Goal: Task Accomplishment & Management: Use online tool/utility

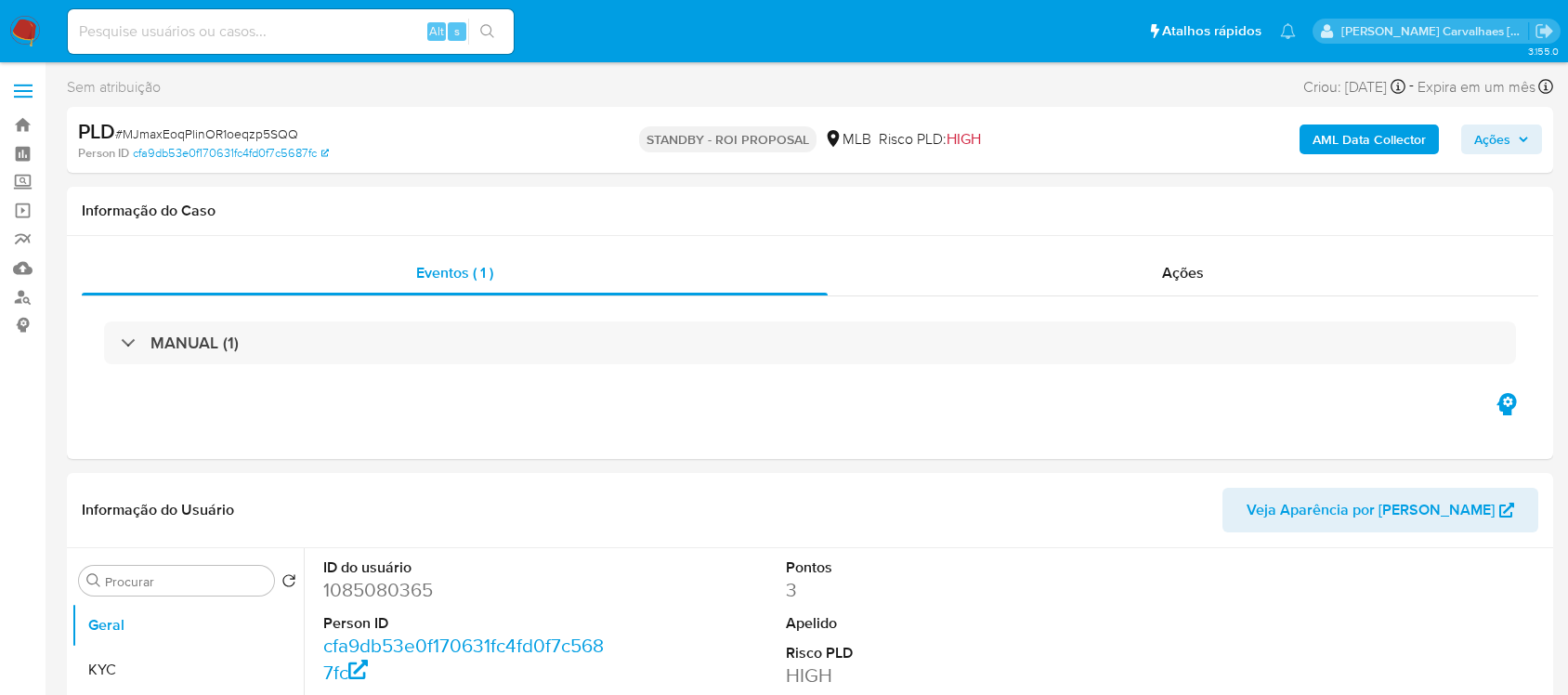
select select "10"
paste input "omC76aXX9GFx642zA2FXerkV"
type input "omC76aXX9GFx642zA2FXerkV"
click at [490, 37] on icon "search-icon" at bounding box center [488, 31] width 15 height 15
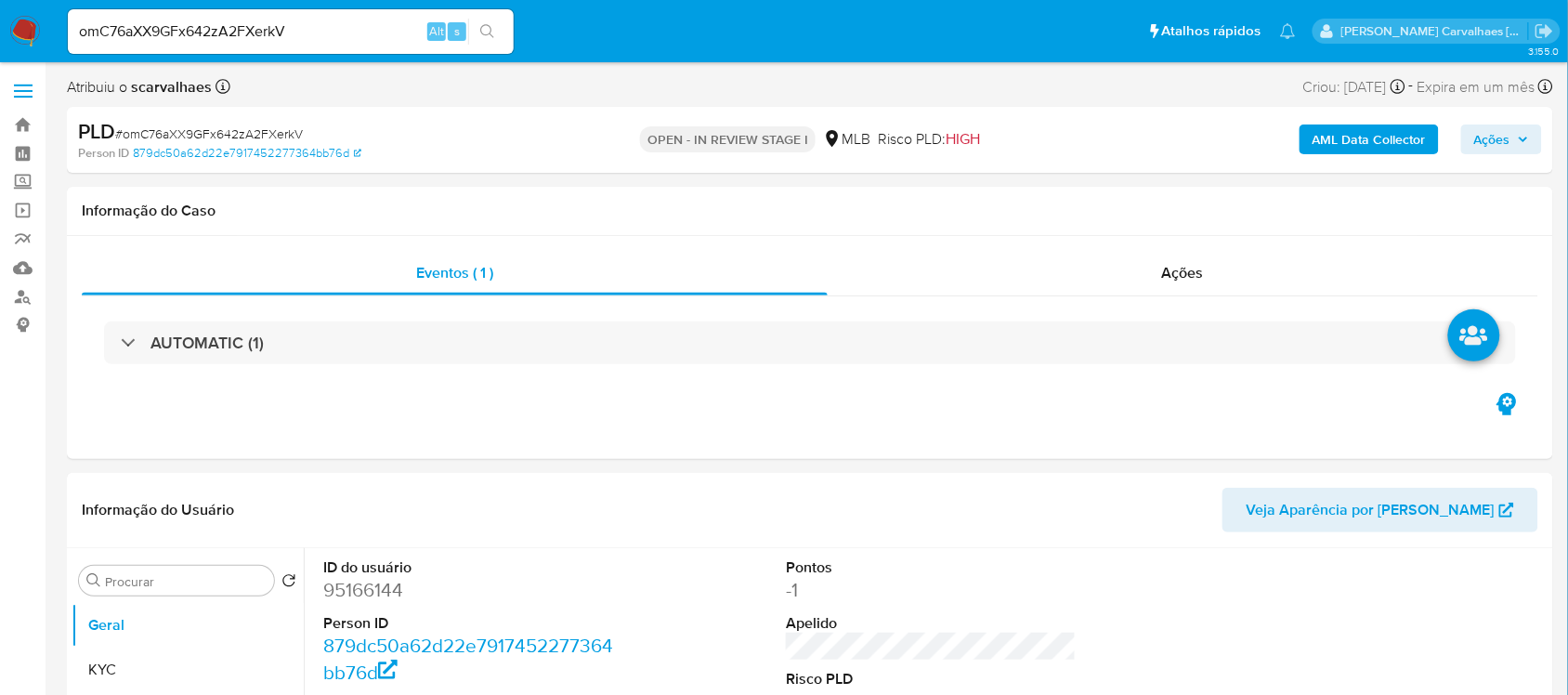
select select "10"
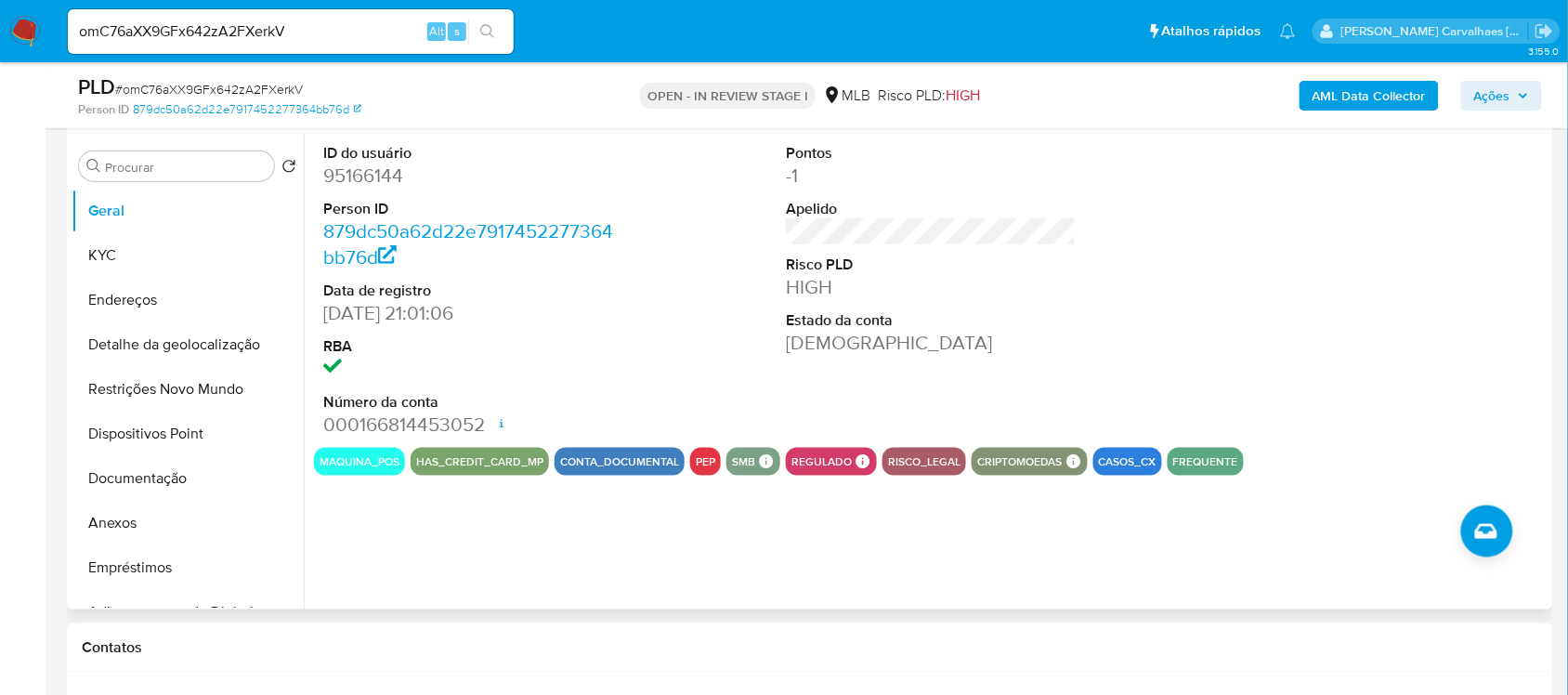
scroll to position [465, 0]
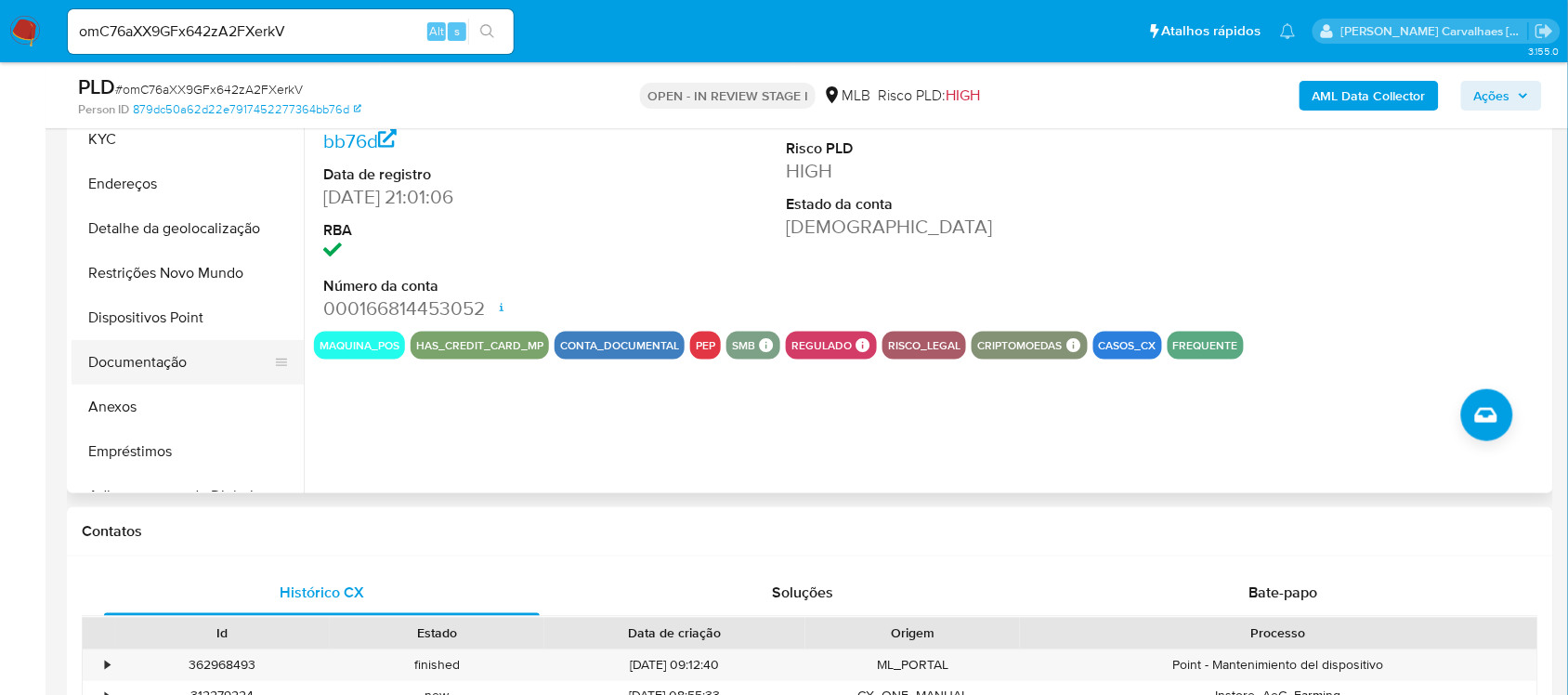
click at [119, 356] on button "Documentação" at bounding box center [180, 362] width 218 height 45
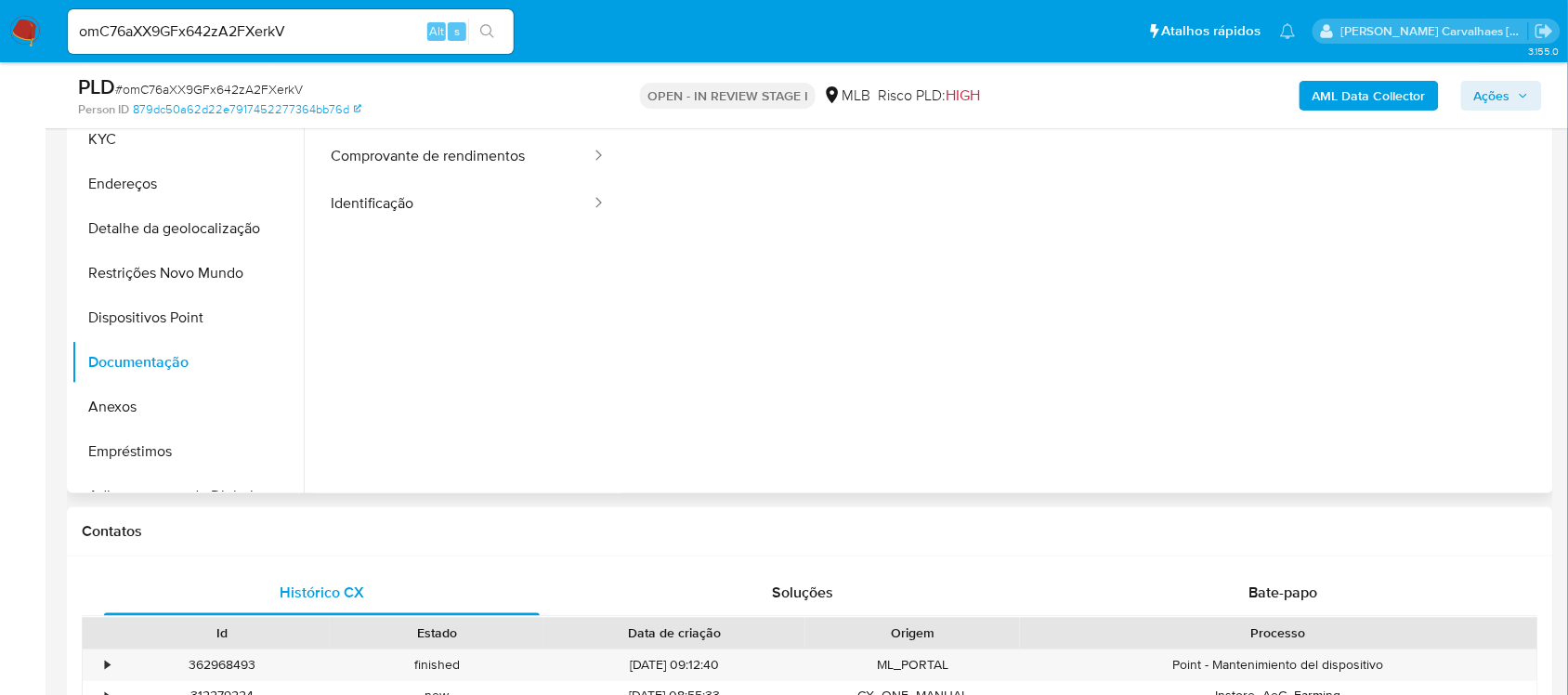
scroll to position [232, 0]
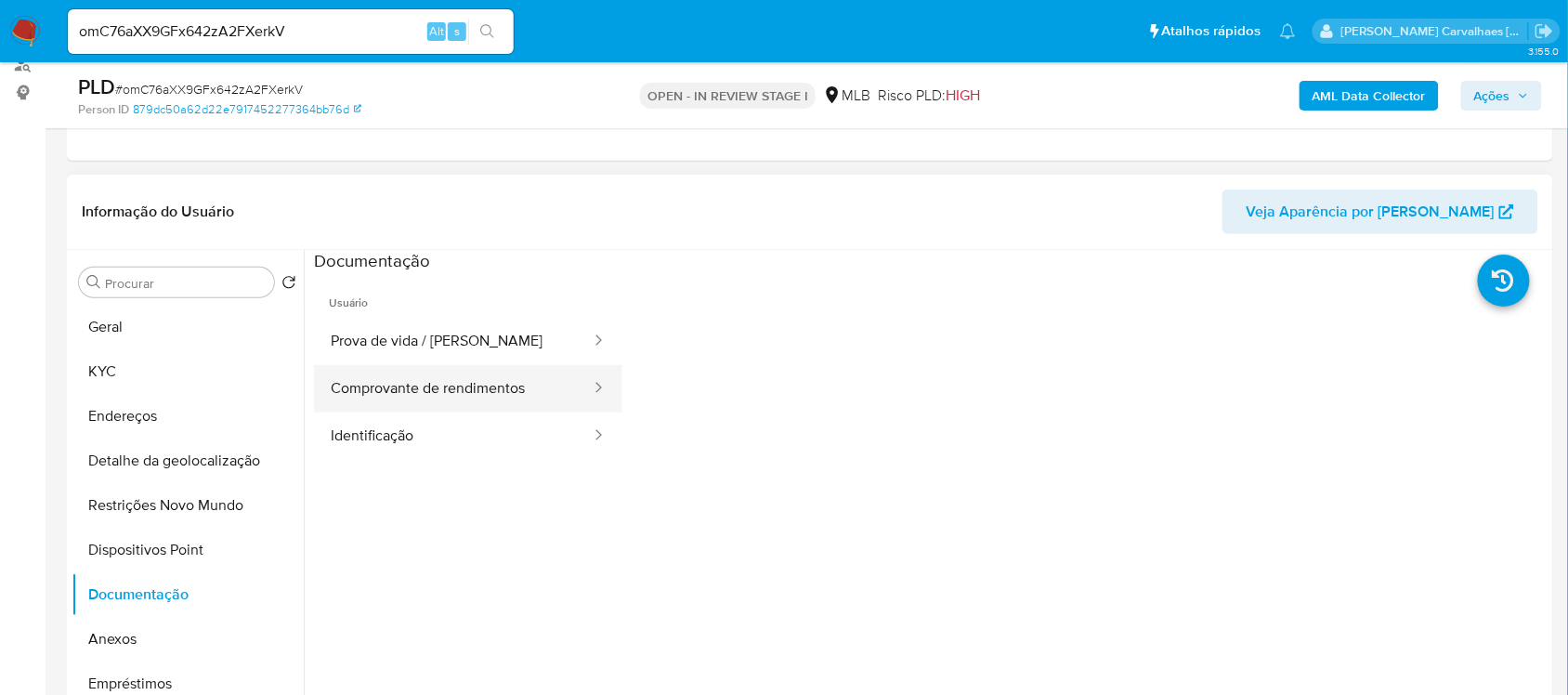
click at [457, 395] on button "Comprovante de rendimentos" at bounding box center [453, 389] width 279 height 48
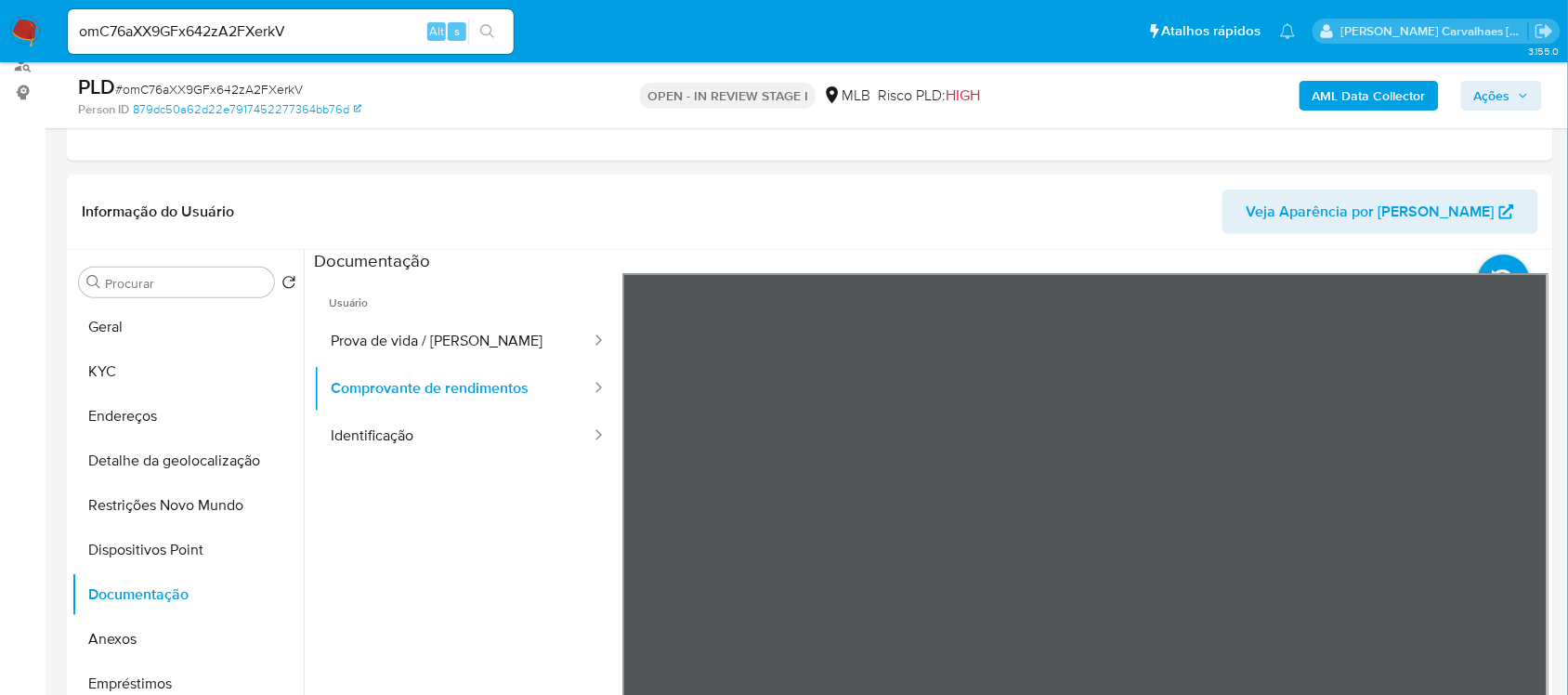
click at [418, 337] on button "Prova de vida / Selfie" at bounding box center [453, 341] width 279 height 48
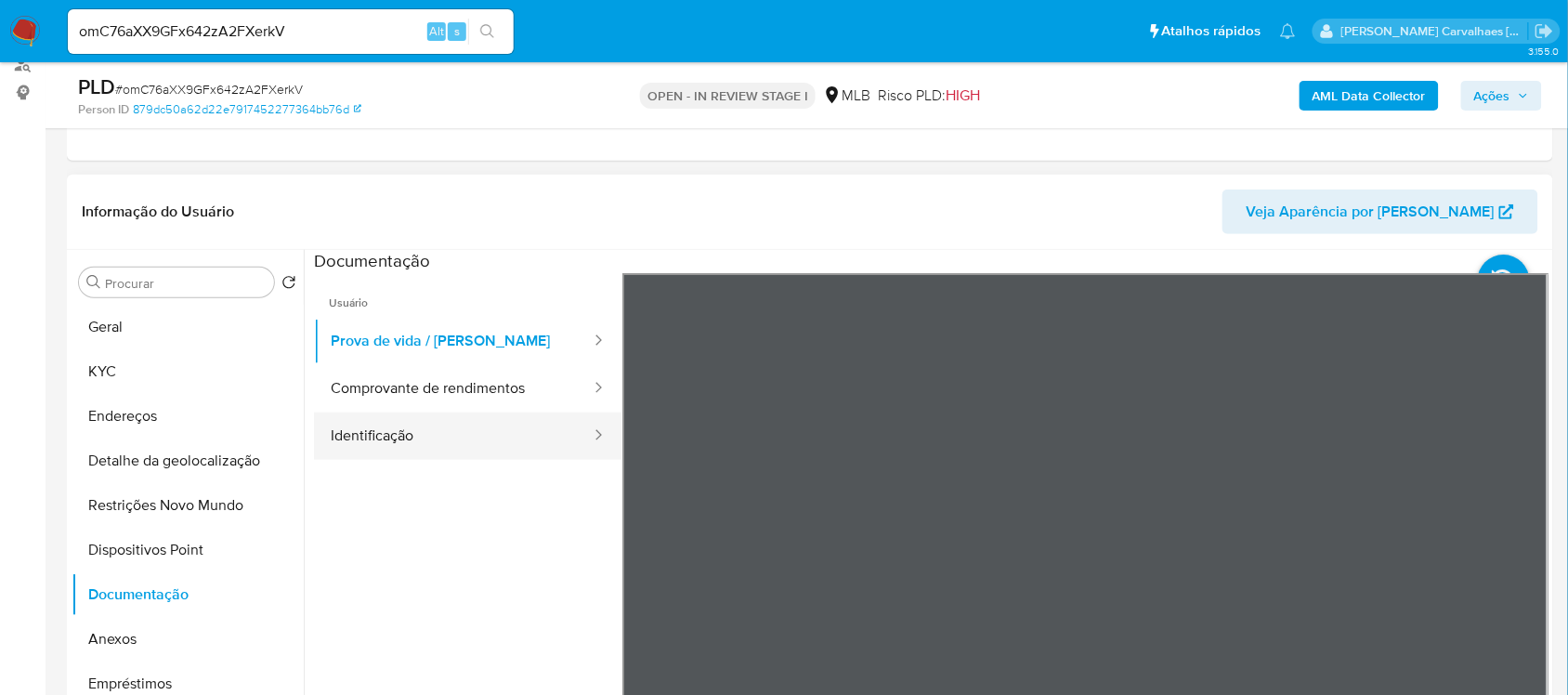
click at [382, 456] on button "Identificação" at bounding box center [453, 436] width 279 height 48
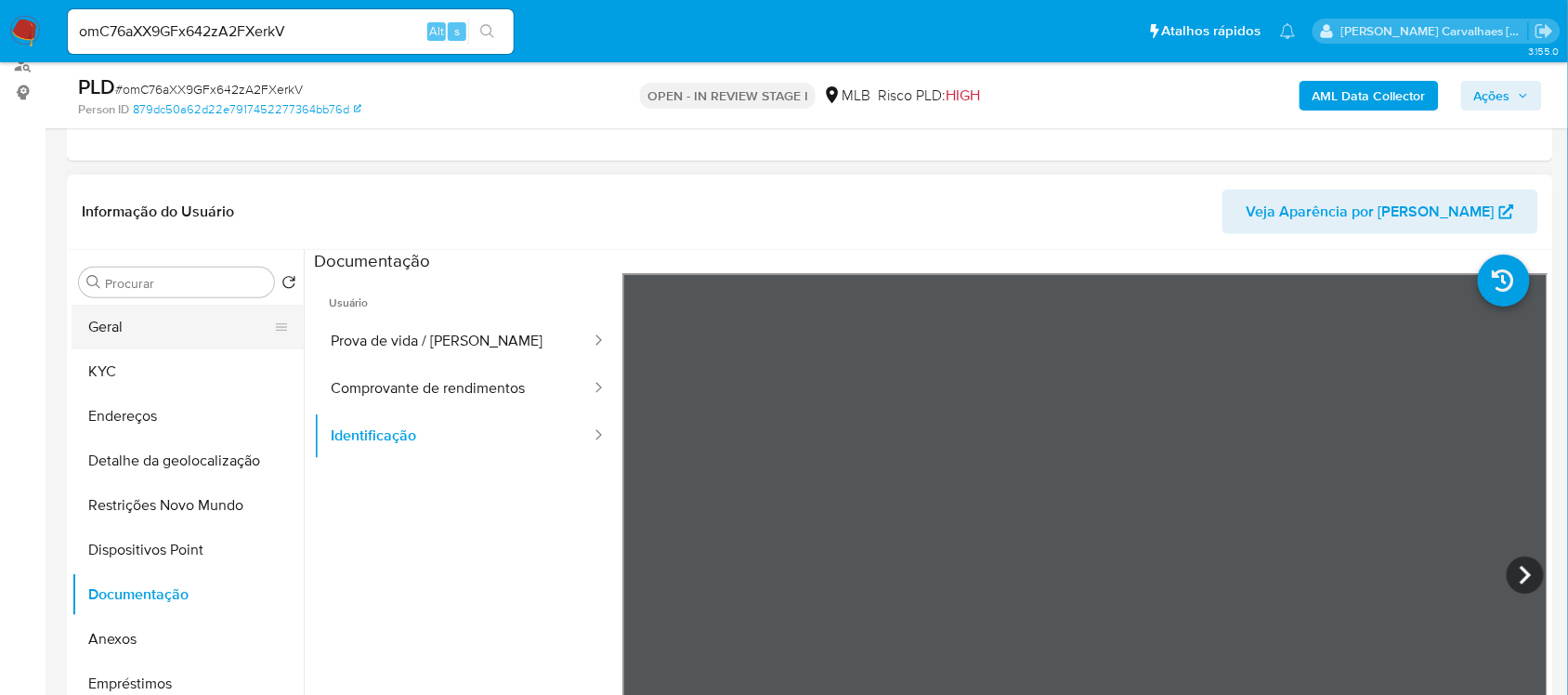
click at [133, 342] on button "Geral" at bounding box center [180, 326] width 218 height 45
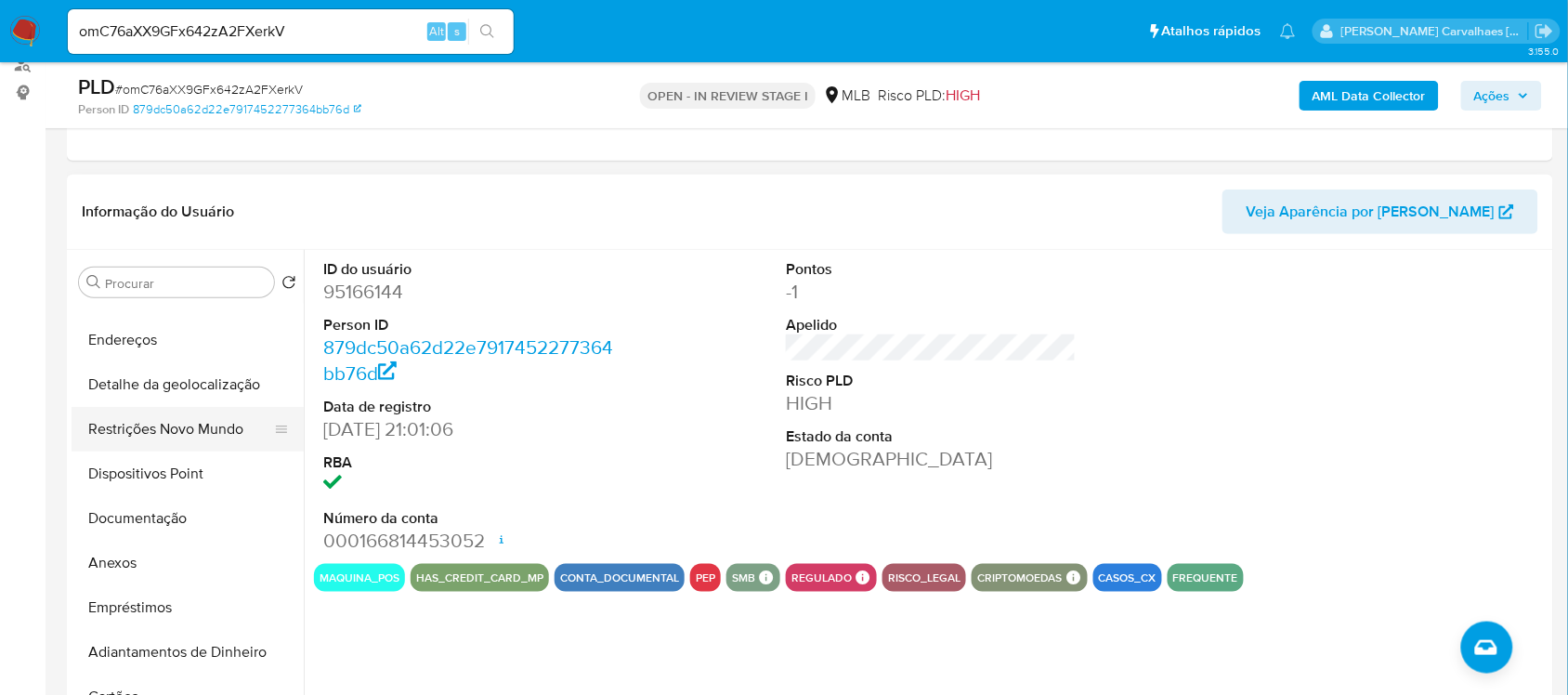
scroll to position [116, 0]
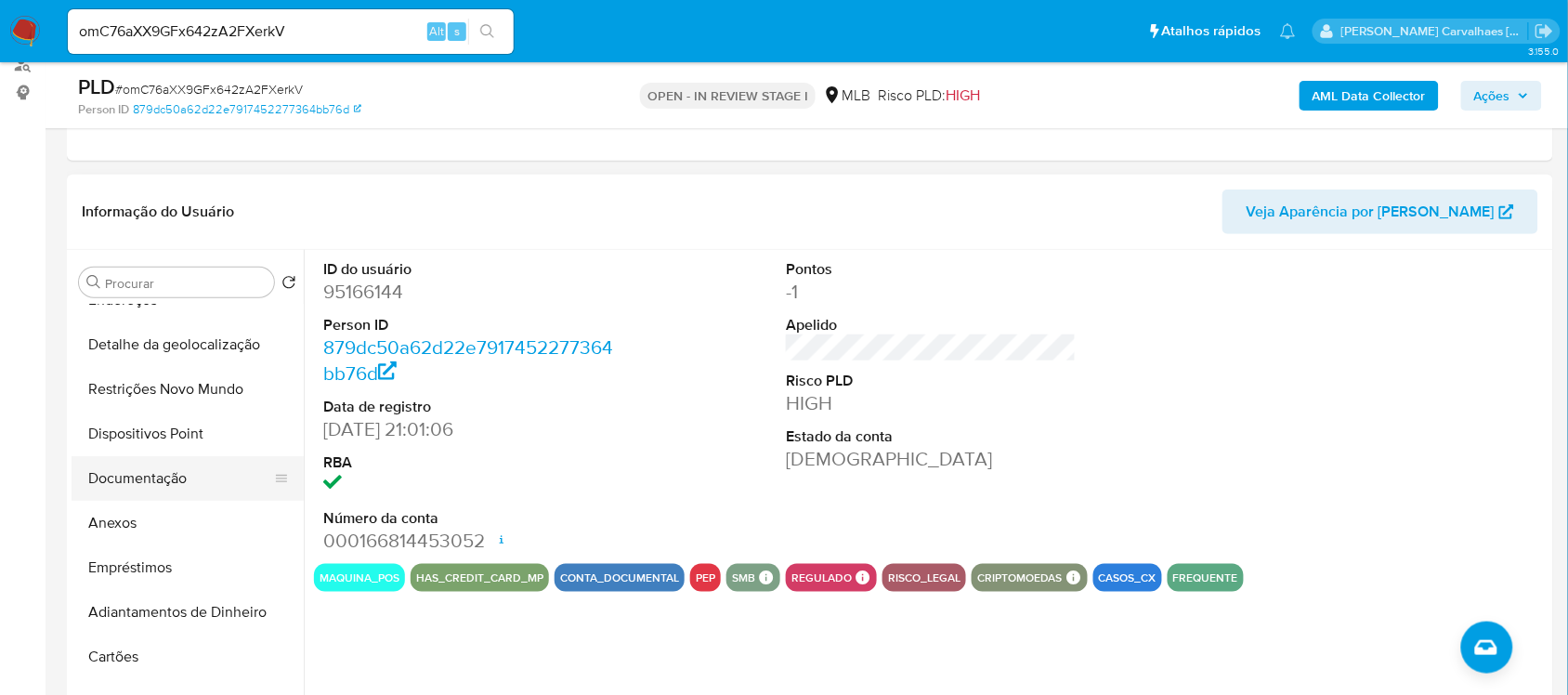
click at [212, 476] on button "Documentação" at bounding box center [180, 478] width 218 height 45
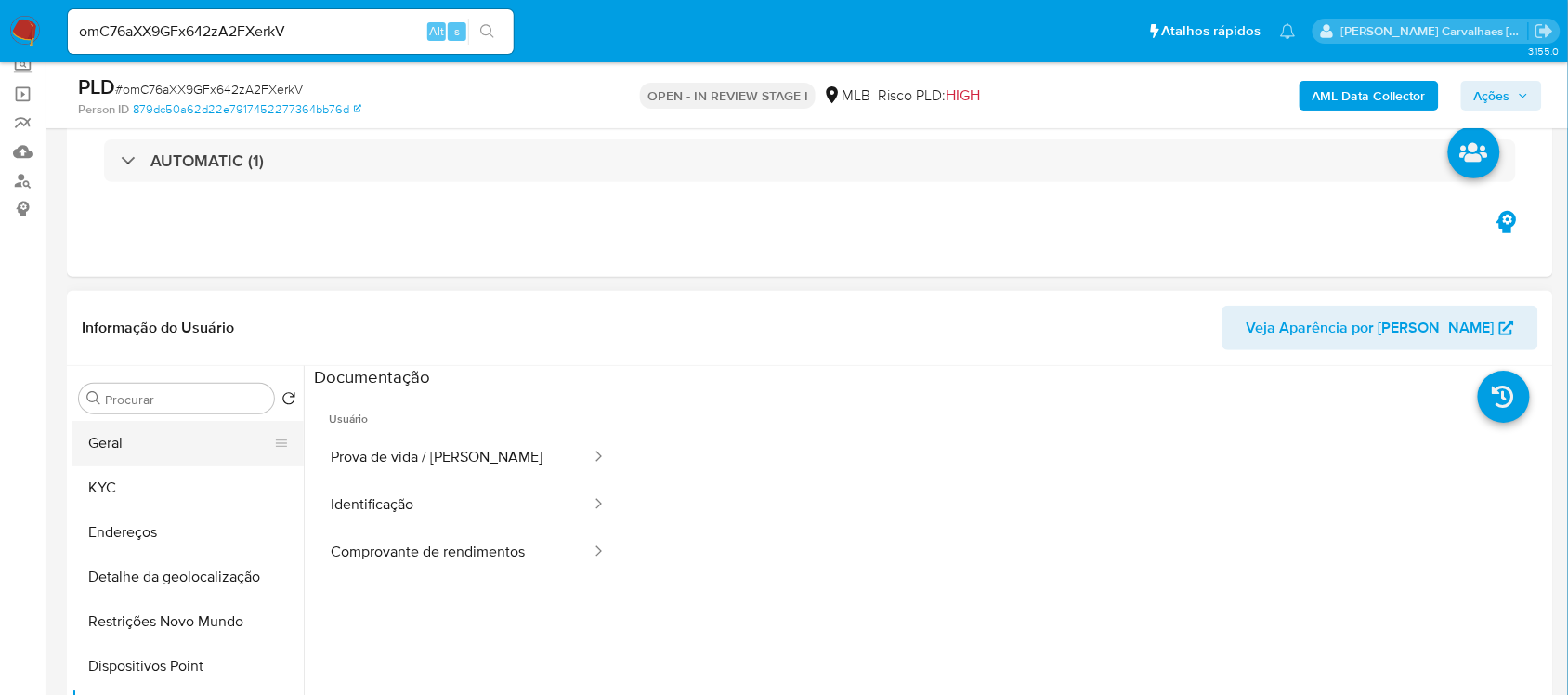
click at [177, 444] on button "Geral" at bounding box center [180, 443] width 218 height 45
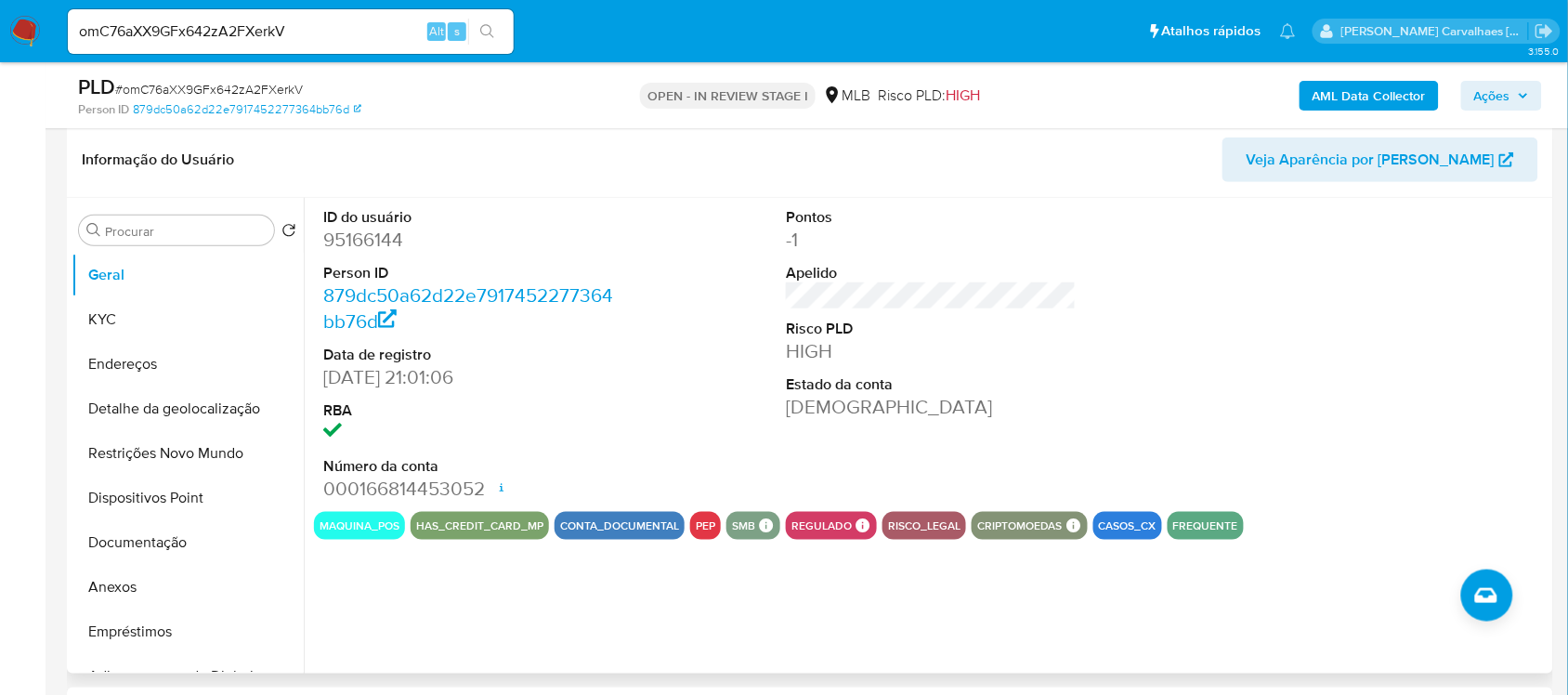
scroll to position [232, 0]
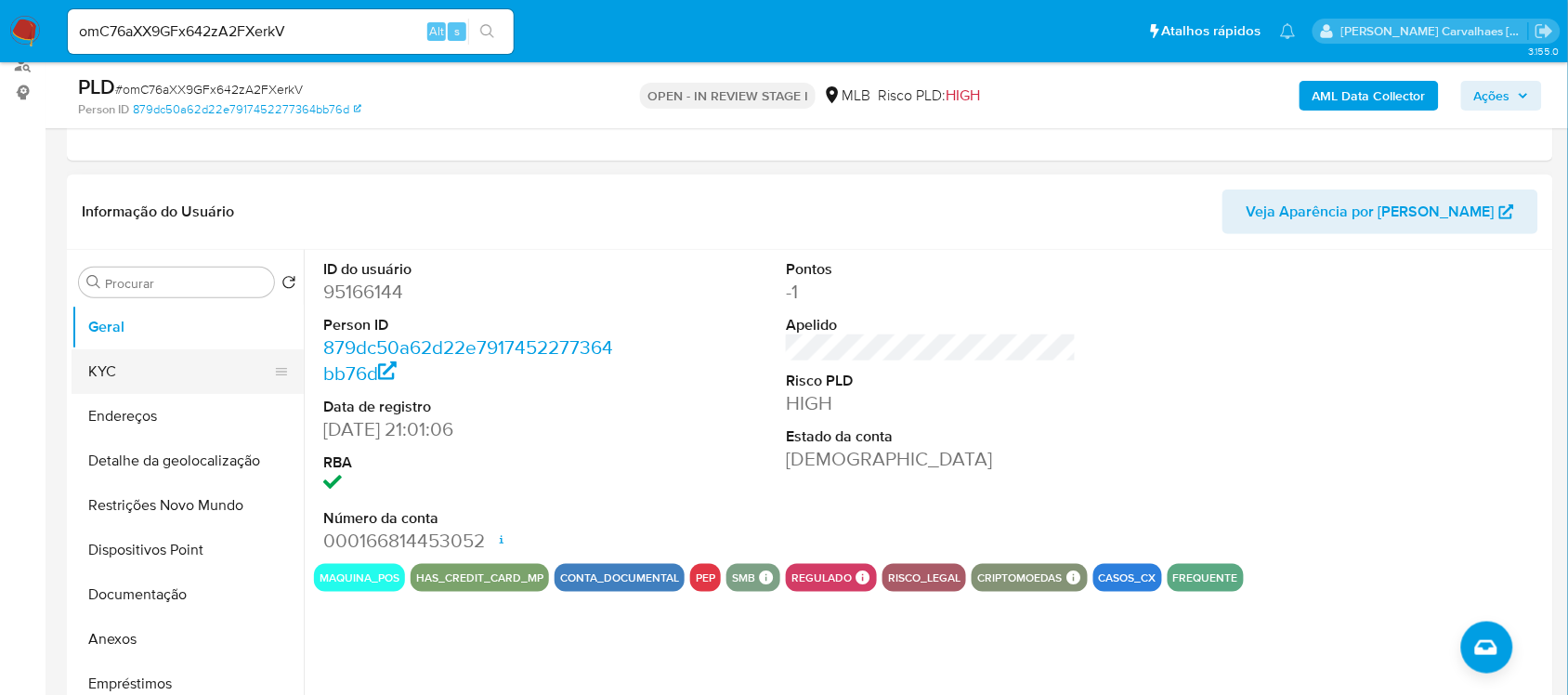
click at [102, 370] on button "KYC" at bounding box center [180, 371] width 218 height 45
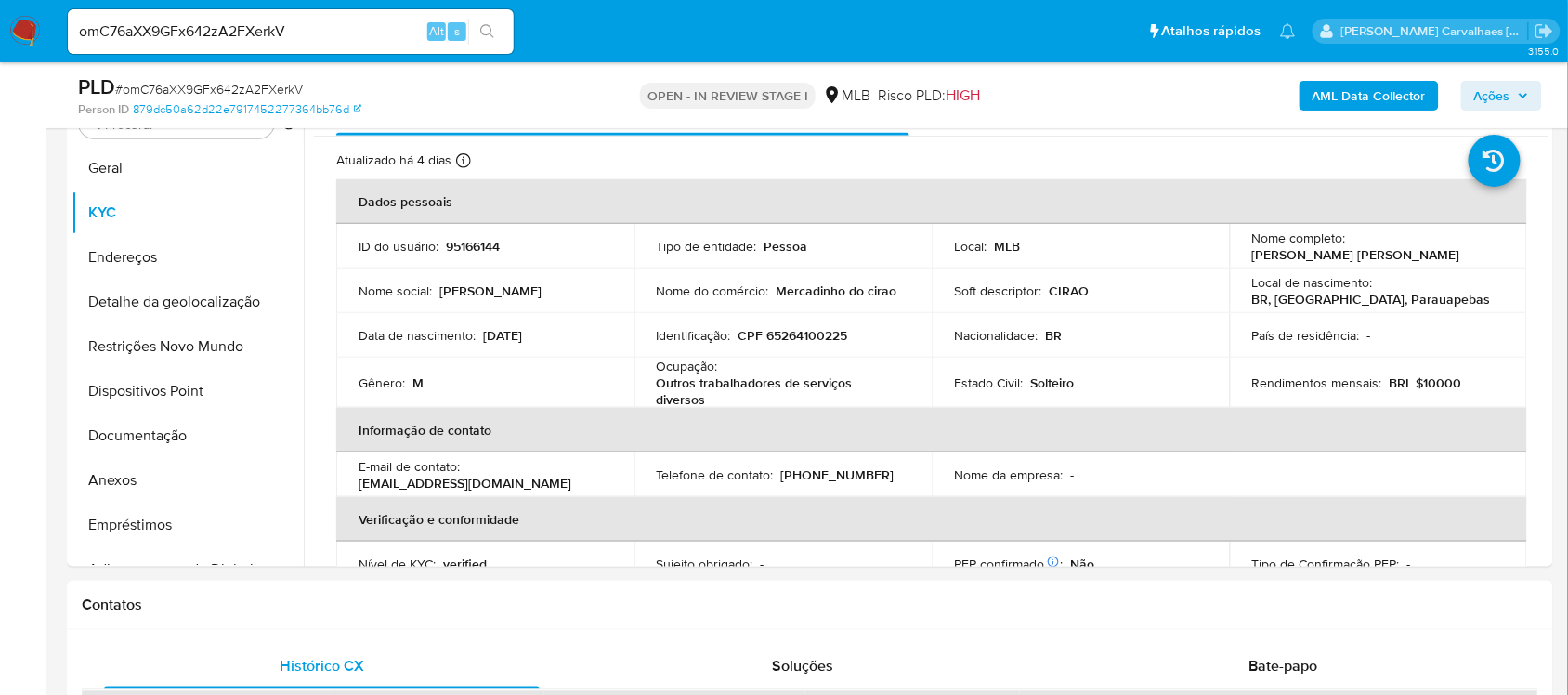
scroll to position [397, 0]
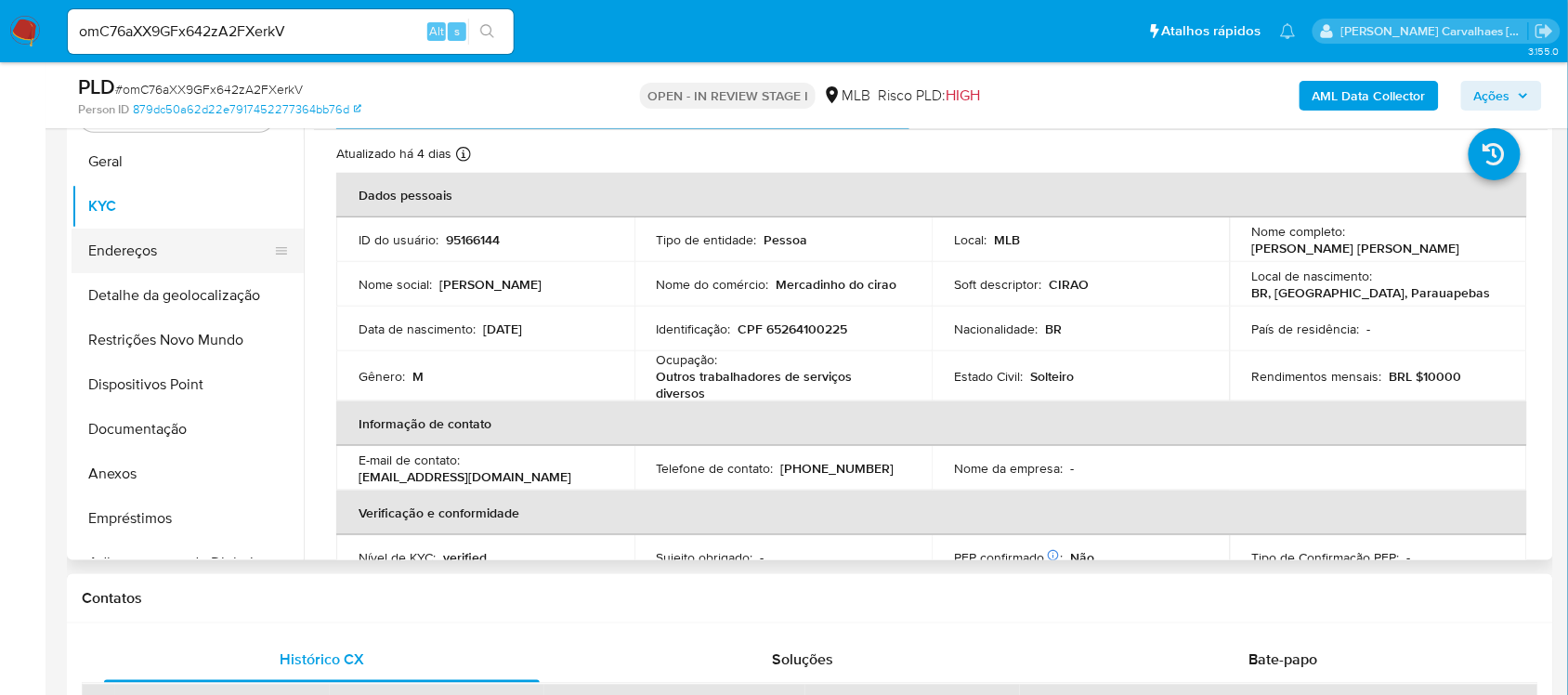
click at [141, 248] on button "Endereços" at bounding box center [180, 250] width 218 height 45
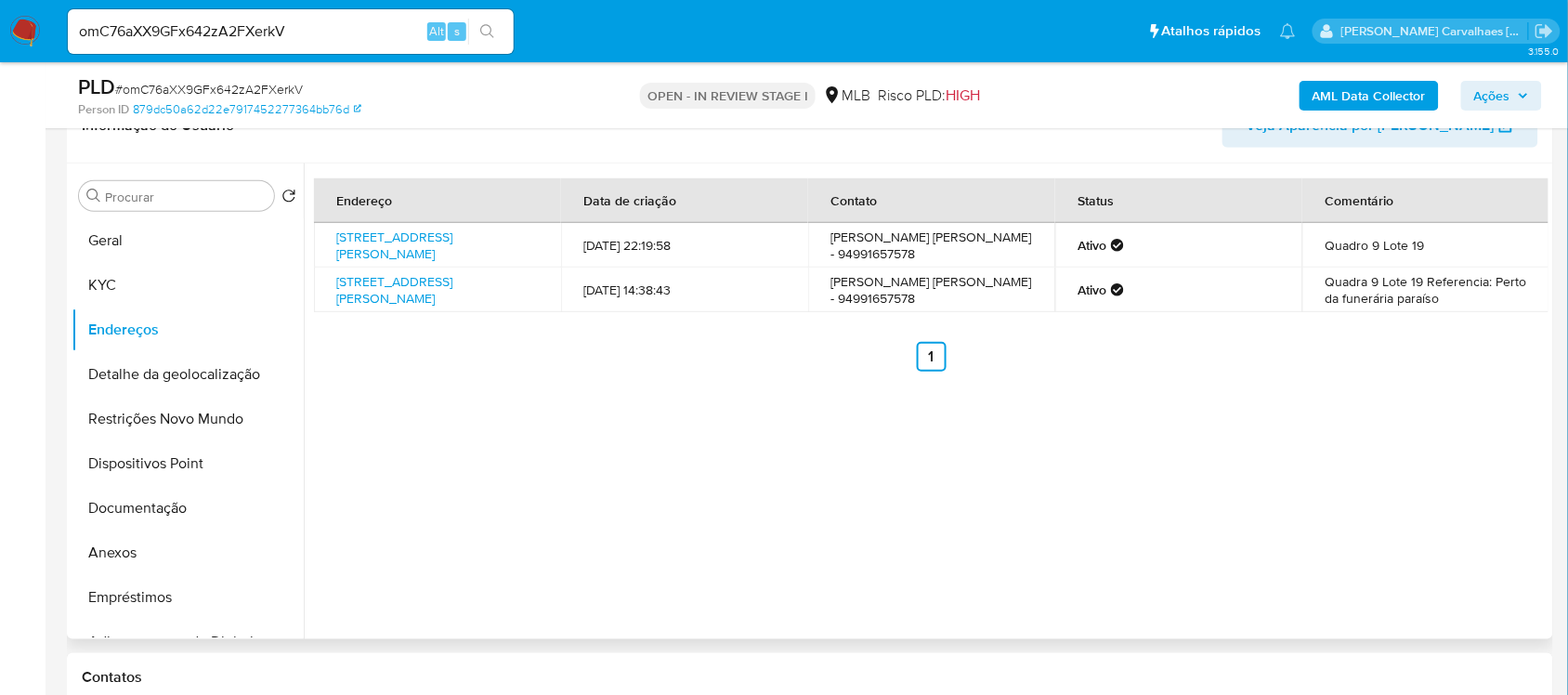
scroll to position [281, 0]
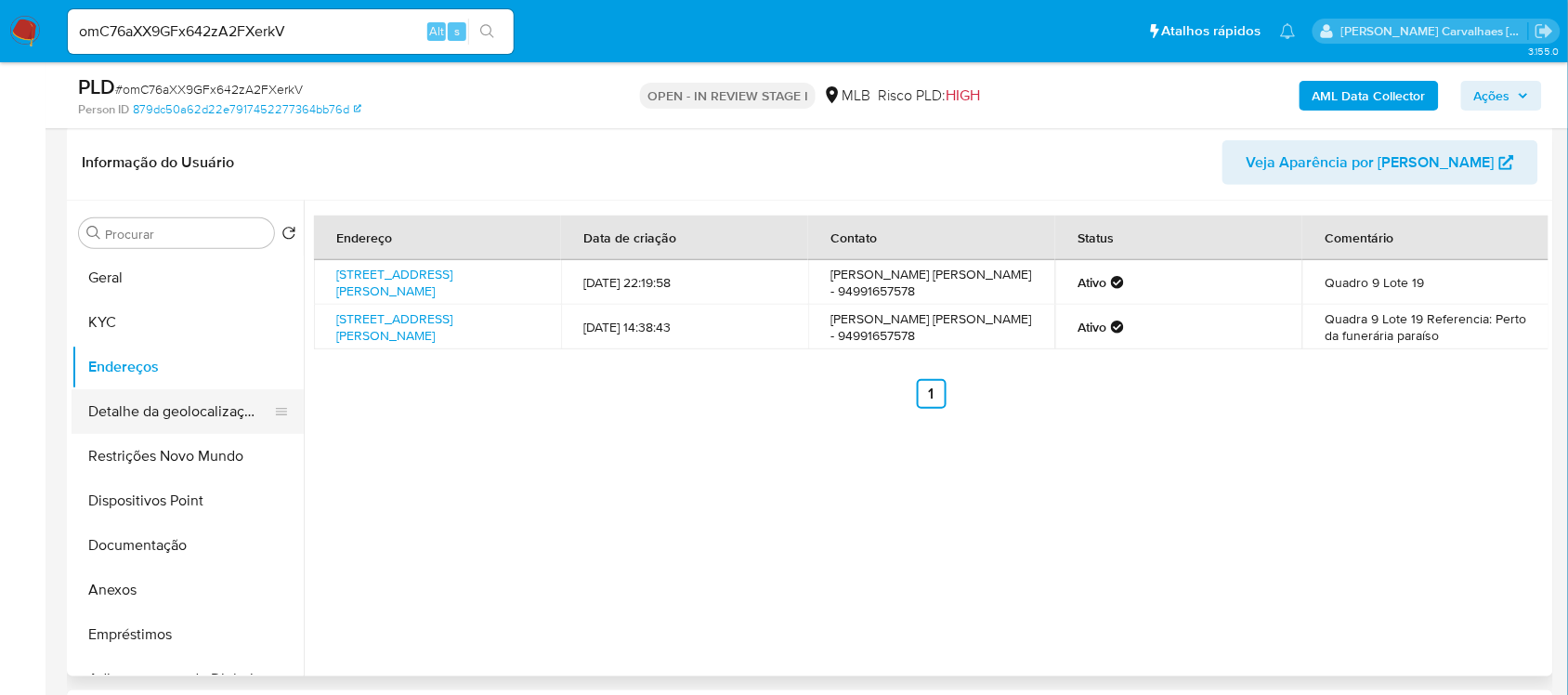
click at [230, 421] on button "Detalhe da geolocalização" at bounding box center [180, 411] width 218 height 45
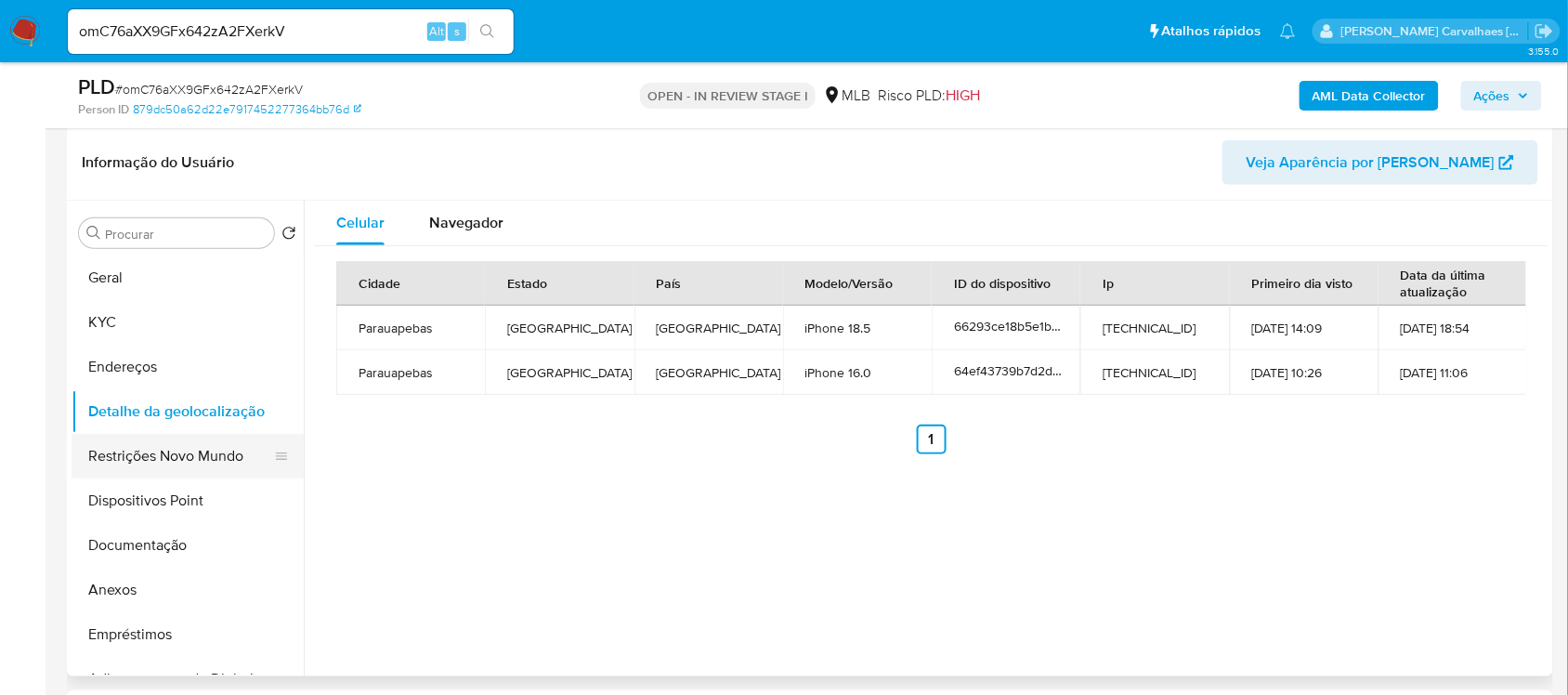
click at [239, 462] on button "Restrições Novo Mundo" at bounding box center [180, 455] width 218 height 45
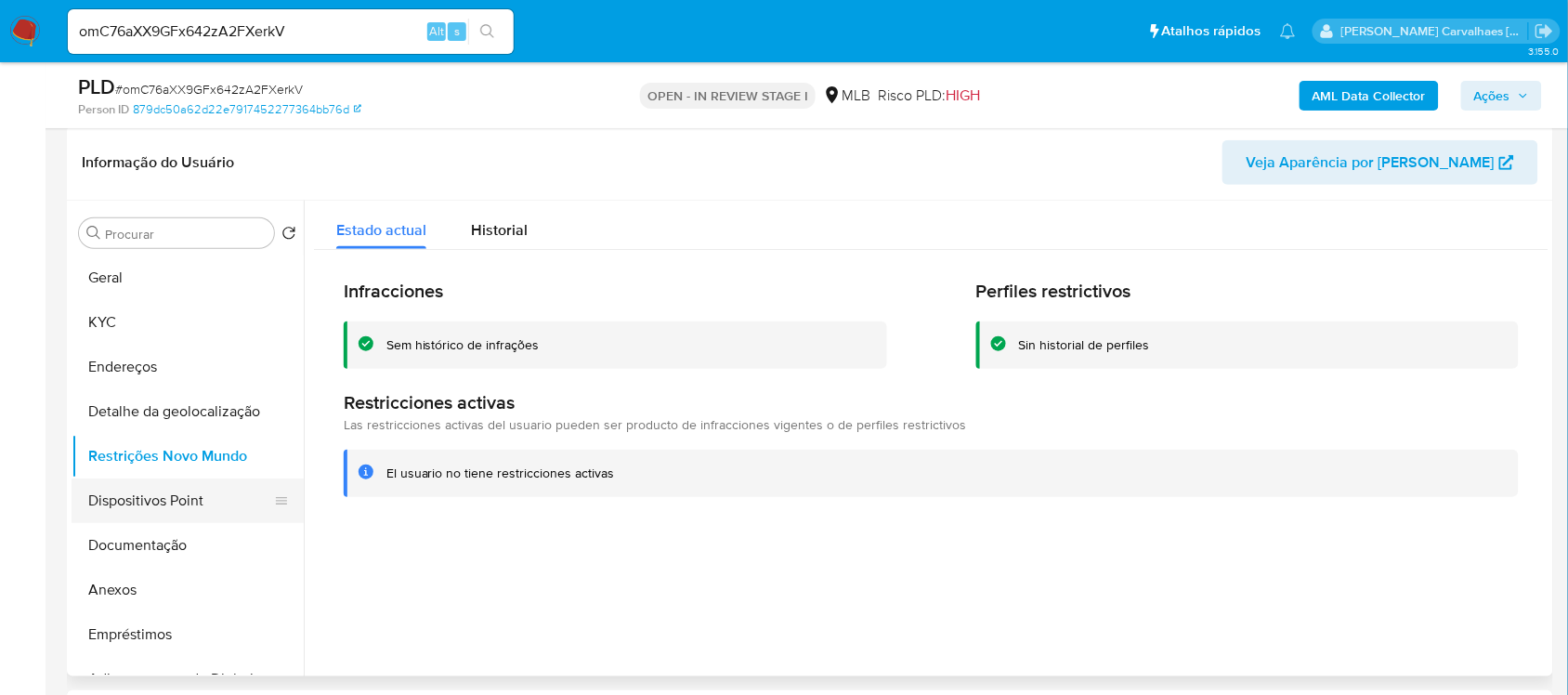
click at [196, 492] on button "Dispositivos Point" at bounding box center [180, 500] width 218 height 45
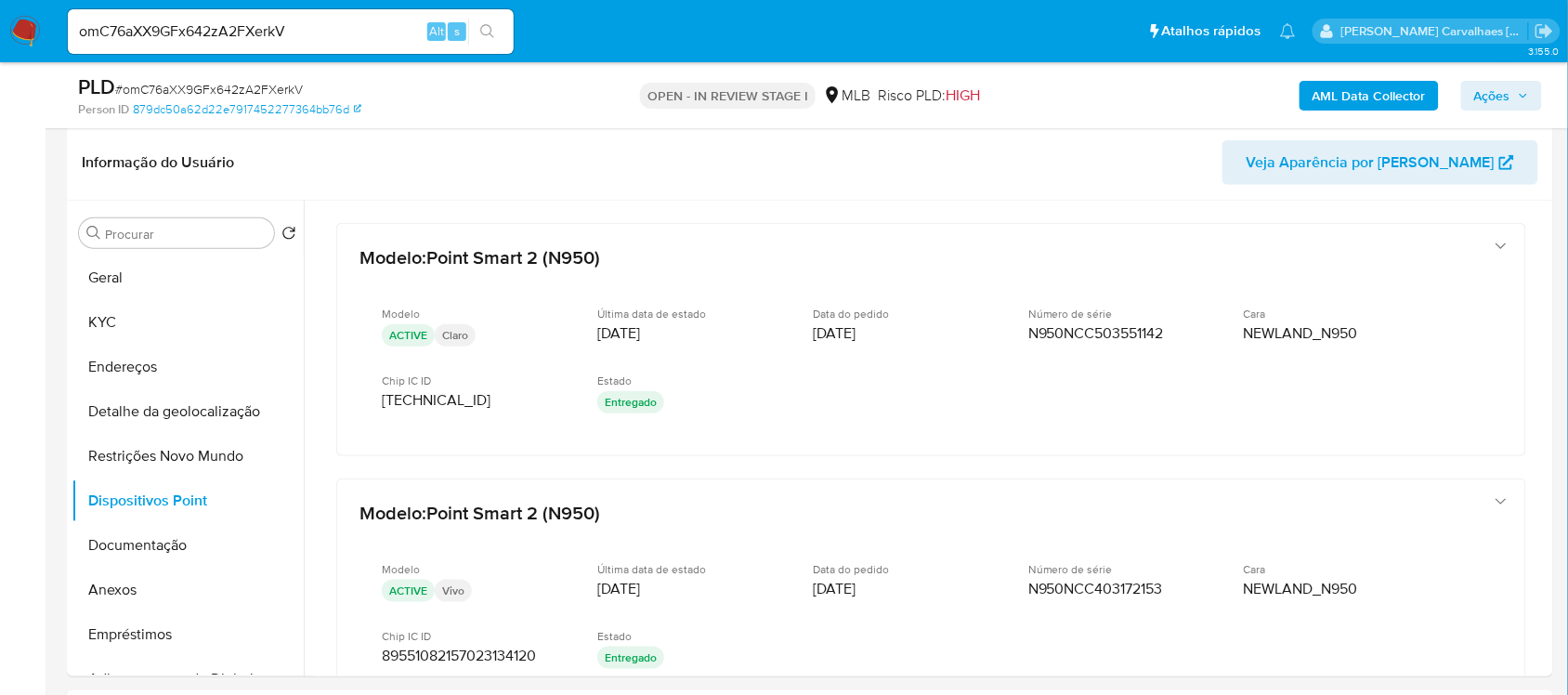
scroll to position [387, 0]
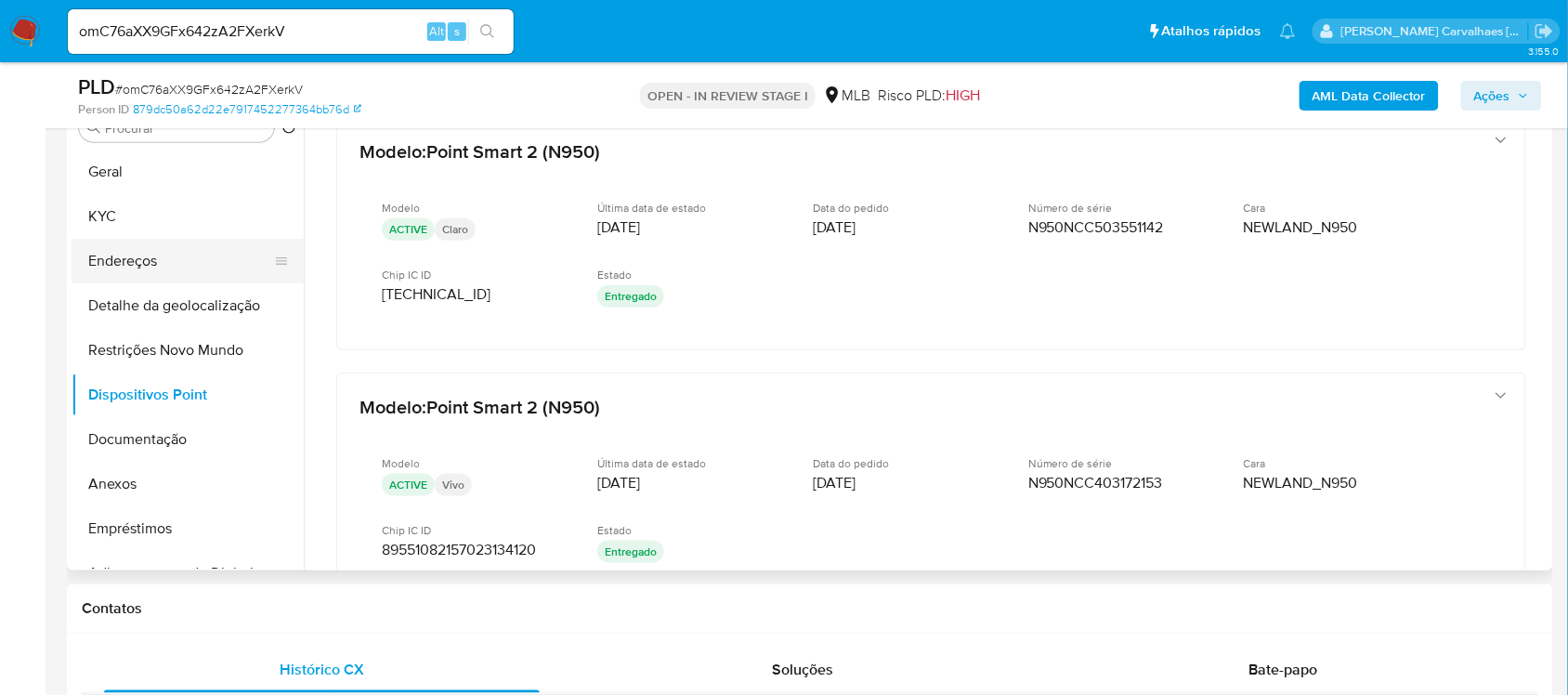
click at [191, 272] on button "Endereços" at bounding box center [180, 261] width 218 height 45
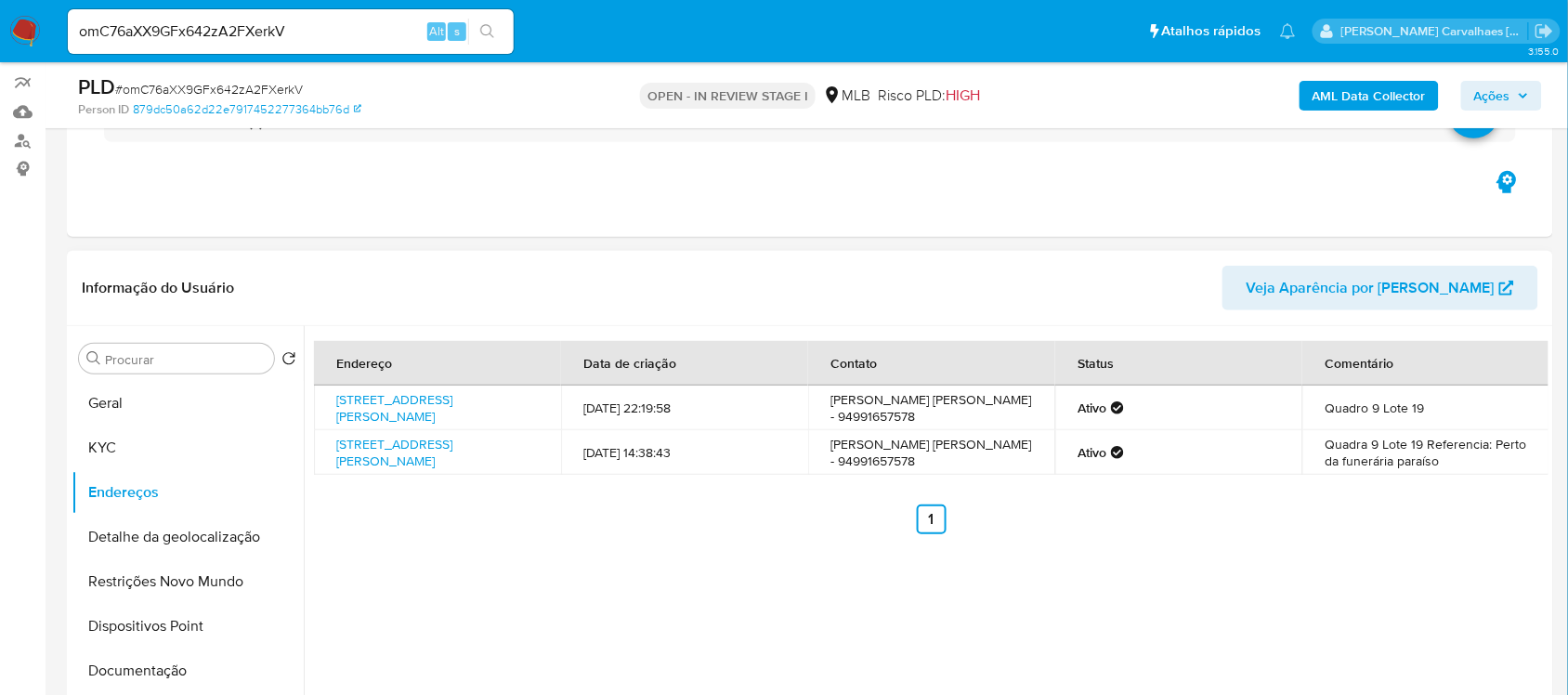
scroll to position [155, 0]
click at [429, 406] on link "Rua Eurico Dutra 9, Parauapebas, Pará, 68515000, Brasil 9" at bounding box center [395, 408] width 116 height 35
click at [370, 424] on link "Rua Eurico Dutra 9, Parauapebas, Pará, 68515000, Brasil 9" at bounding box center [395, 408] width 116 height 35
click at [154, 460] on button "KYC" at bounding box center [180, 448] width 218 height 45
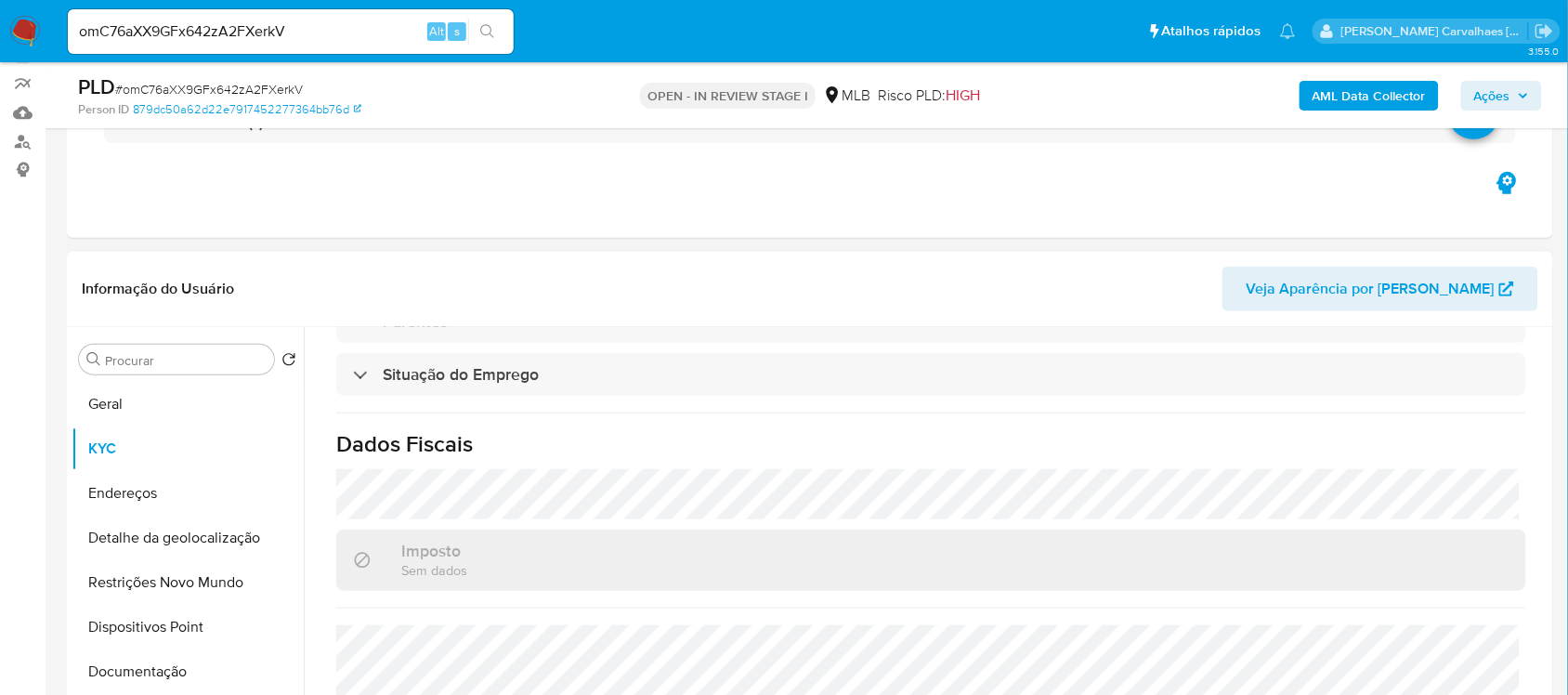
scroll to position [271, 0]
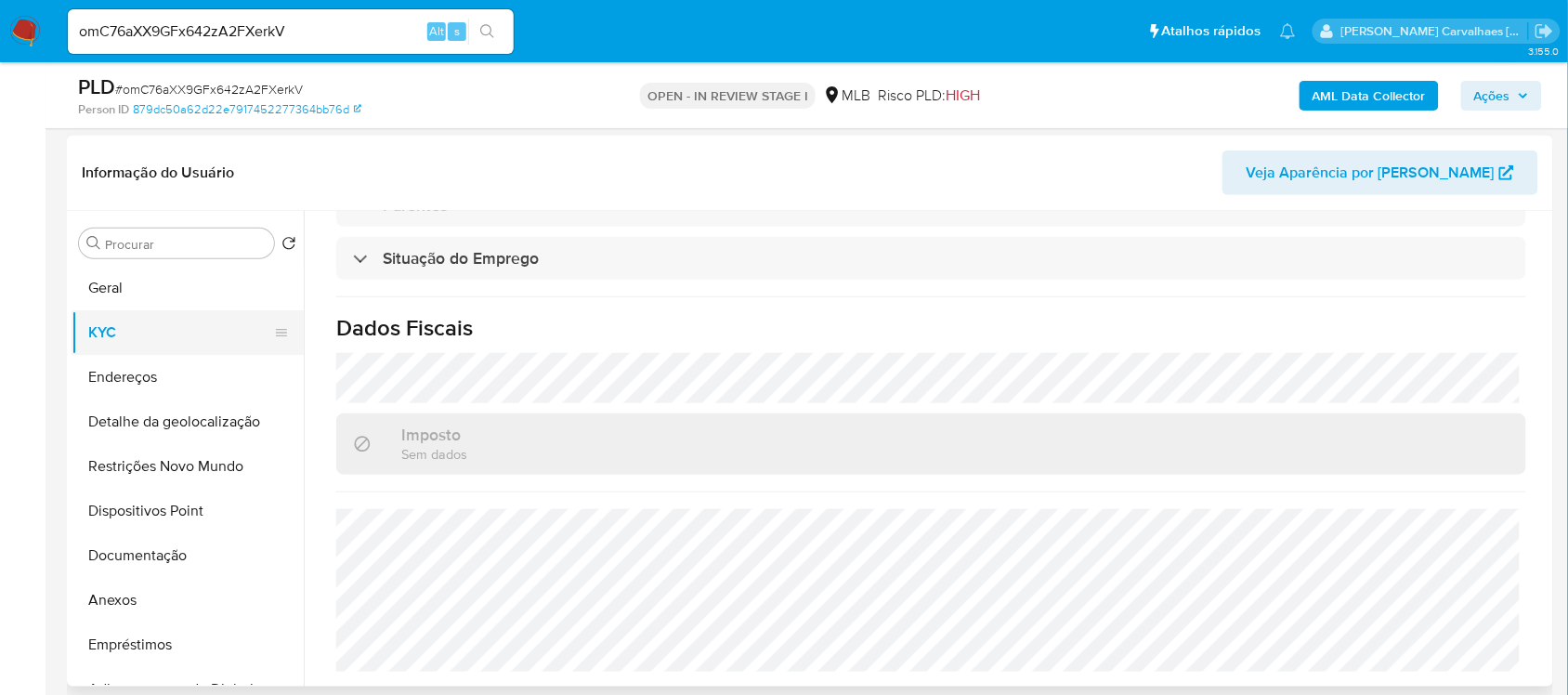
click at [137, 321] on button "KYC" at bounding box center [180, 332] width 218 height 45
click at [195, 284] on button "Geral" at bounding box center [180, 287] width 218 height 45
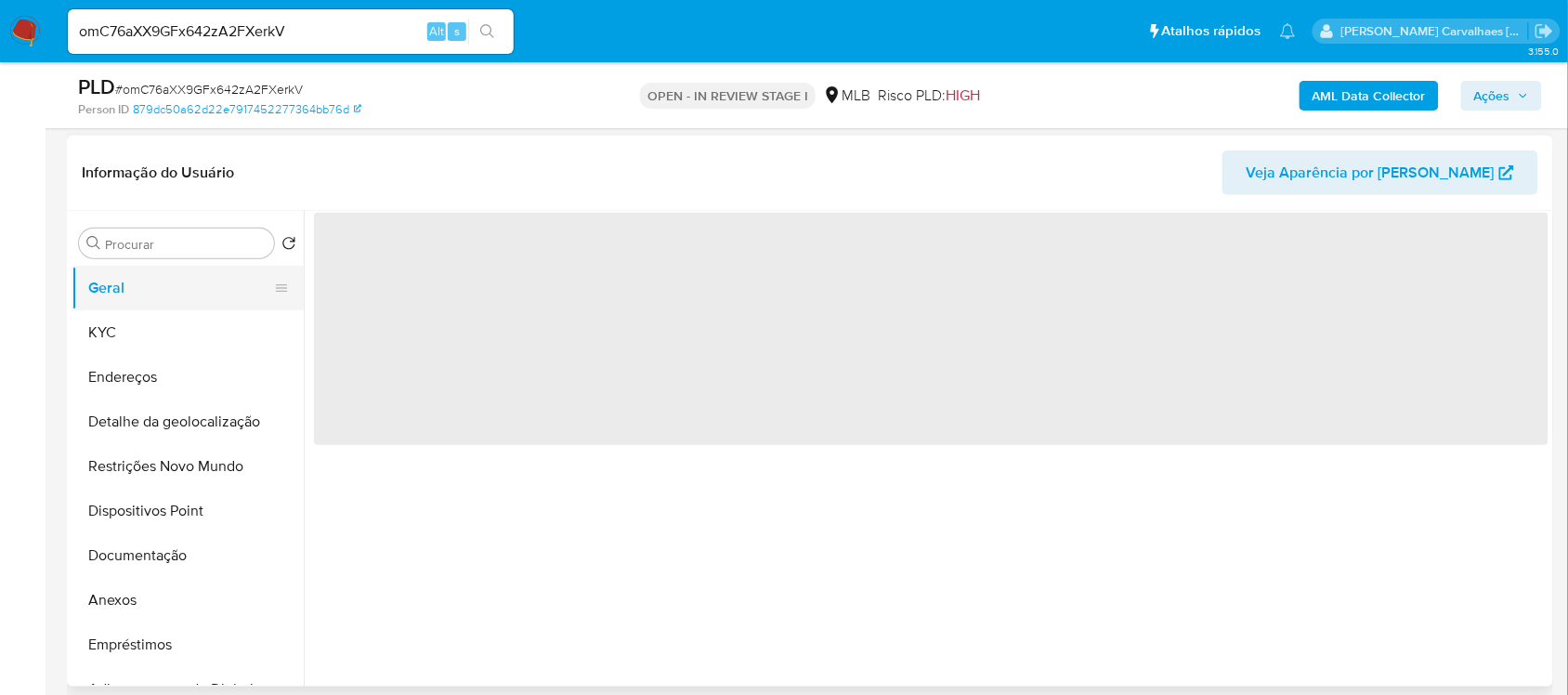
scroll to position [0, 0]
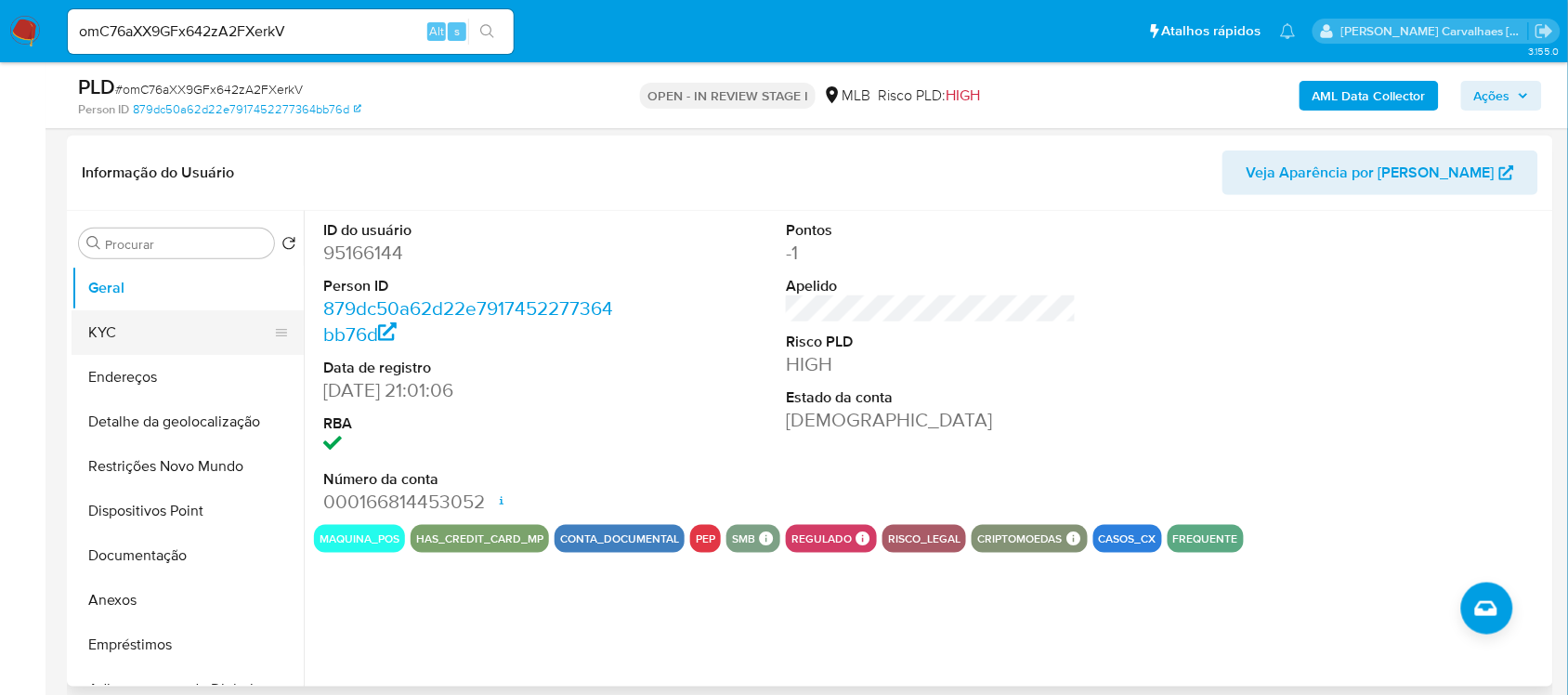
click at [126, 344] on button "KYC" at bounding box center [180, 332] width 218 height 45
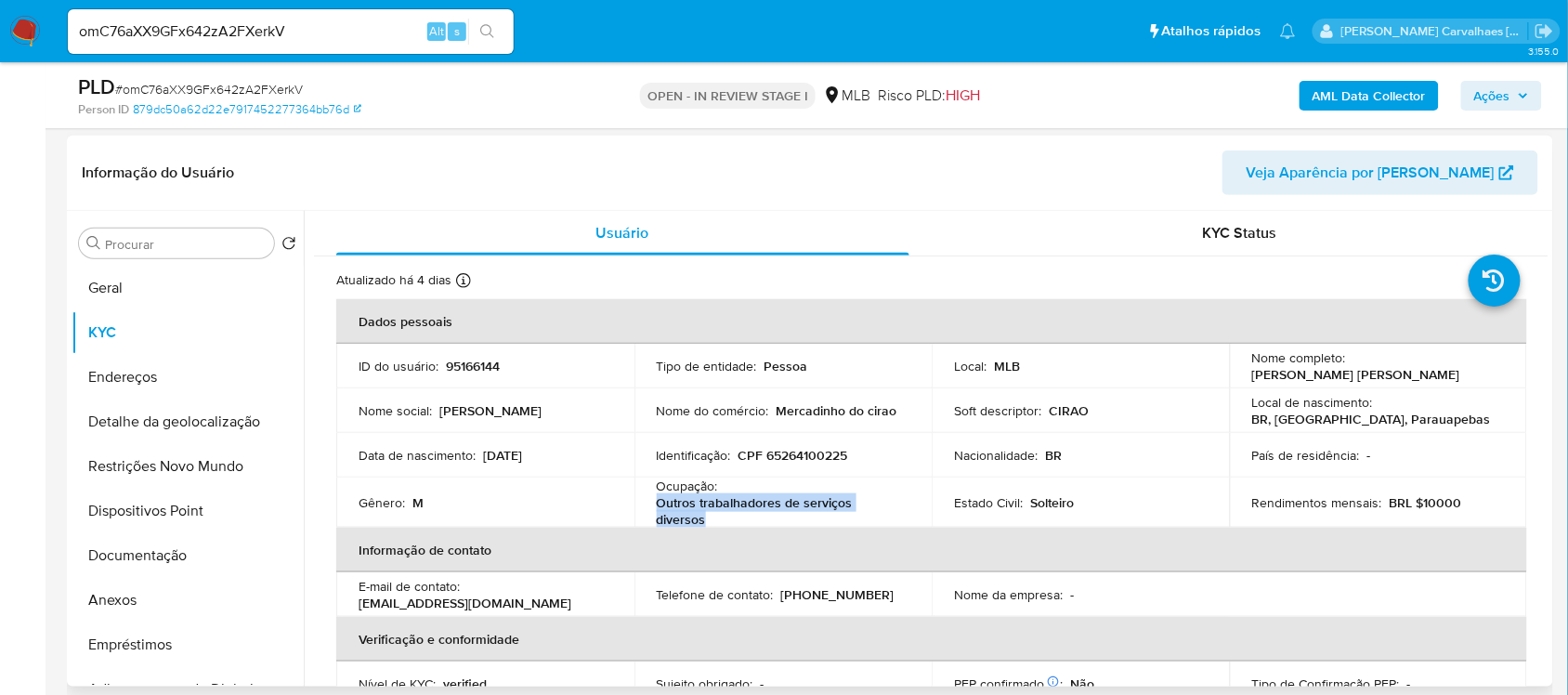
drag, startPoint x: 655, startPoint y: 506, endPoint x: 717, endPoint y: 513, distance: 62.4
click at [717, 513] on p "Outros trabalhadores de serviços diversos" at bounding box center [780, 511] width 246 height 33
copy p "Outros trabalhadores de serviços diversos"
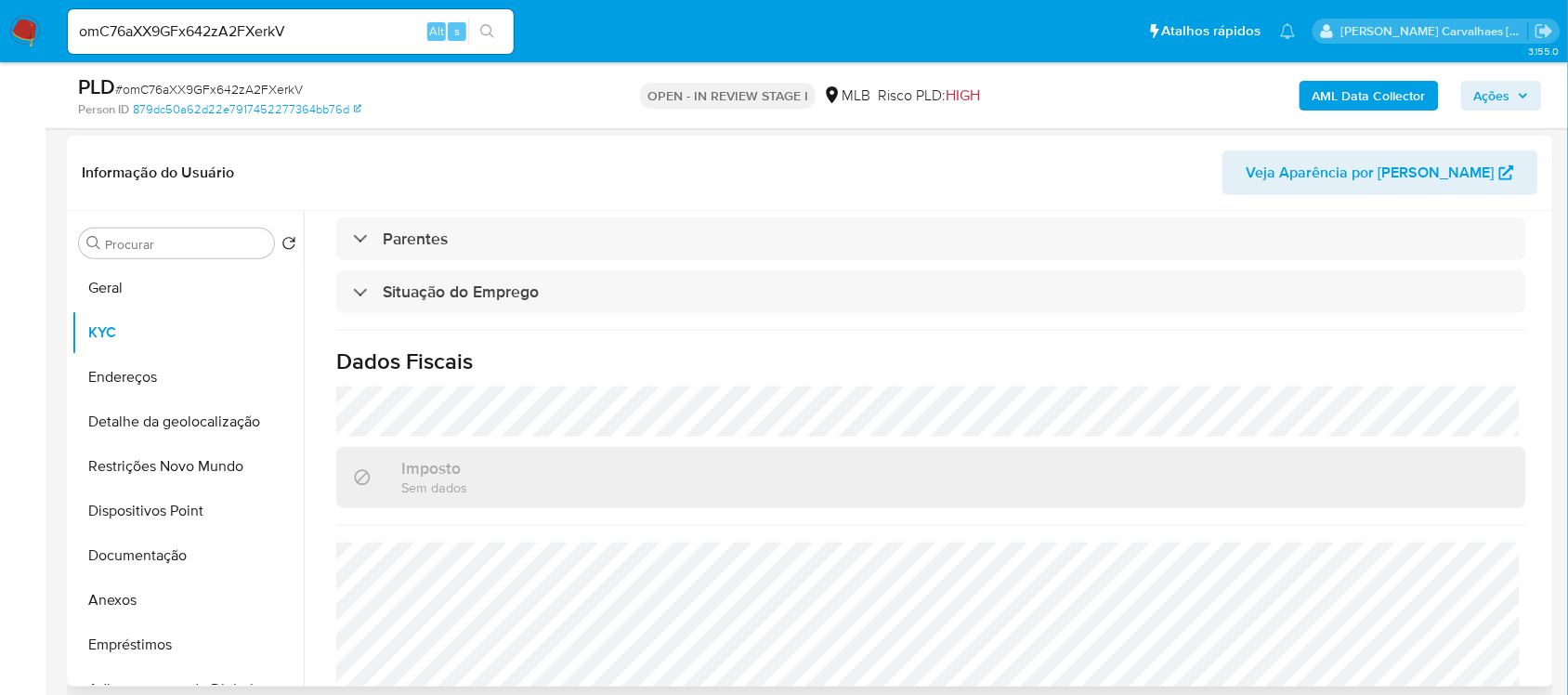
scroll to position [795, 0]
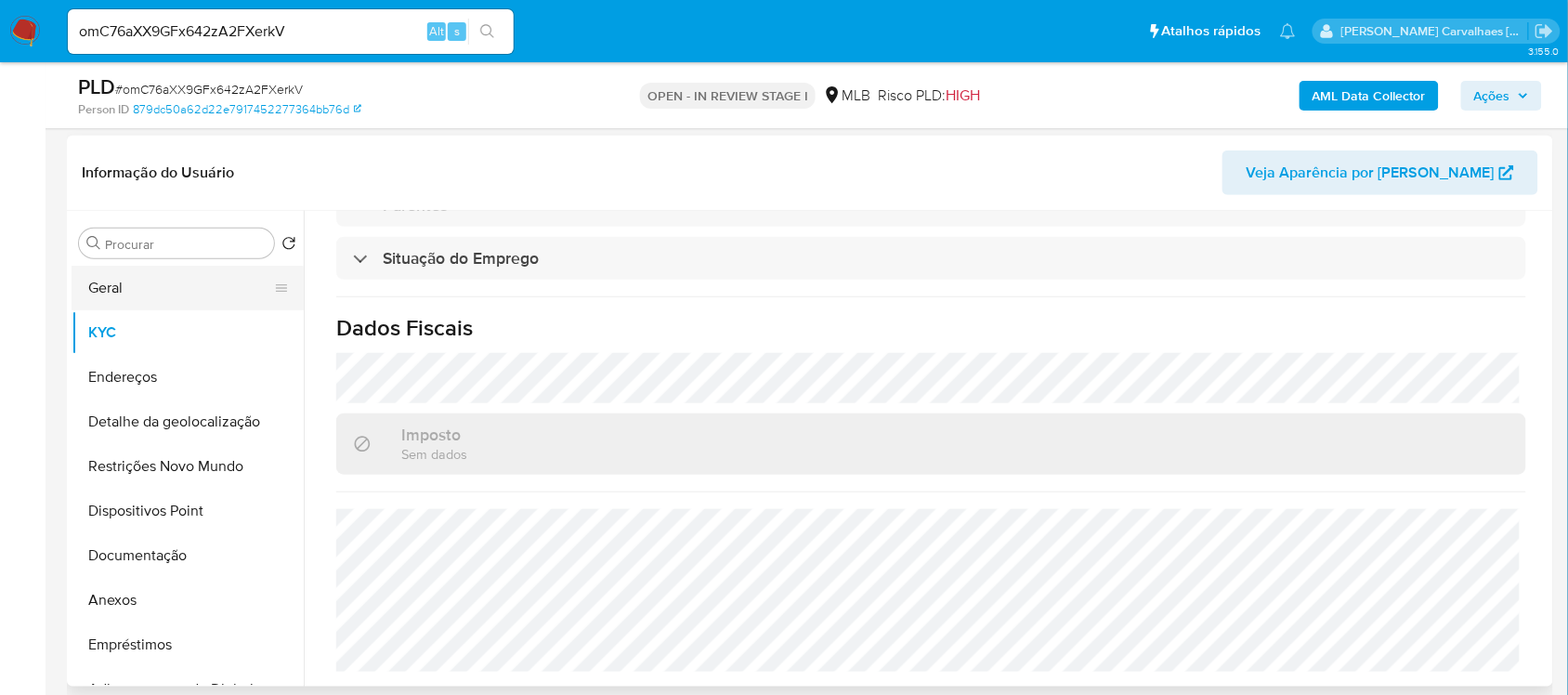
click at [107, 281] on button "Geral" at bounding box center [180, 287] width 218 height 45
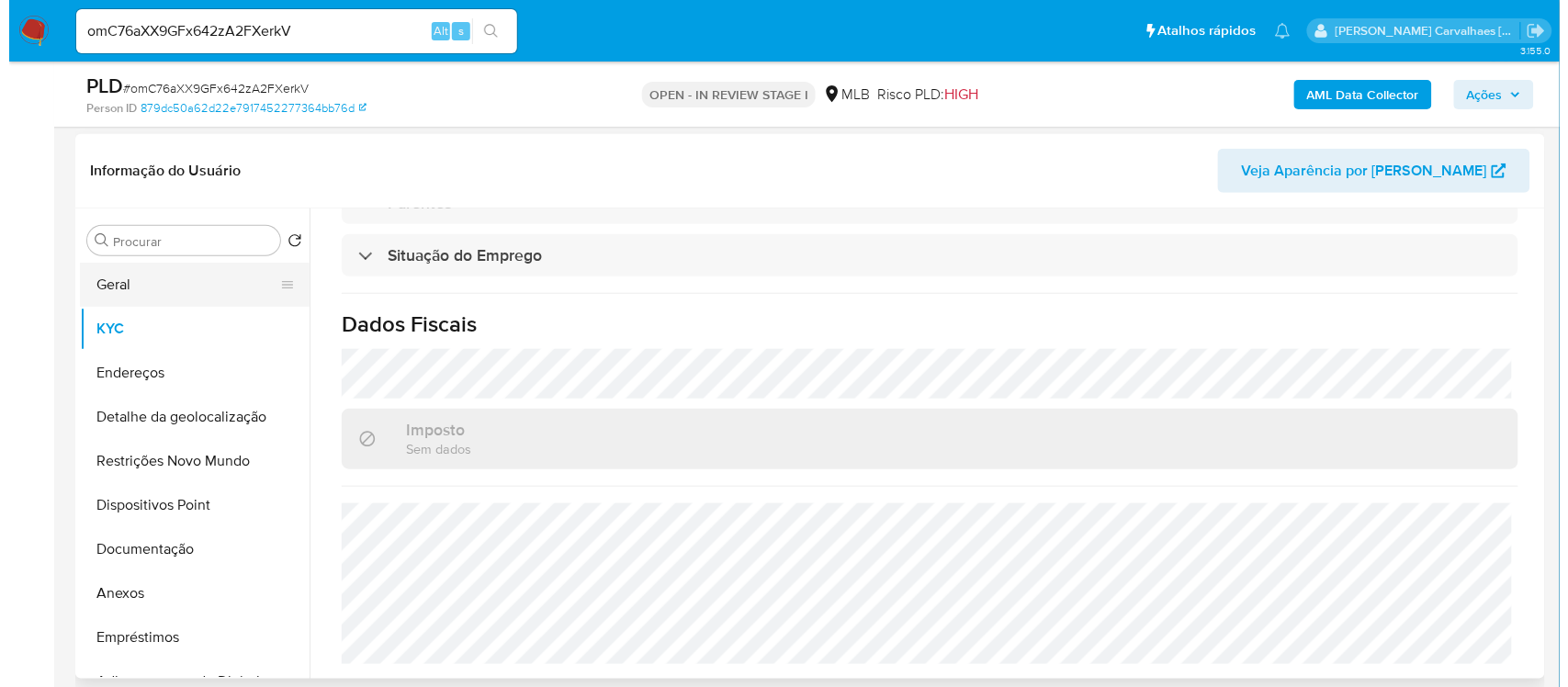
scroll to position [0, 0]
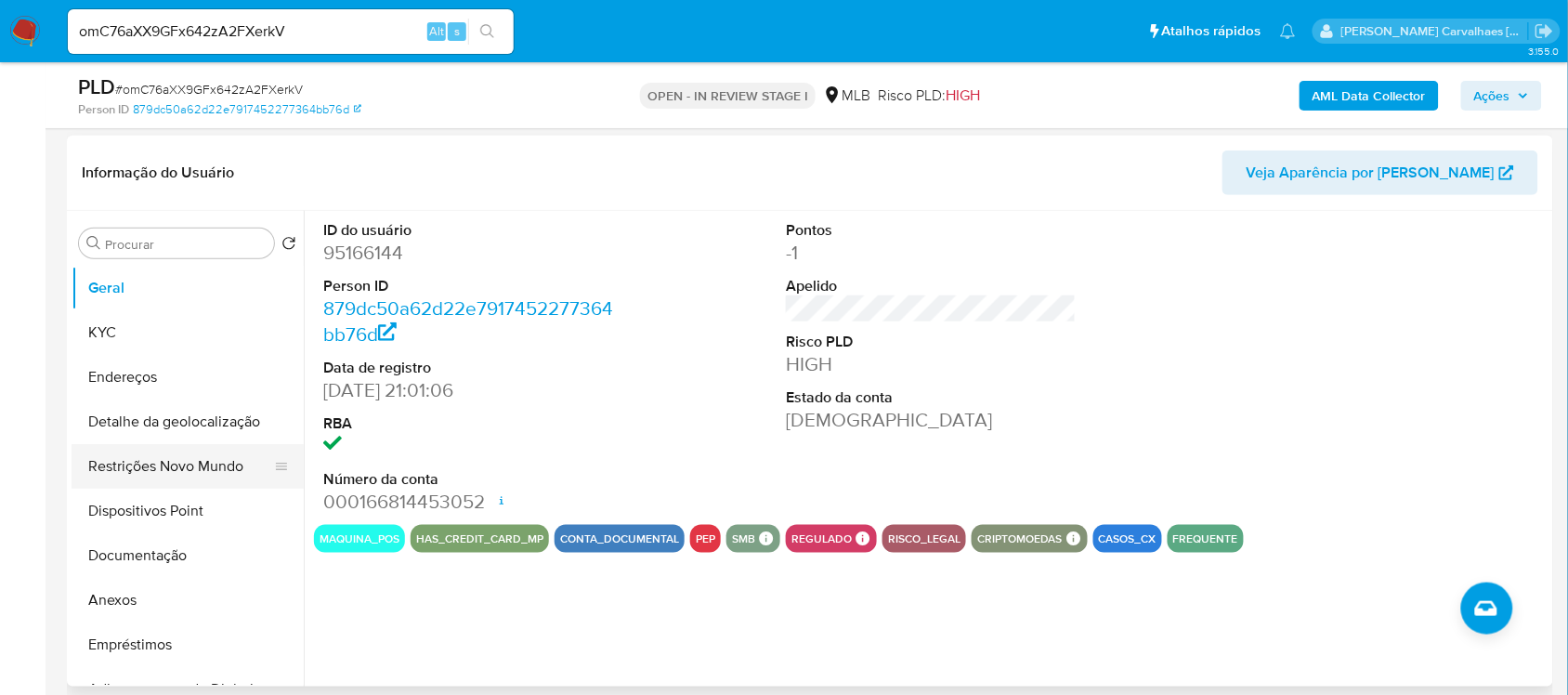
click at [190, 465] on button "Restrições Novo Mundo" at bounding box center [180, 466] width 218 height 45
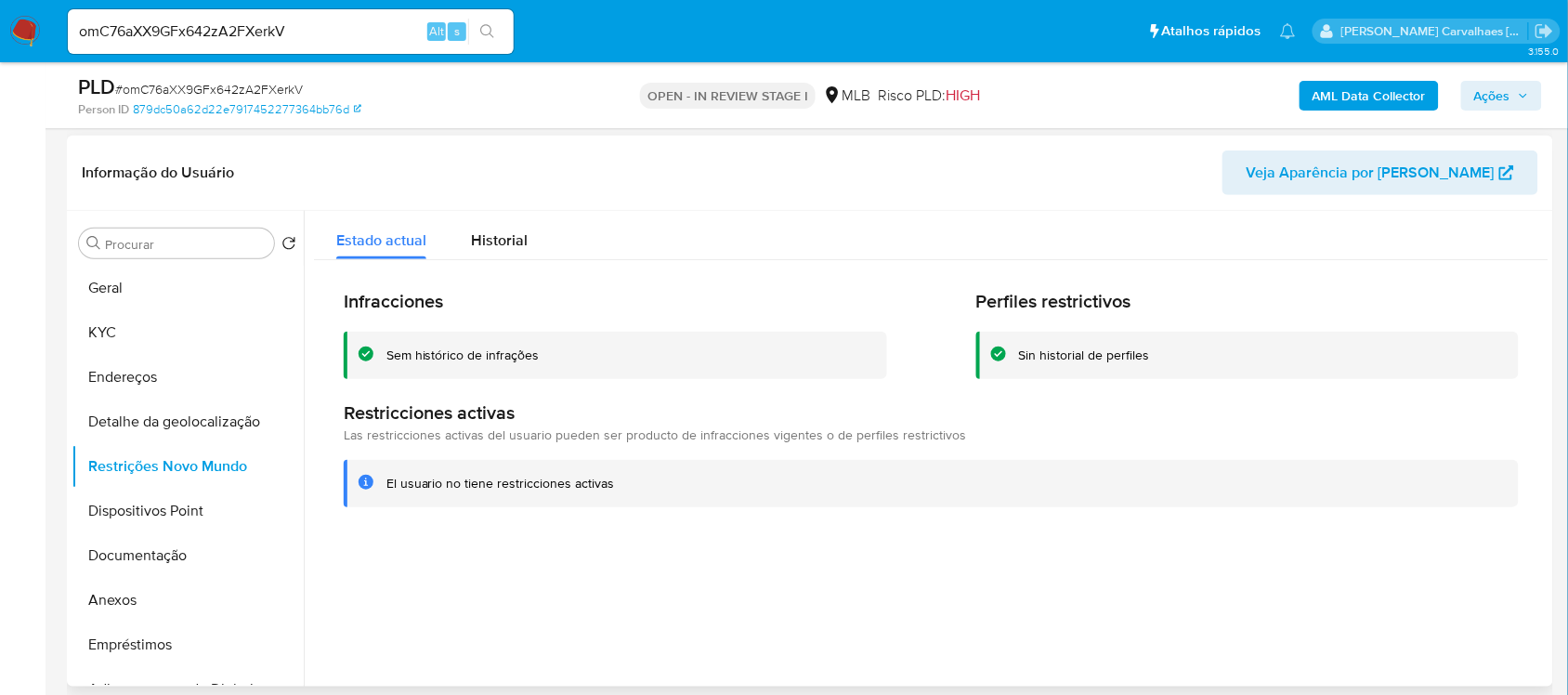
drag, startPoint x: 386, startPoint y: 488, endPoint x: 616, endPoint y: 490, distance: 230.0
click at [616, 490] on div "El usuario no tiene restricciones activas" at bounding box center [944, 483] width 1117 height 18
click at [111, 604] on button "Anexos" at bounding box center [180, 600] width 218 height 45
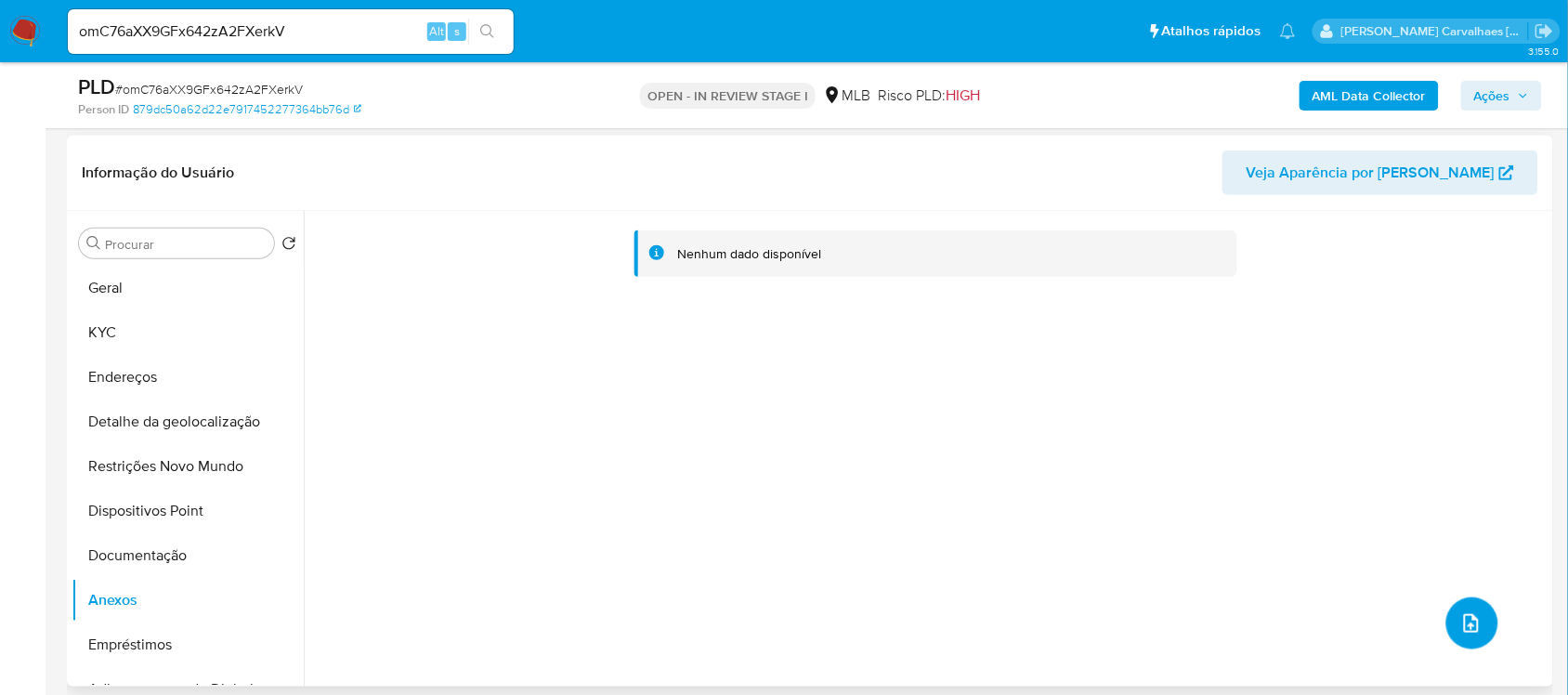
click at [1461, 624] on icon "upload-file" at bounding box center [1471, 623] width 22 height 22
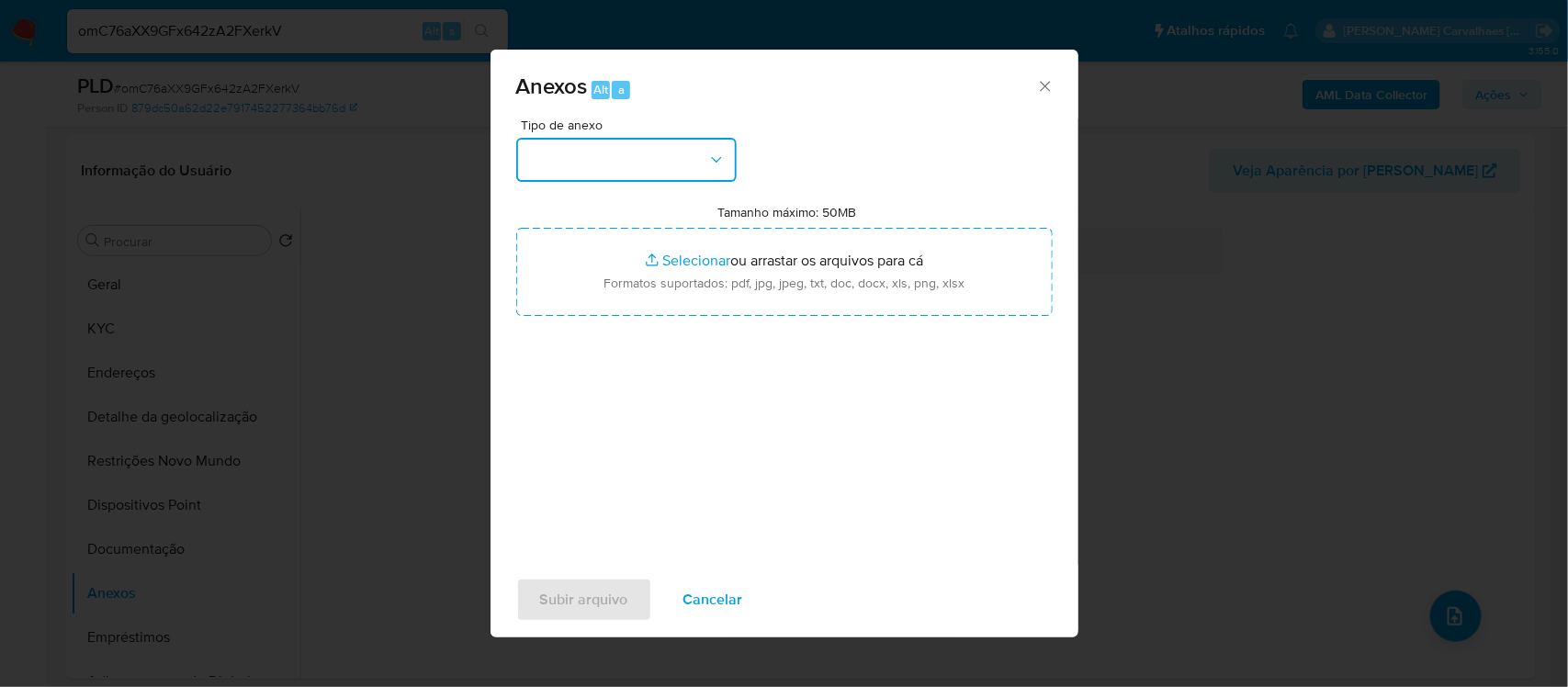
click at [703, 153] on button "button" at bounding box center [626, 160] width 220 height 44
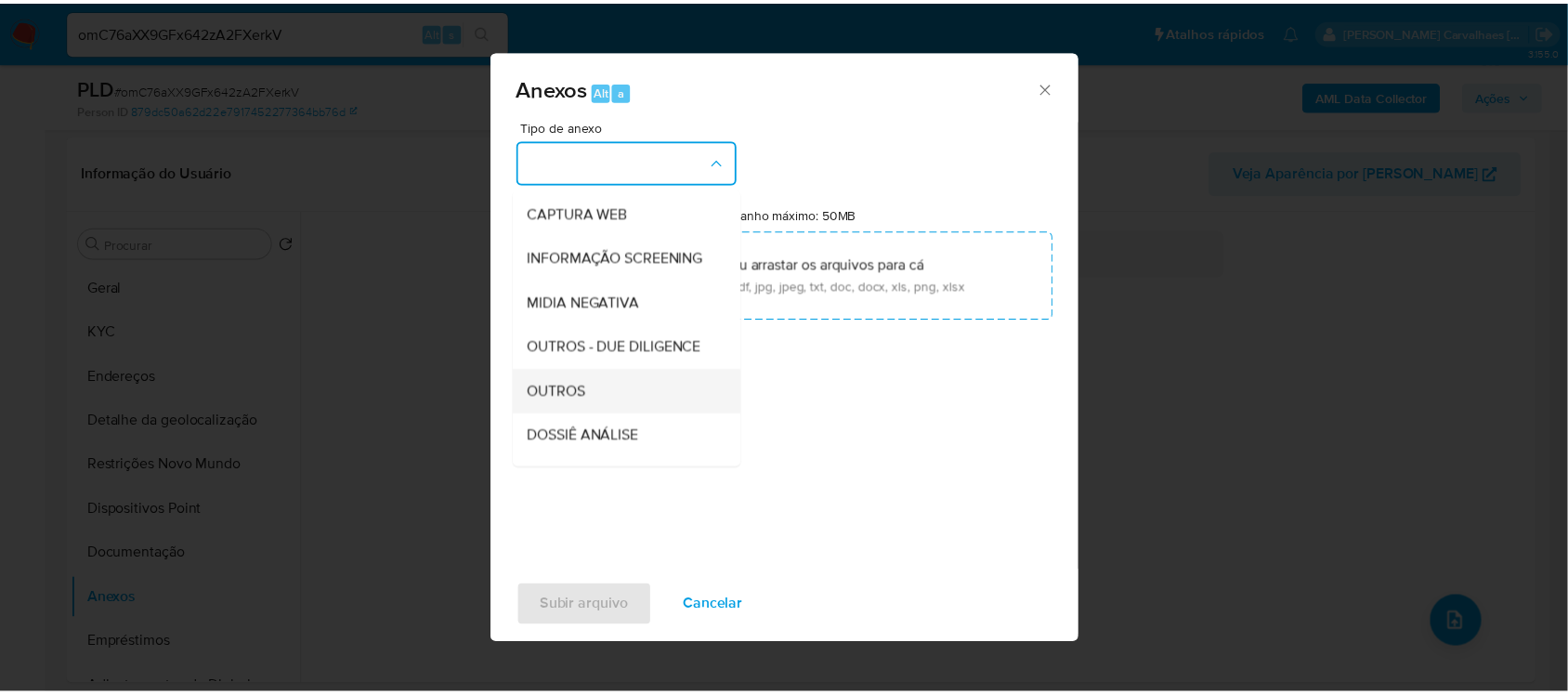
scroll to position [285, 0]
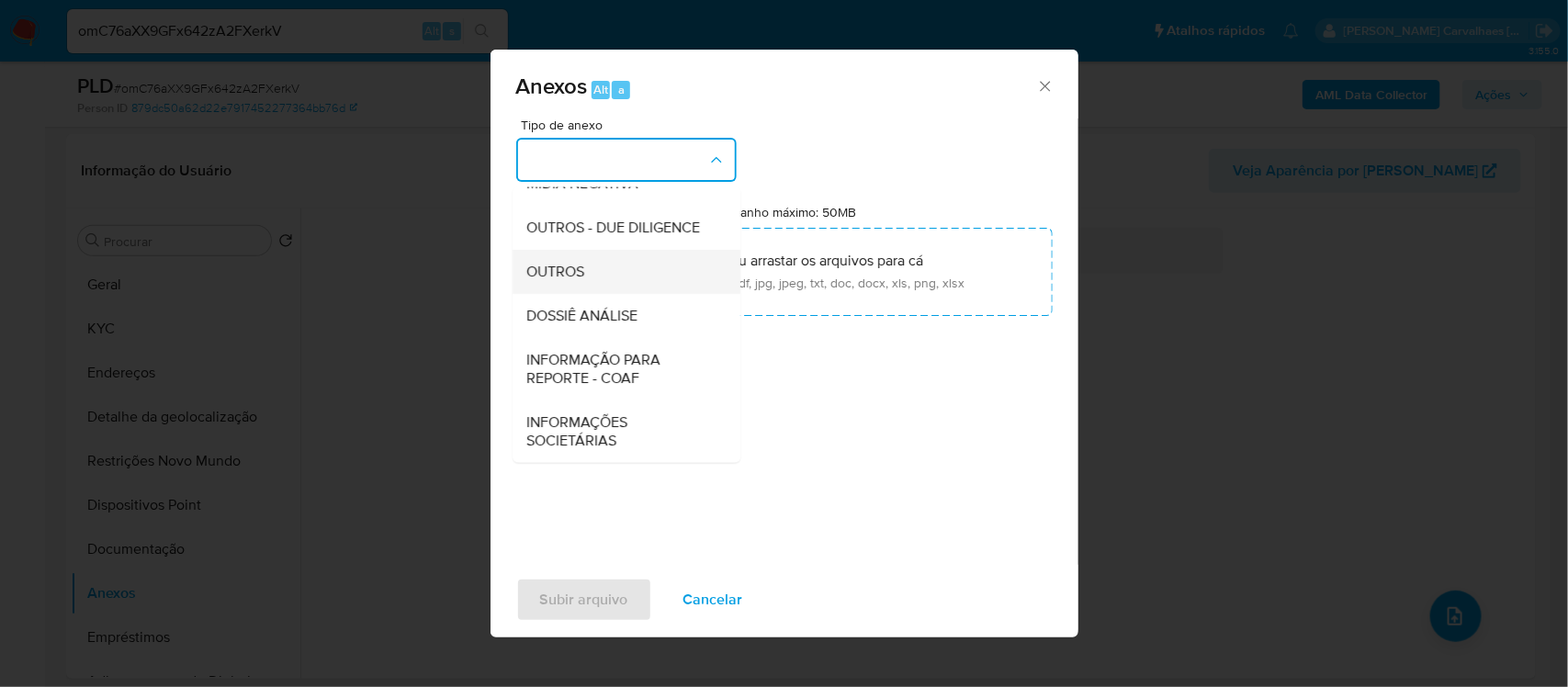
click at [586, 275] on div "OUTROS" at bounding box center [620, 271] width 187 height 44
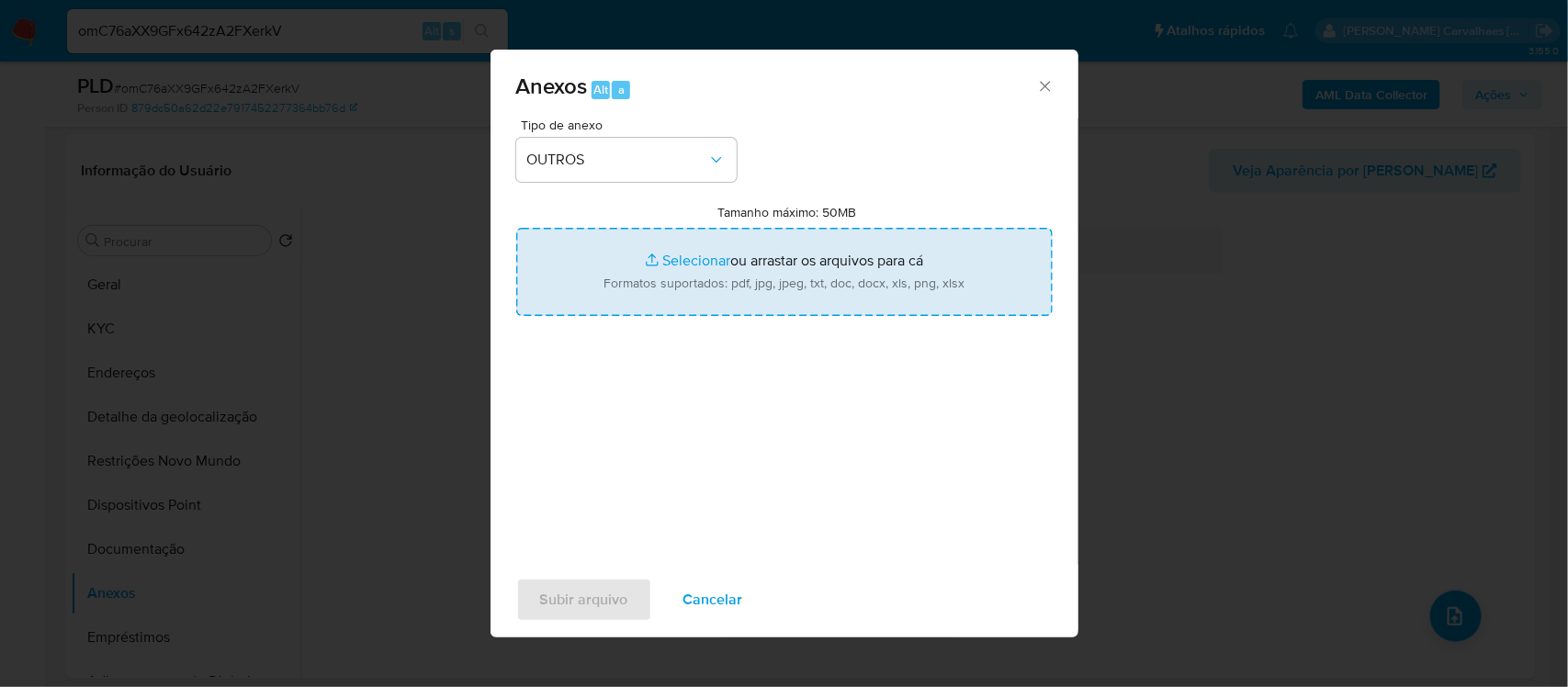
click at [680, 259] on input "Tamanho máximo: 50MB Selecionar arquivos" at bounding box center [784, 272] width 537 height 88
type input "C:\fakepath\SAR - xxxx- CPF 65264100225 - MARCOS VINICIO GOMES.pdf"
click at [699, 256] on input "Tamanho máximo: 50MB Selecionar arquivos" at bounding box center [784, 272] width 537 height 88
click at [689, 261] on input "Tamanho máximo: 50MB Selecionar arquivos" at bounding box center [784, 272] width 537 height 88
type input "C:\fakepath\Mulan Marcos Vinicio Gomes 95166144_2025_08_22_16_20_38 - Tabla din…"
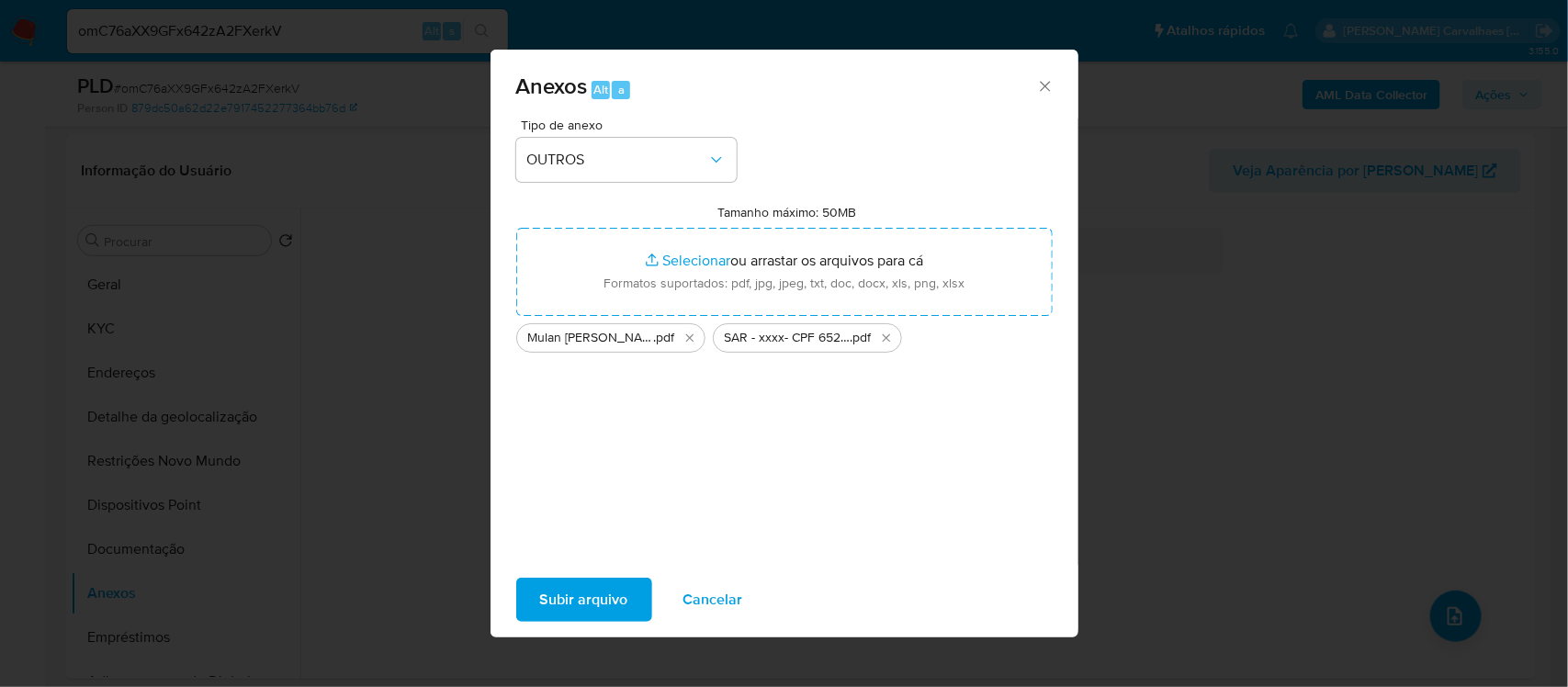
click at [557, 595] on span "Subir arquivo" at bounding box center [584, 599] width 88 height 40
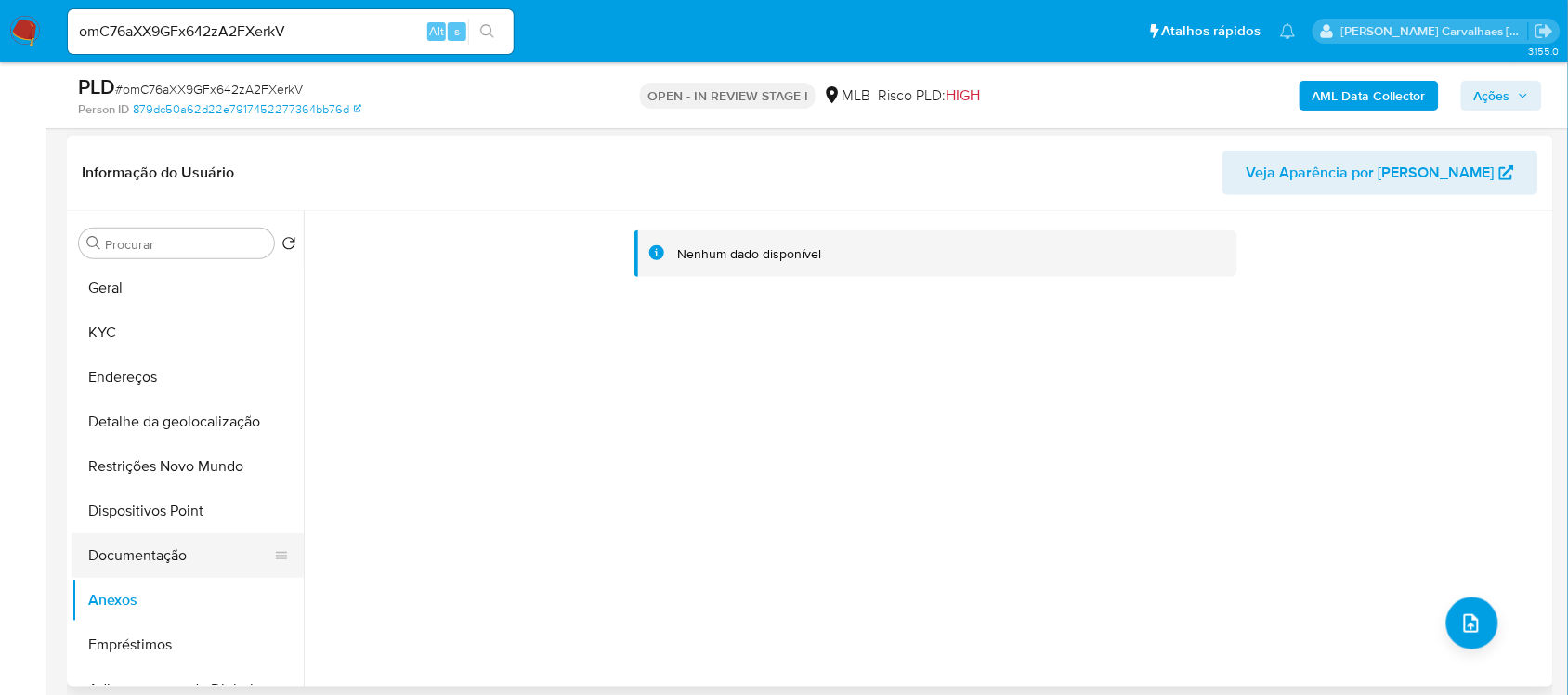
click at [119, 557] on button "Documentação" at bounding box center [180, 555] width 218 height 45
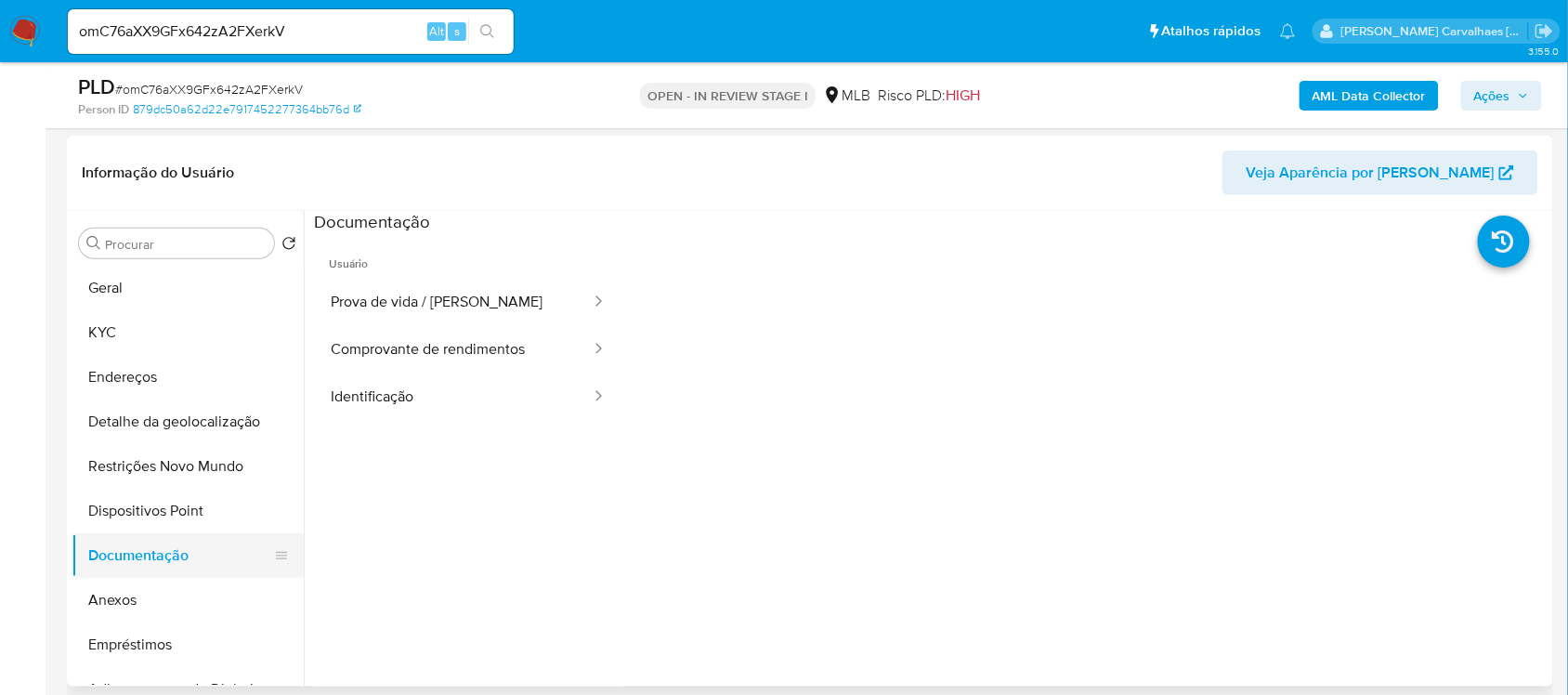
click at [160, 558] on button "Documentação" at bounding box center [180, 555] width 218 height 45
click at [151, 595] on button "Anexos" at bounding box center [180, 600] width 218 height 45
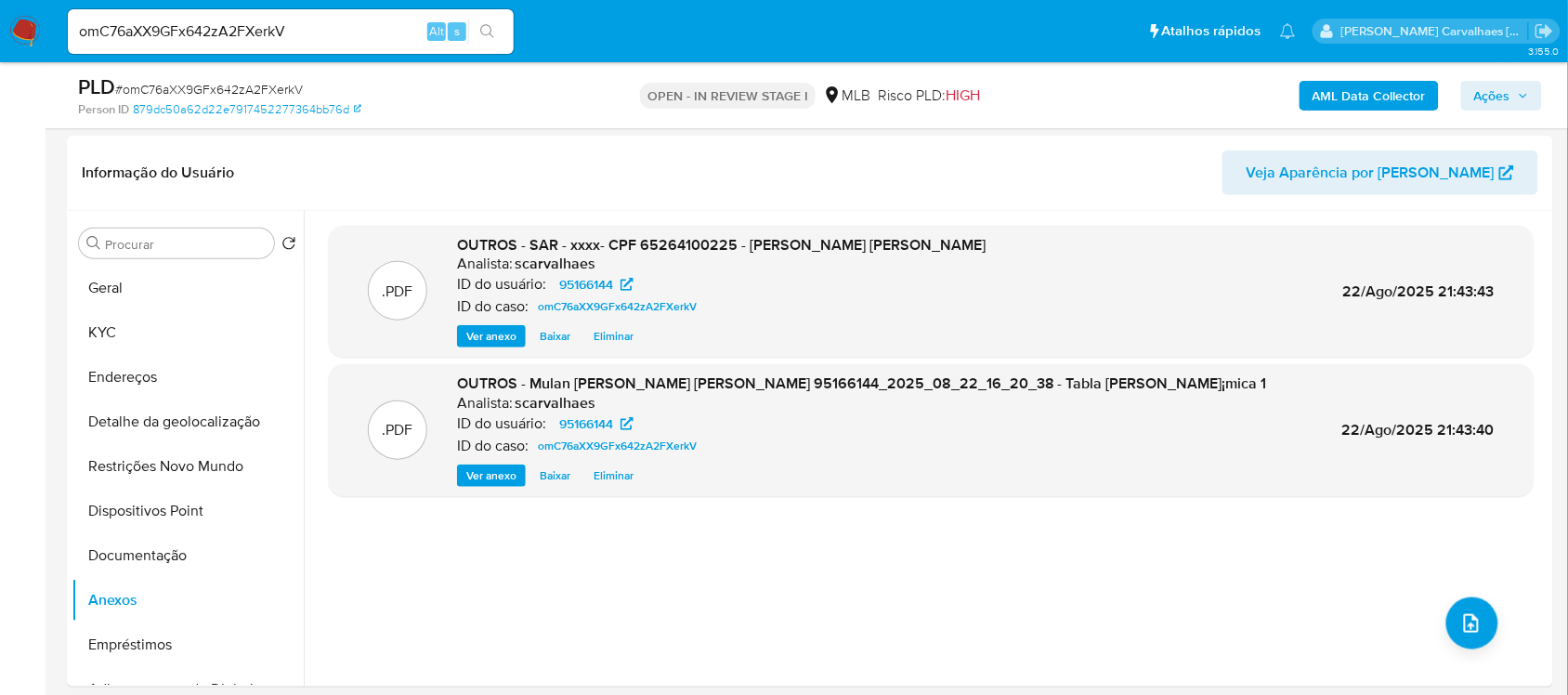
click at [1483, 90] on span "Ações" at bounding box center [1493, 95] width 36 height 29
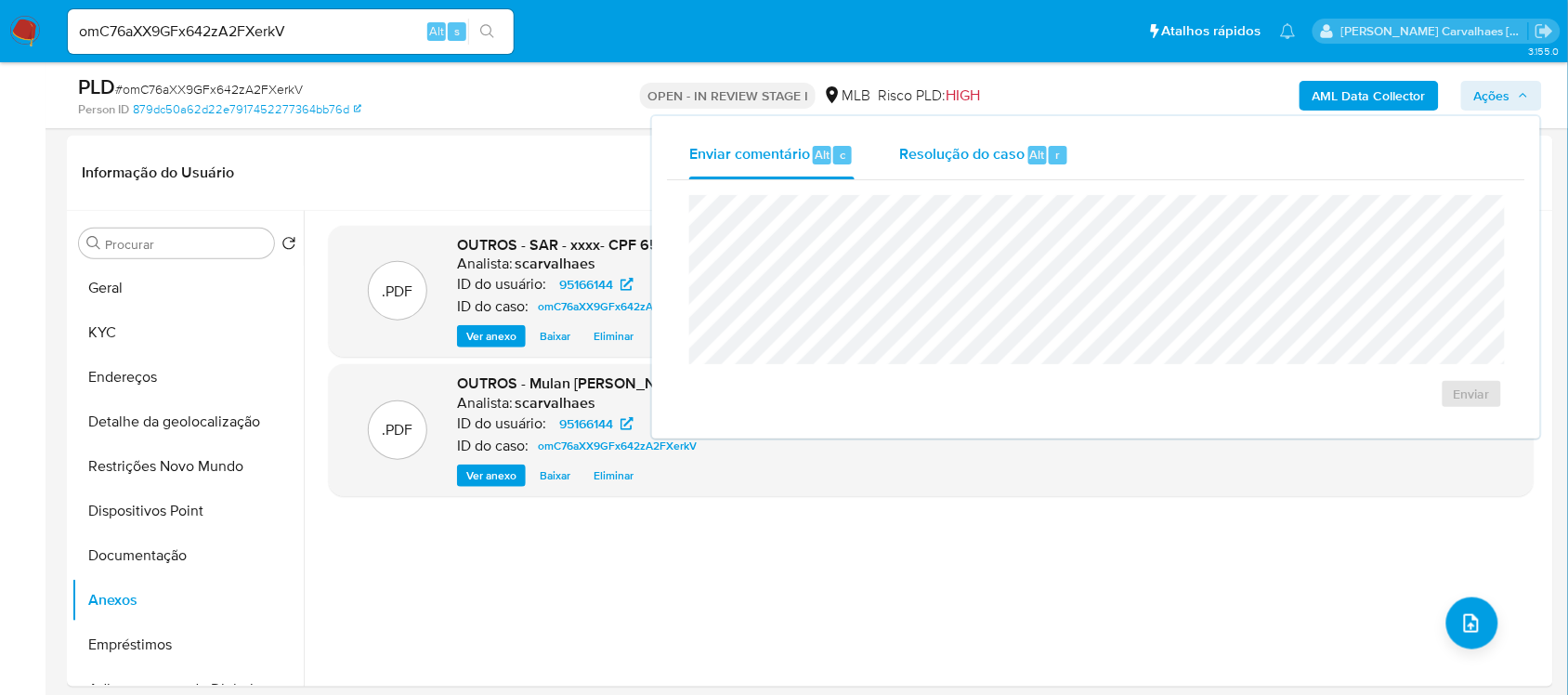
click at [948, 151] on span "Resolução do caso" at bounding box center [962, 153] width 126 height 21
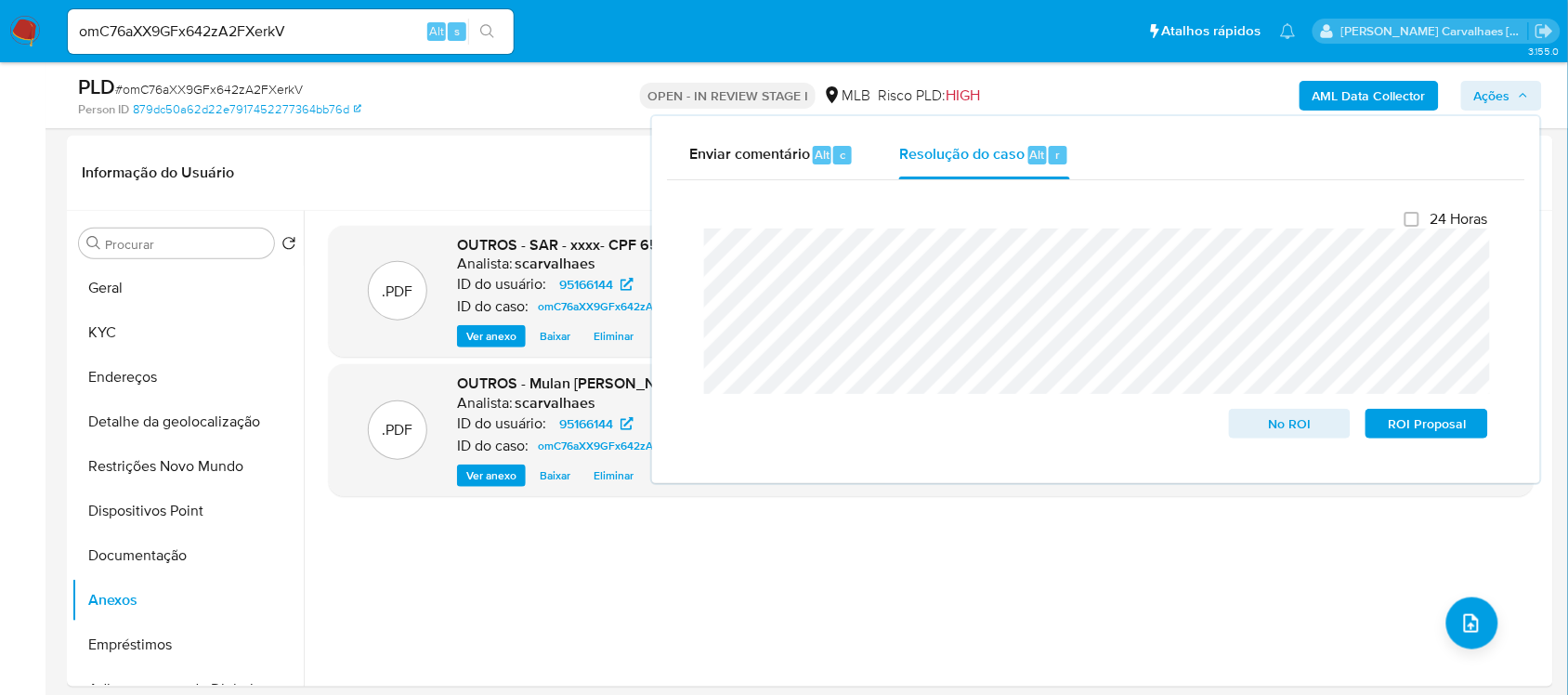
click at [656, 259] on div "Enviar comentário Alt c Resolução do caso Alt r Fechamento do caso 24 Horas No …" at bounding box center [1096, 299] width 888 height 367
click at [1423, 429] on span "ROI Proposal" at bounding box center [1427, 423] width 97 height 26
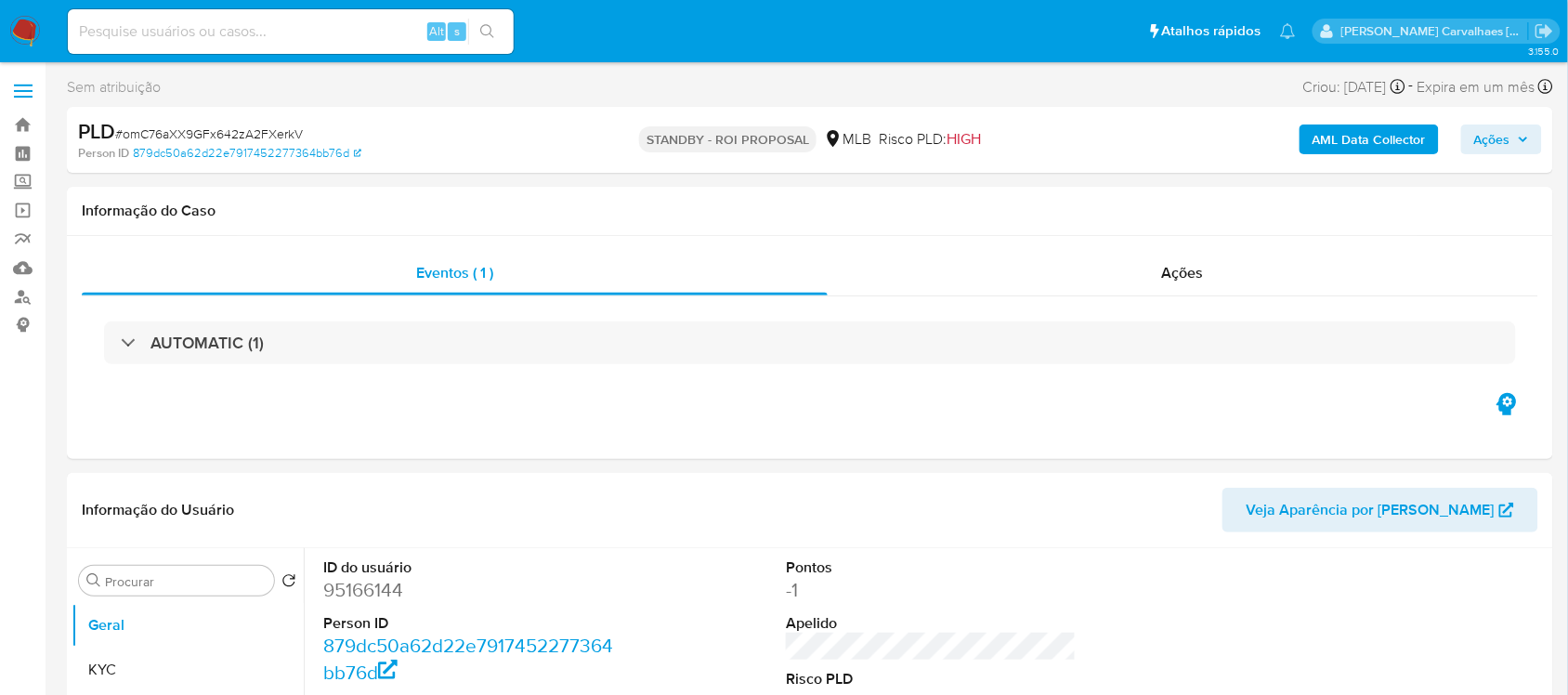
select select "10"
paste input "bVK5Mx2Q388fREGRvh7mpAni"
type input "bVK5Mx2Q388fREGRvh7mpAni"
click at [485, 39] on button "search-icon" at bounding box center [487, 31] width 38 height 26
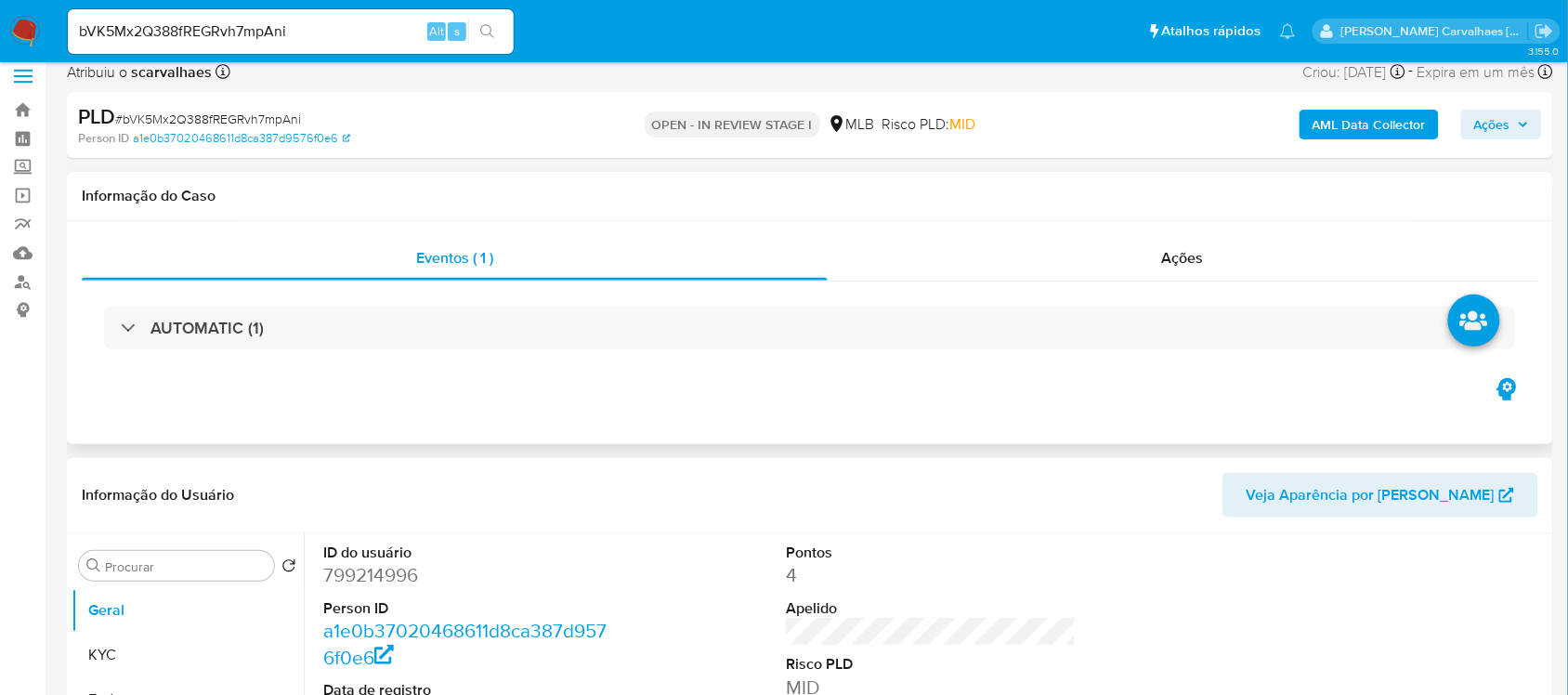
select select "10"
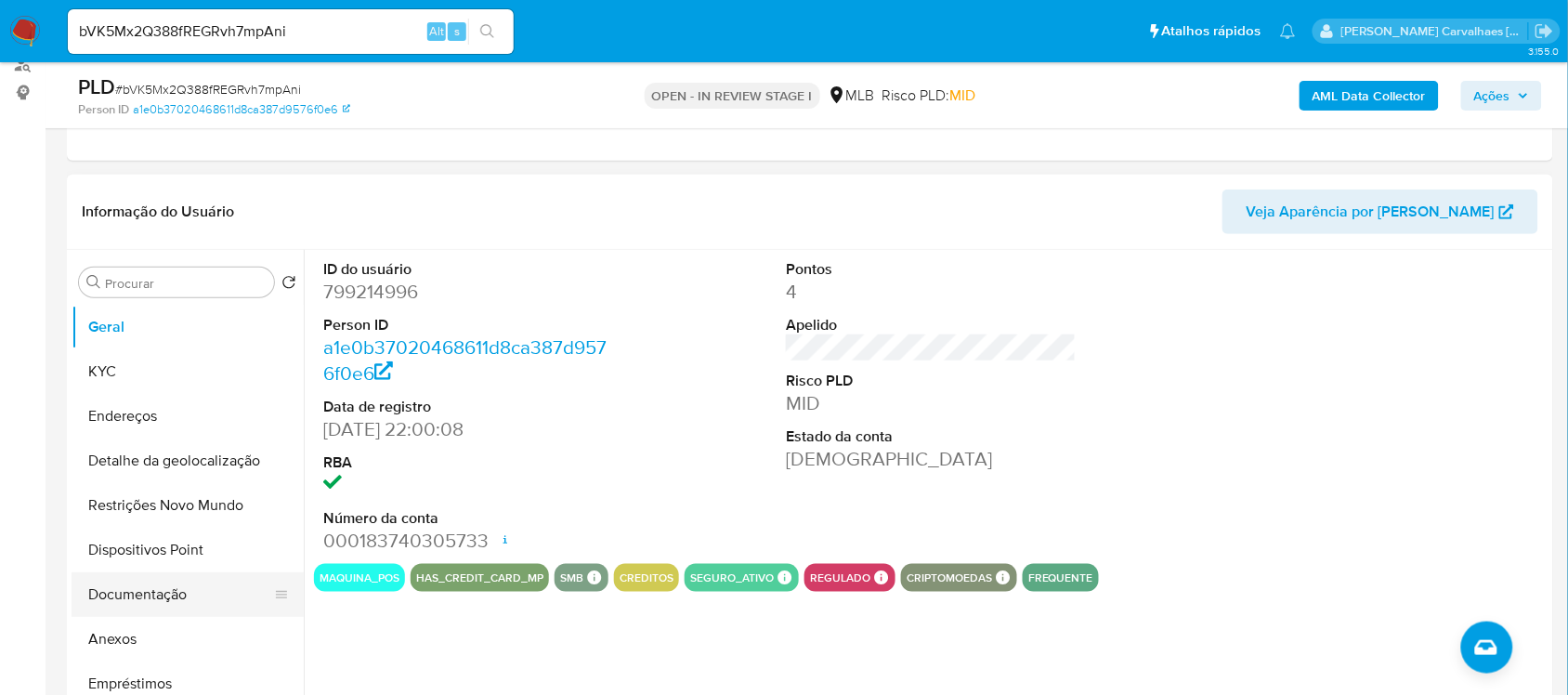
click at [156, 601] on button "Documentação" at bounding box center [180, 594] width 218 height 45
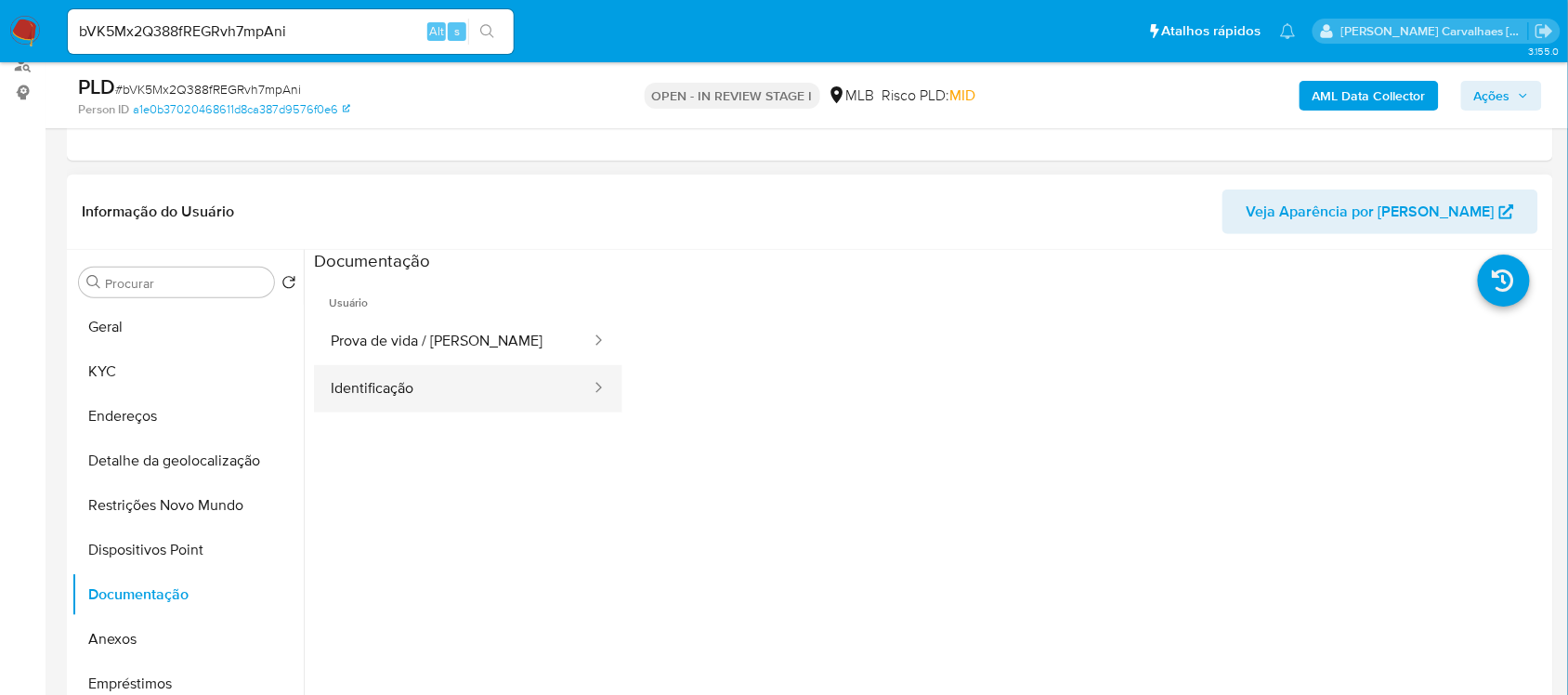
click at [484, 396] on button "Identificação" at bounding box center [453, 389] width 279 height 48
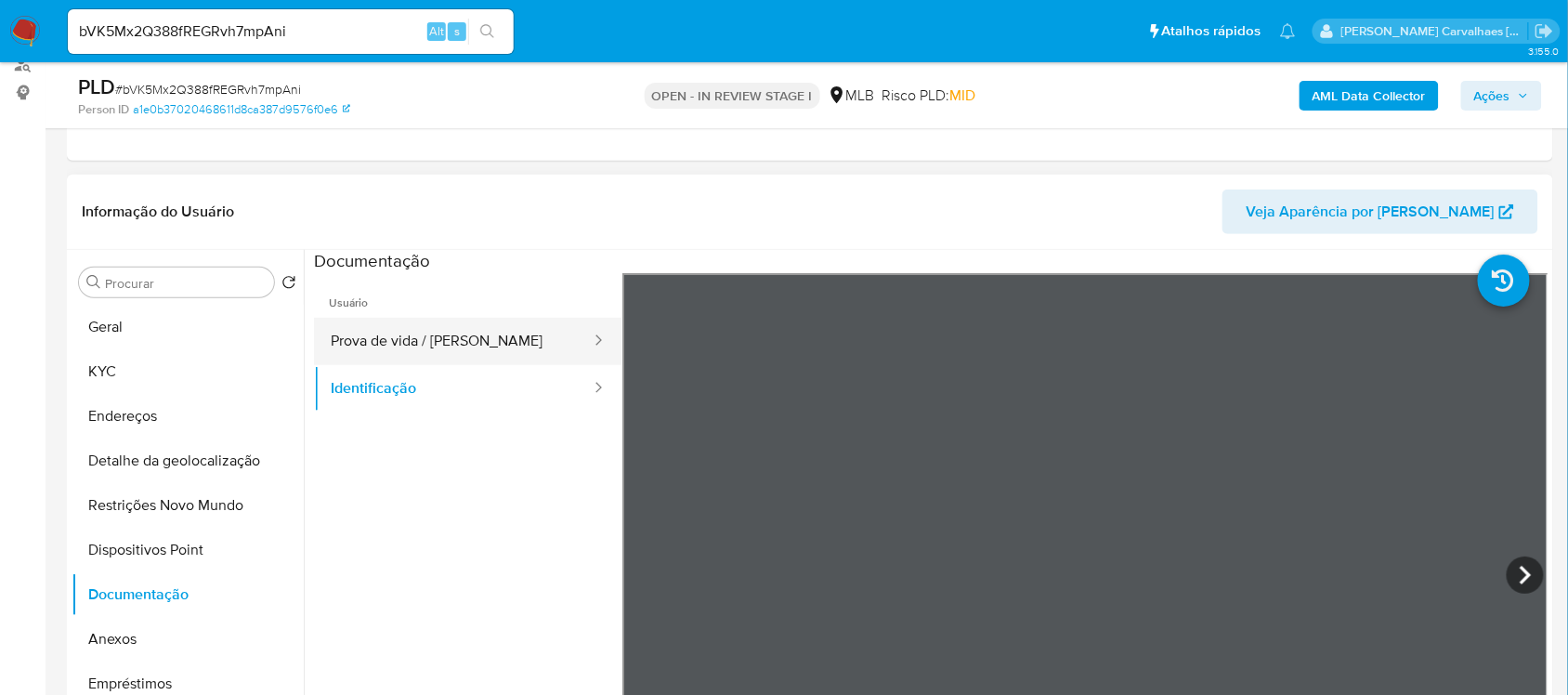
click at [373, 338] on button "Prova de vida / Selfie" at bounding box center [453, 341] width 279 height 48
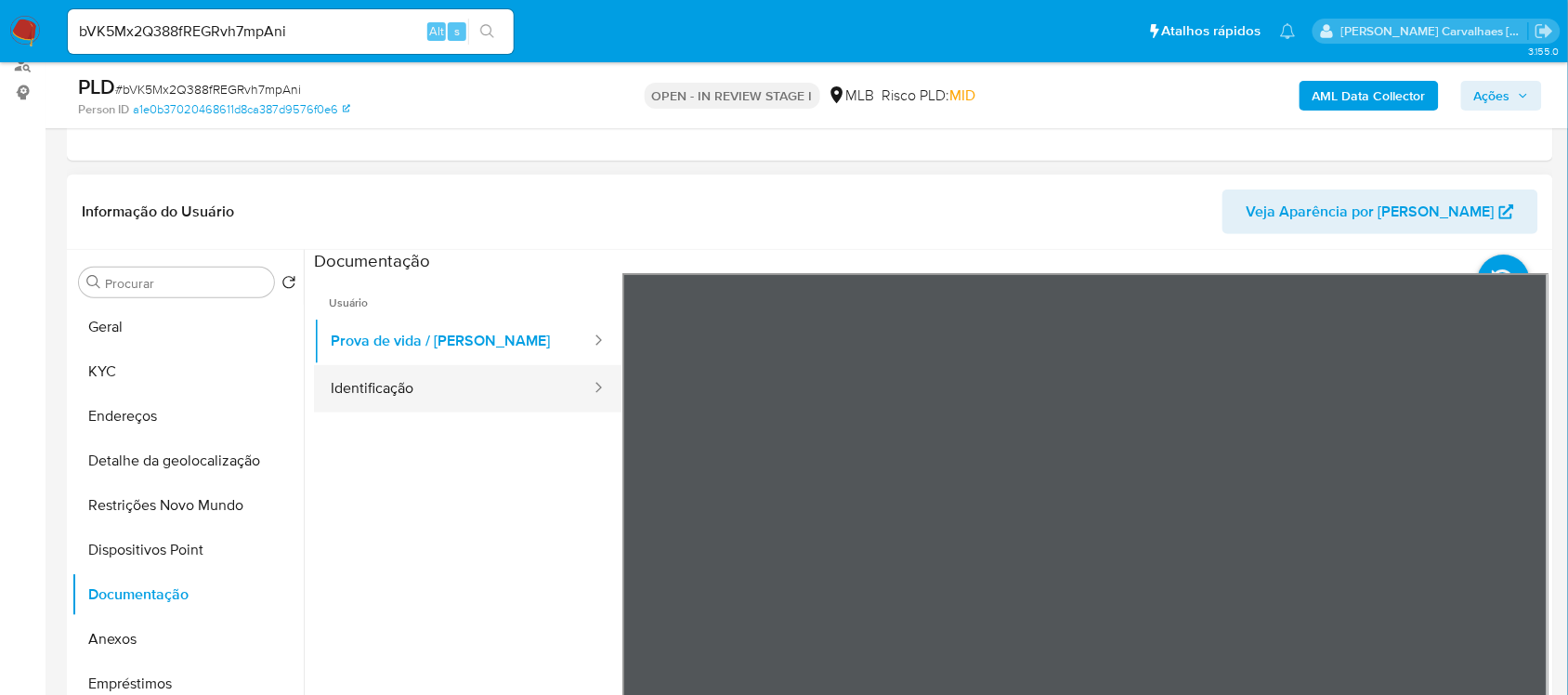
click at [385, 396] on button "Identificação" at bounding box center [453, 389] width 279 height 48
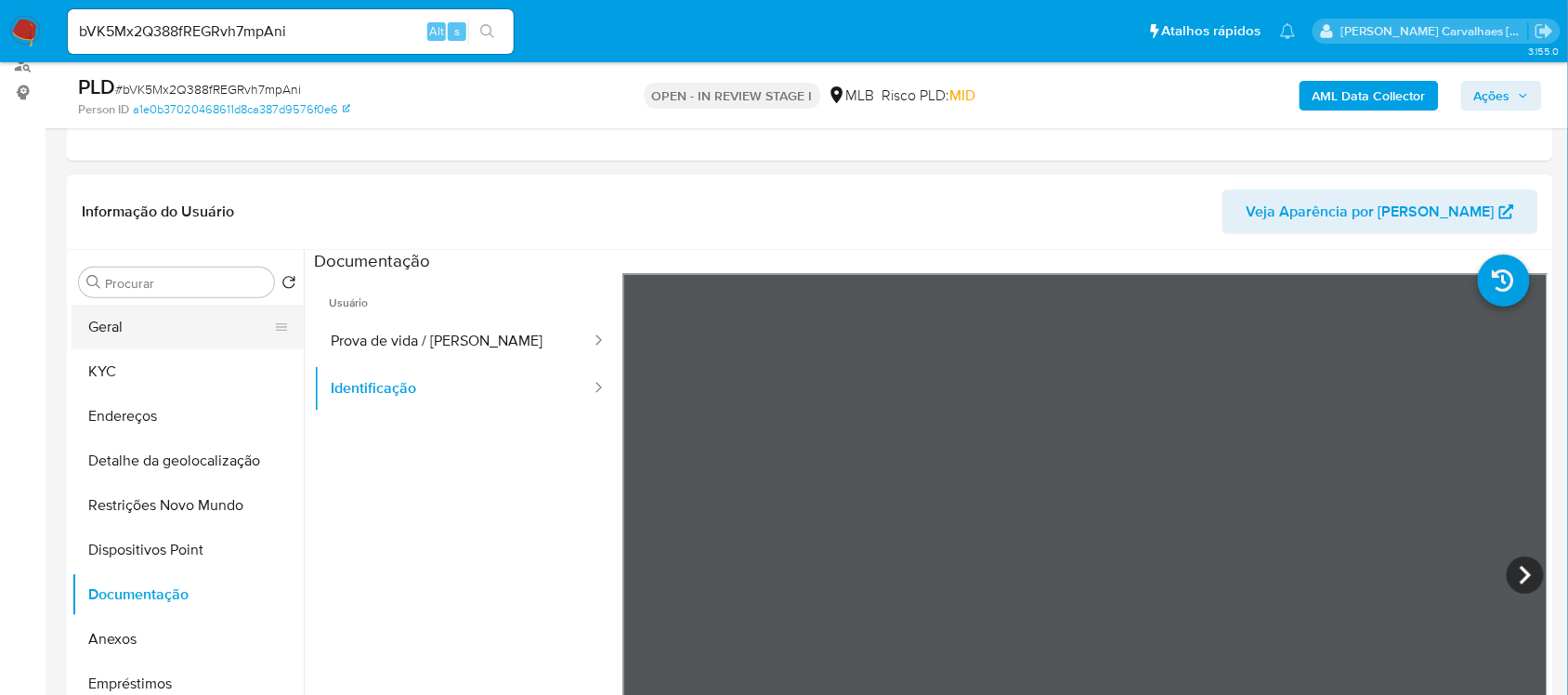
click at [182, 317] on button "Geral" at bounding box center [180, 326] width 218 height 45
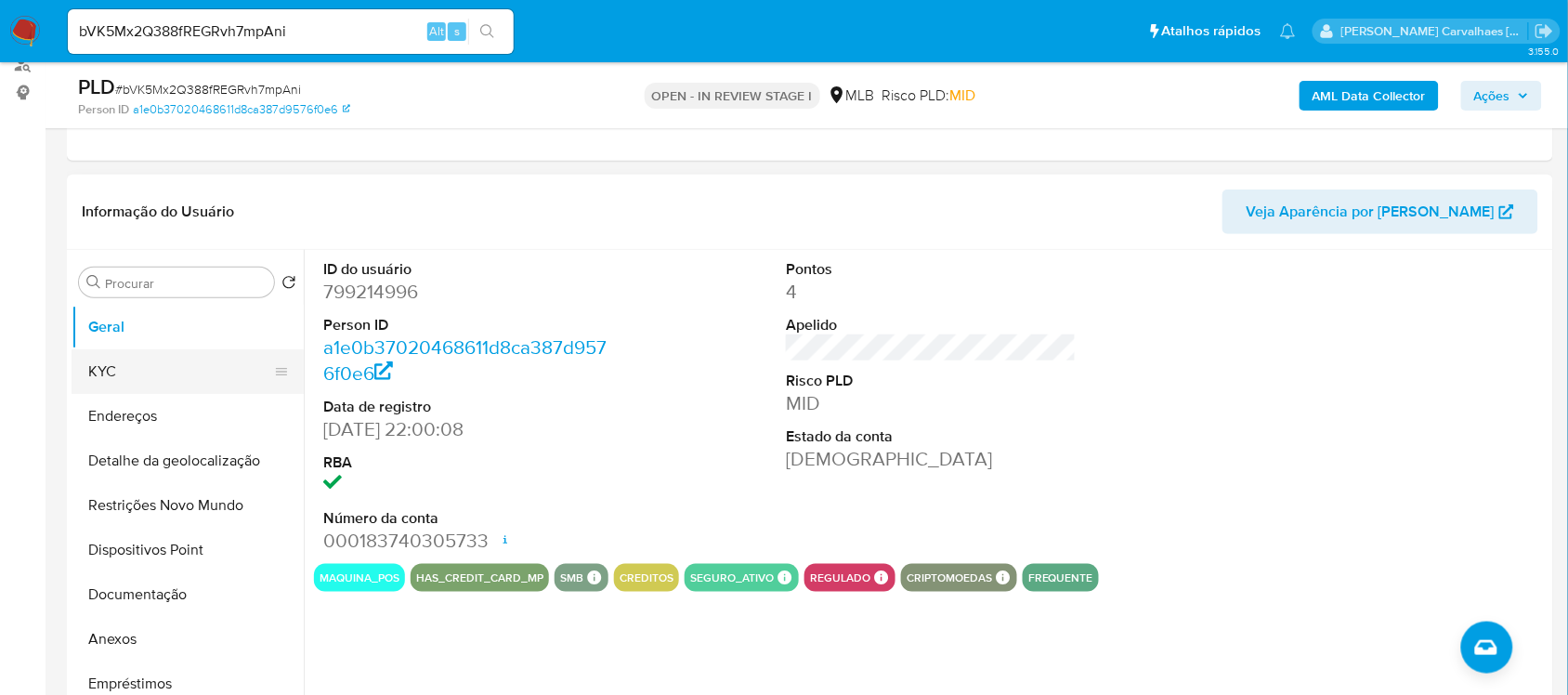
click at [153, 375] on button "KYC" at bounding box center [180, 371] width 218 height 45
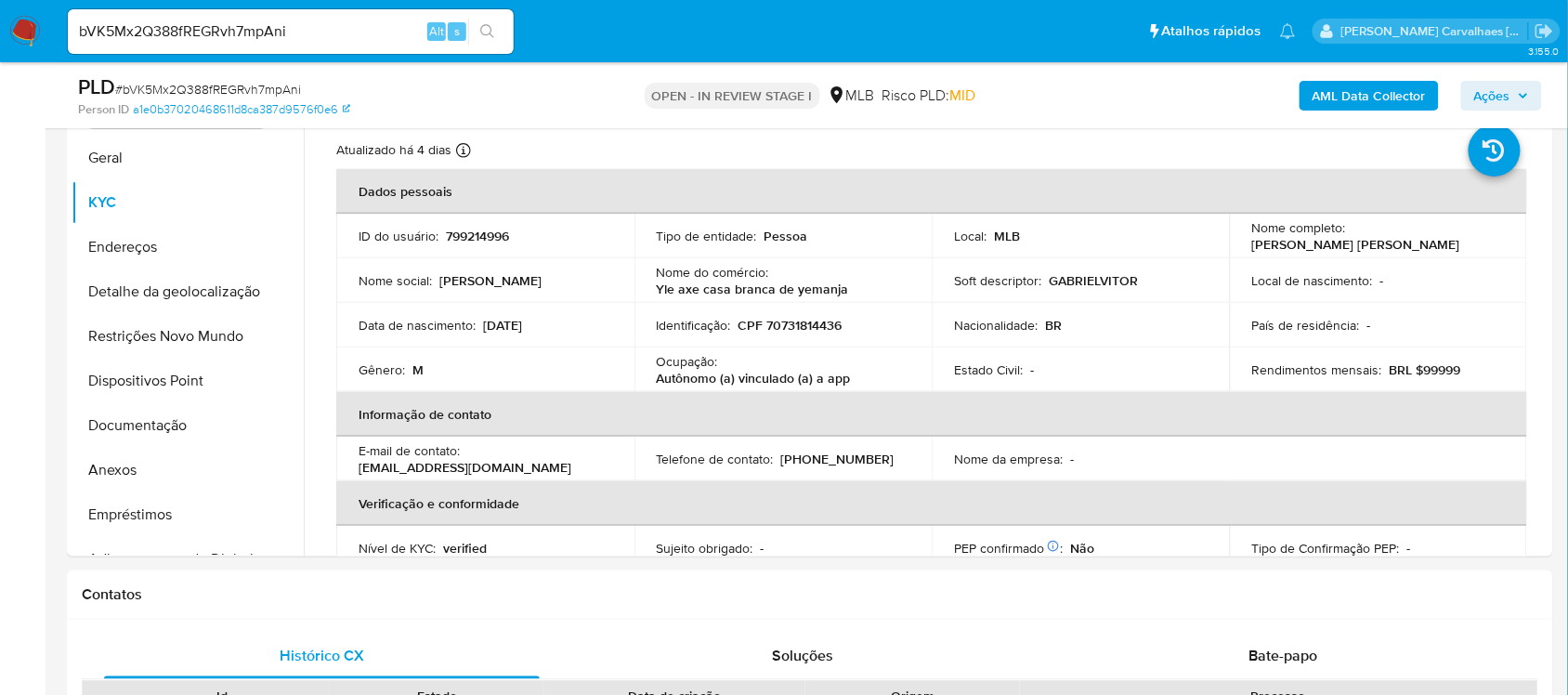
scroll to position [409, 0]
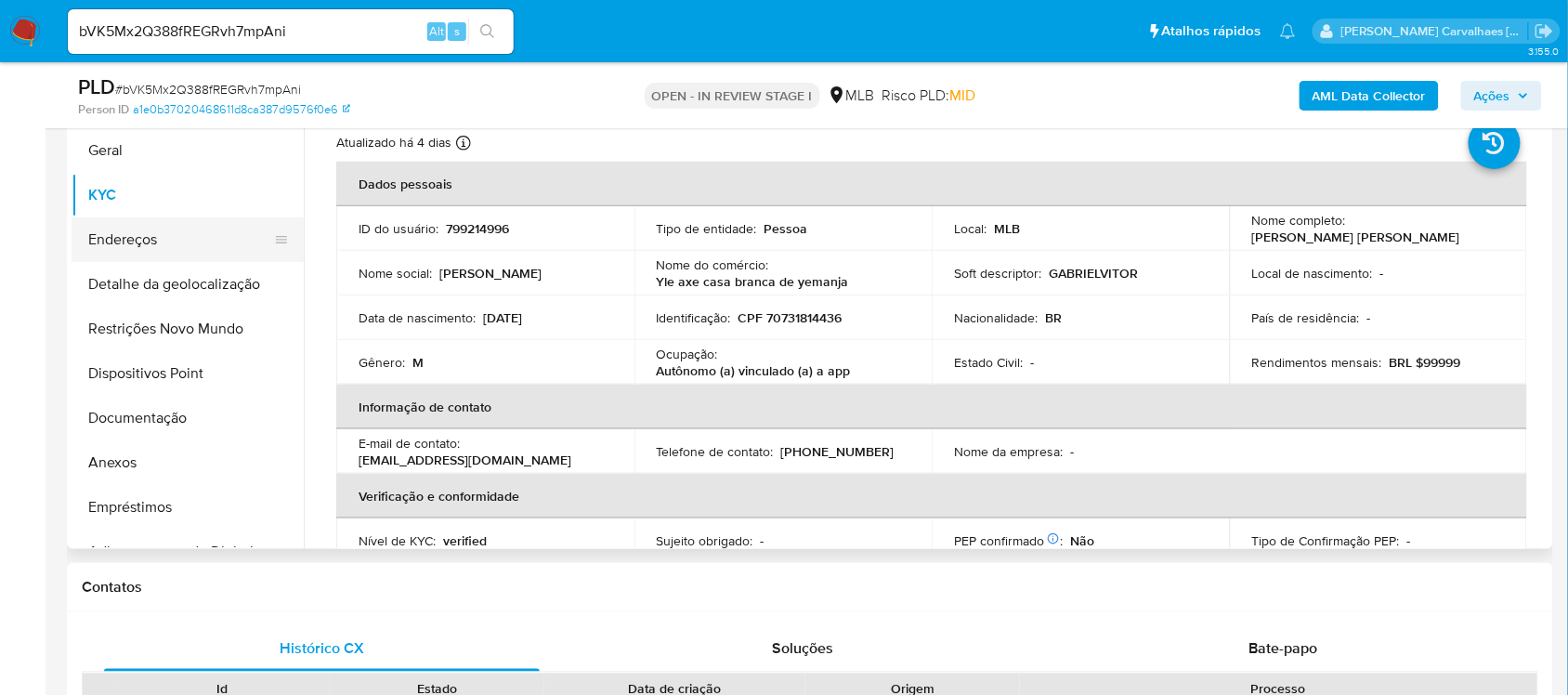
click at [112, 244] on button "Endereços" at bounding box center [180, 240] width 218 height 45
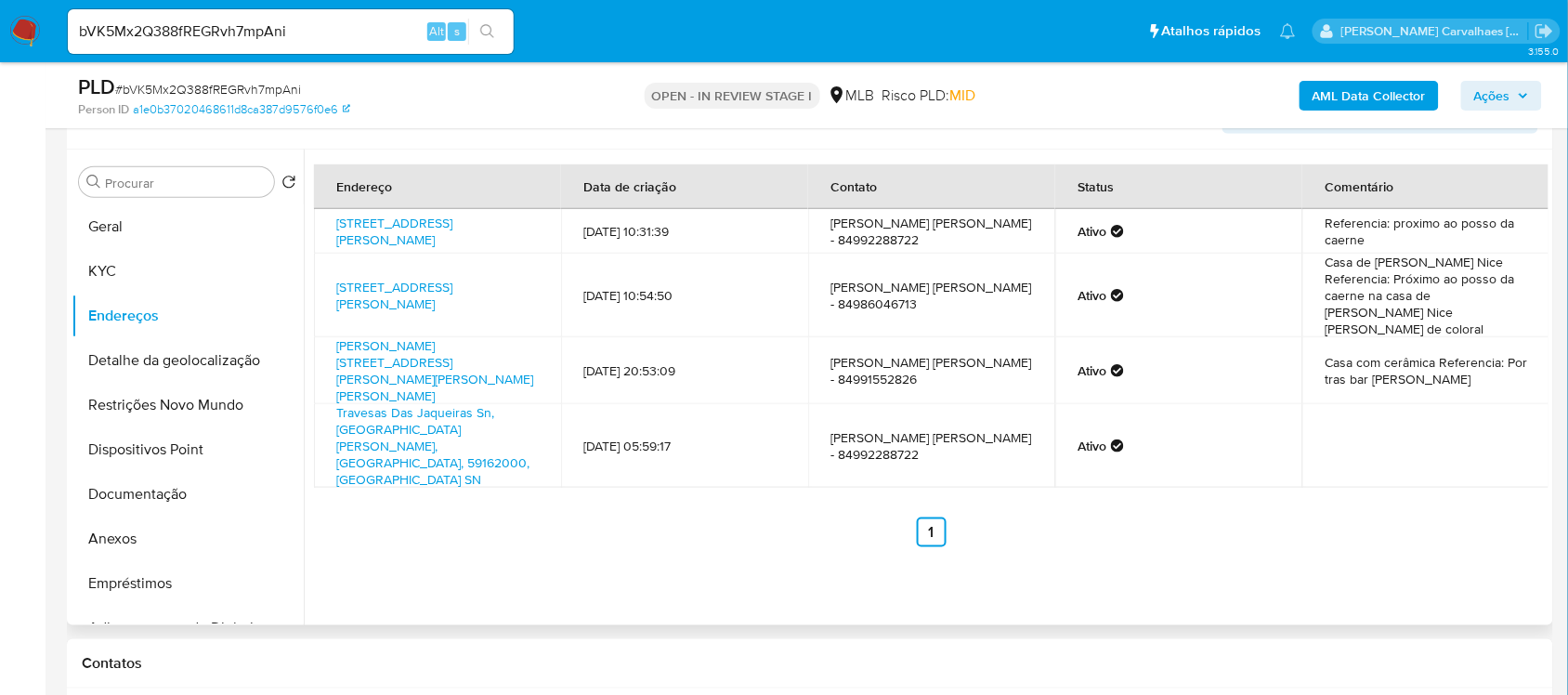
scroll to position [293, 0]
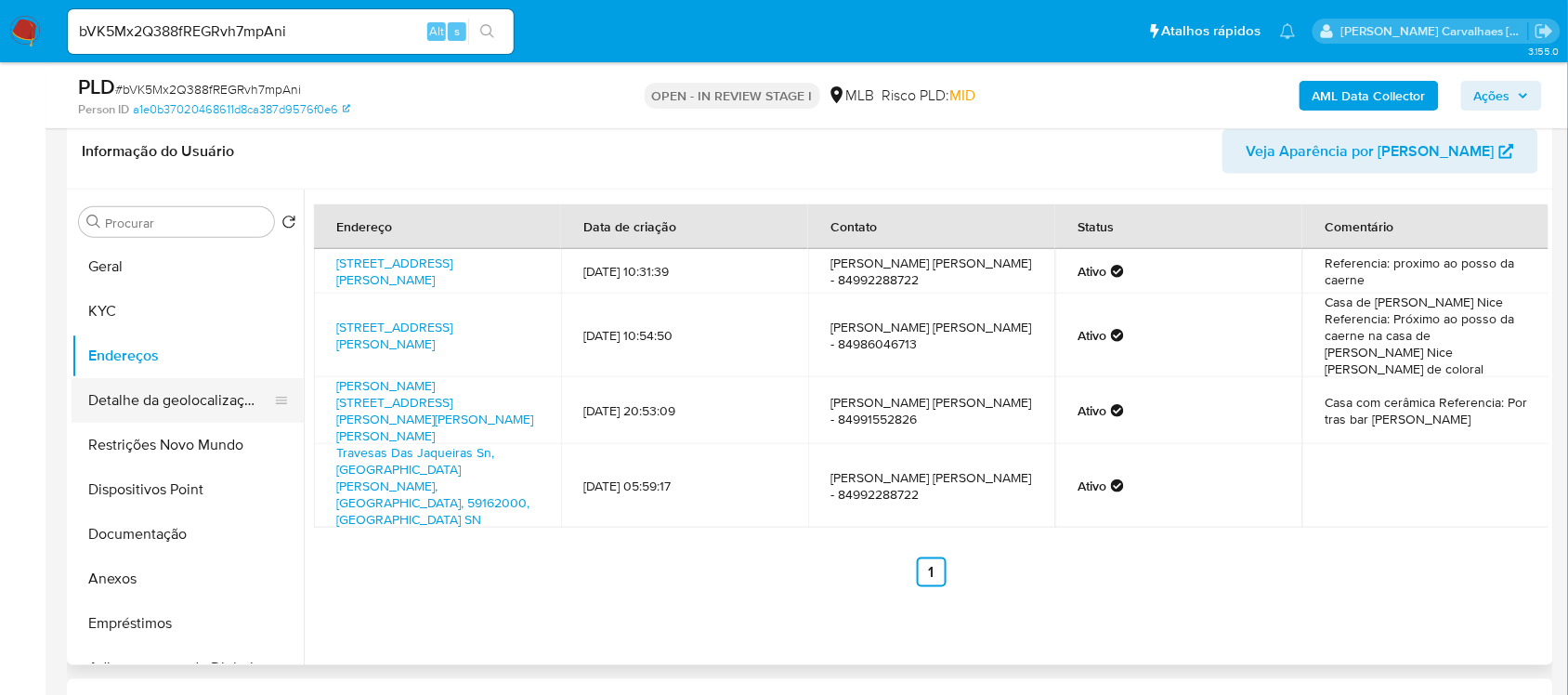
click at [202, 400] on button "Detalhe da geolocalização" at bounding box center [180, 400] width 218 height 45
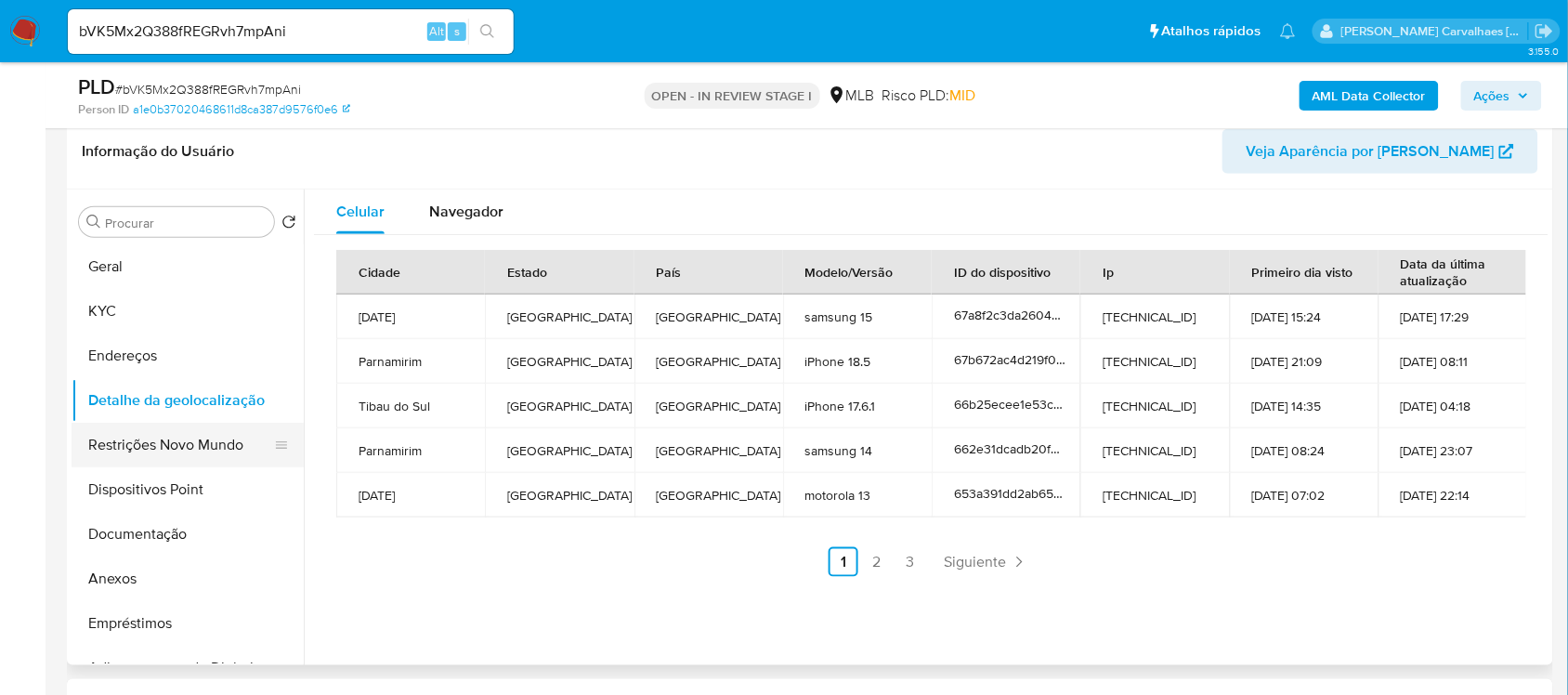
click at [142, 458] on button "Restrições Novo Mundo" at bounding box center [180, 445] width 218 height 45
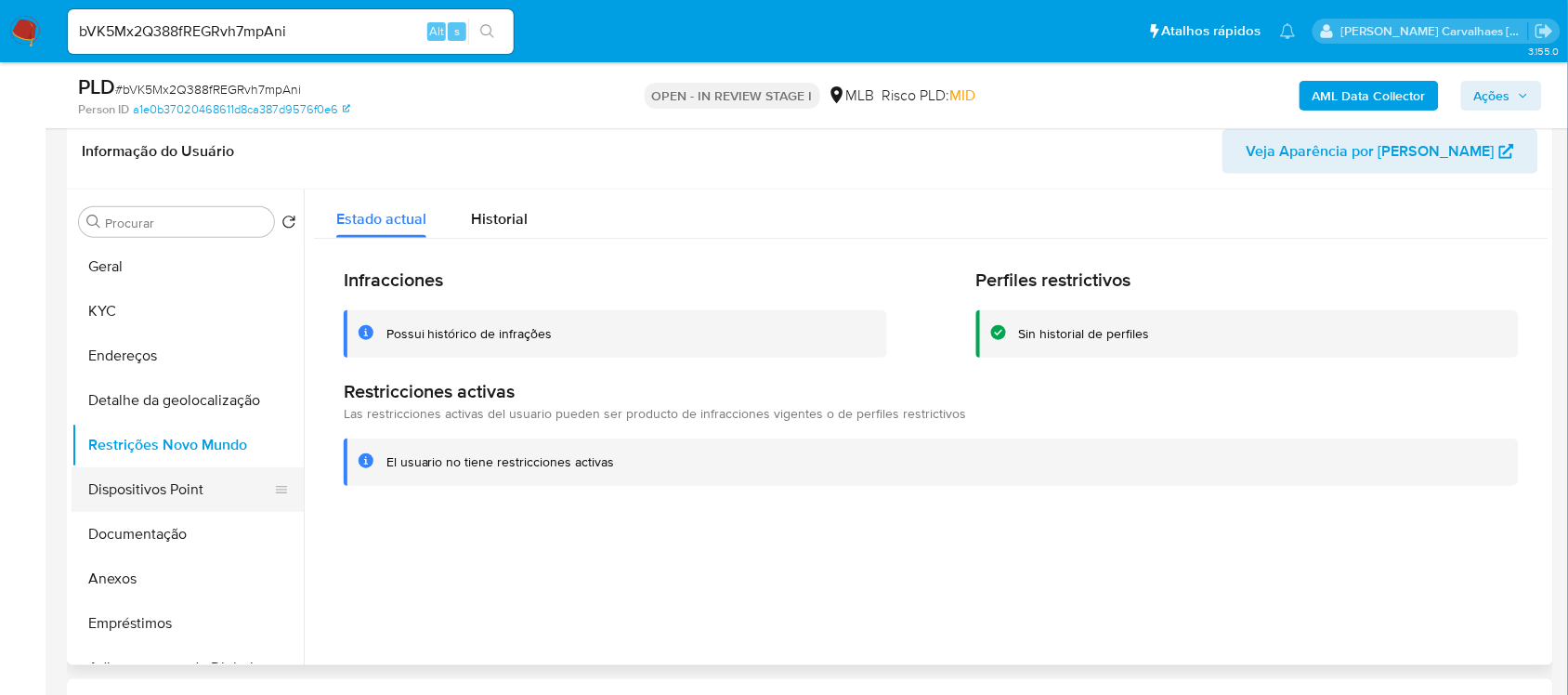
click at [201, 481] on button "Dispositivos Point" at bounding box center [180, 489] width 218 height 45
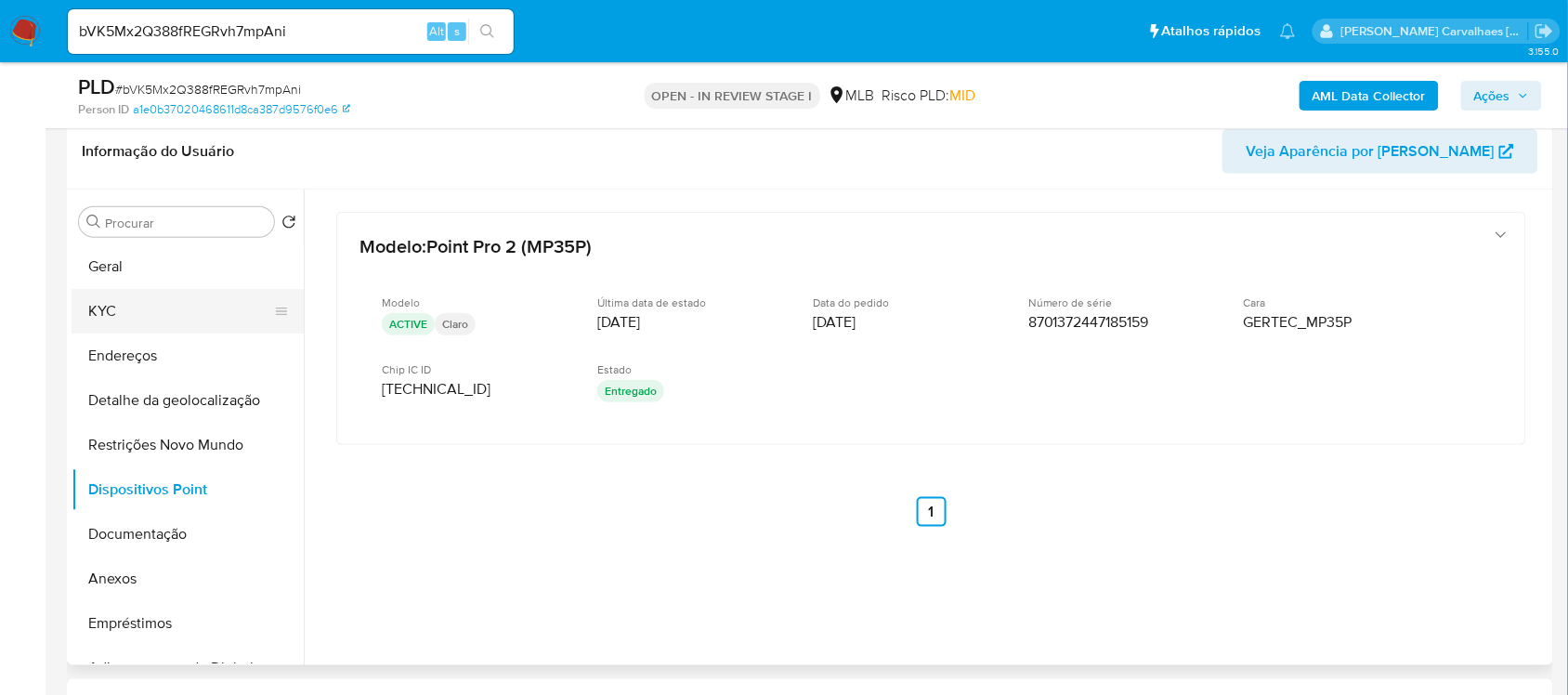
click at [135, 312] on button "KYC" at bounding box center [180, 311] width 218 height 45
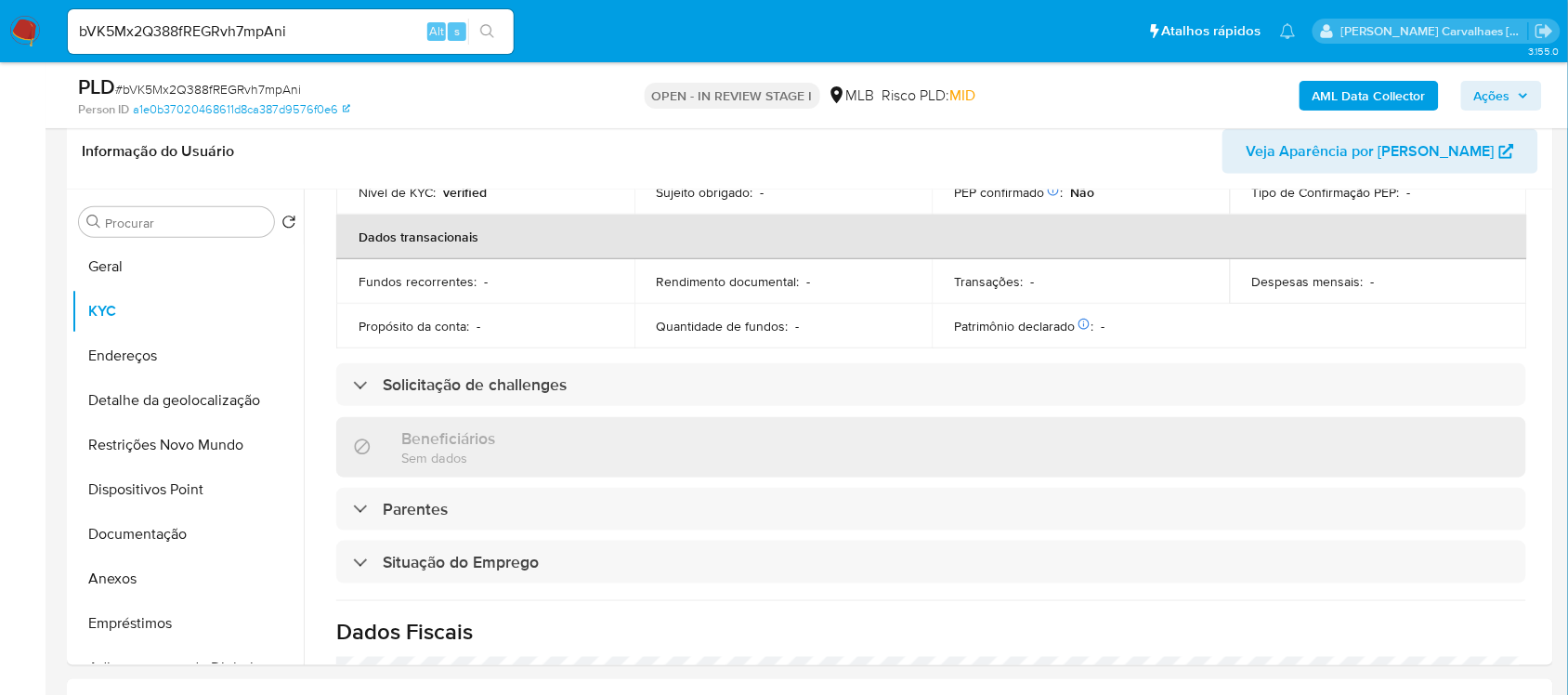
scroll to position [789, 0]
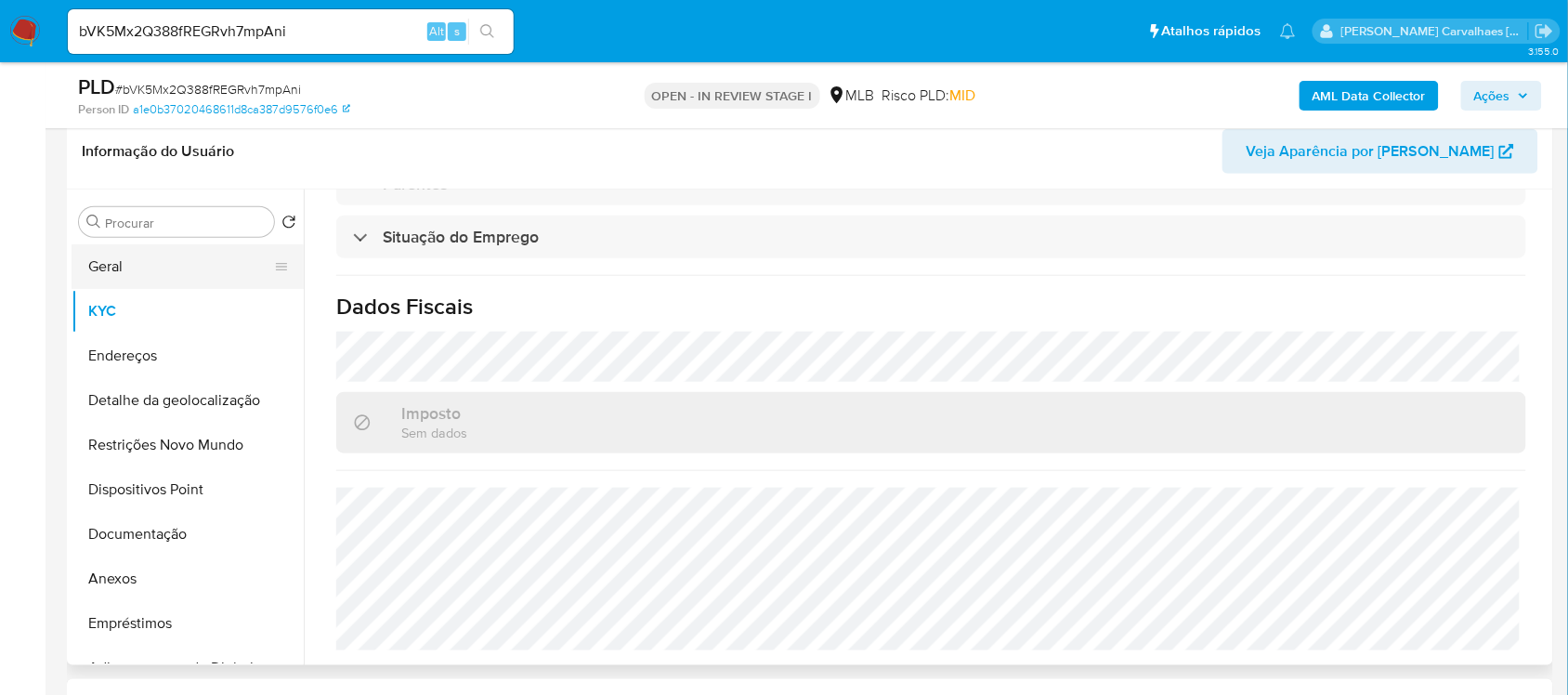
click at [103, 275] on button "Geral" at bounding box center [180, 266] width 218 height 45
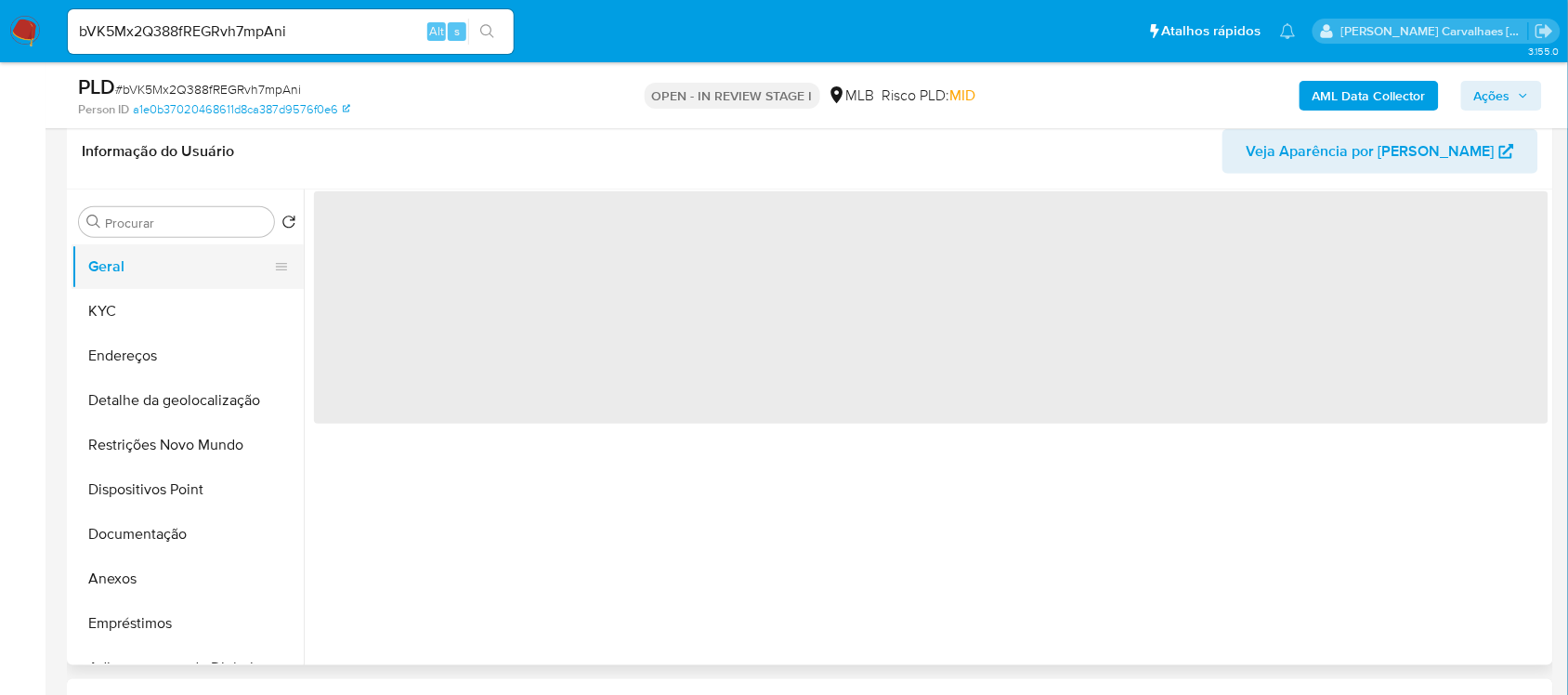
scroll to position [0, 0]
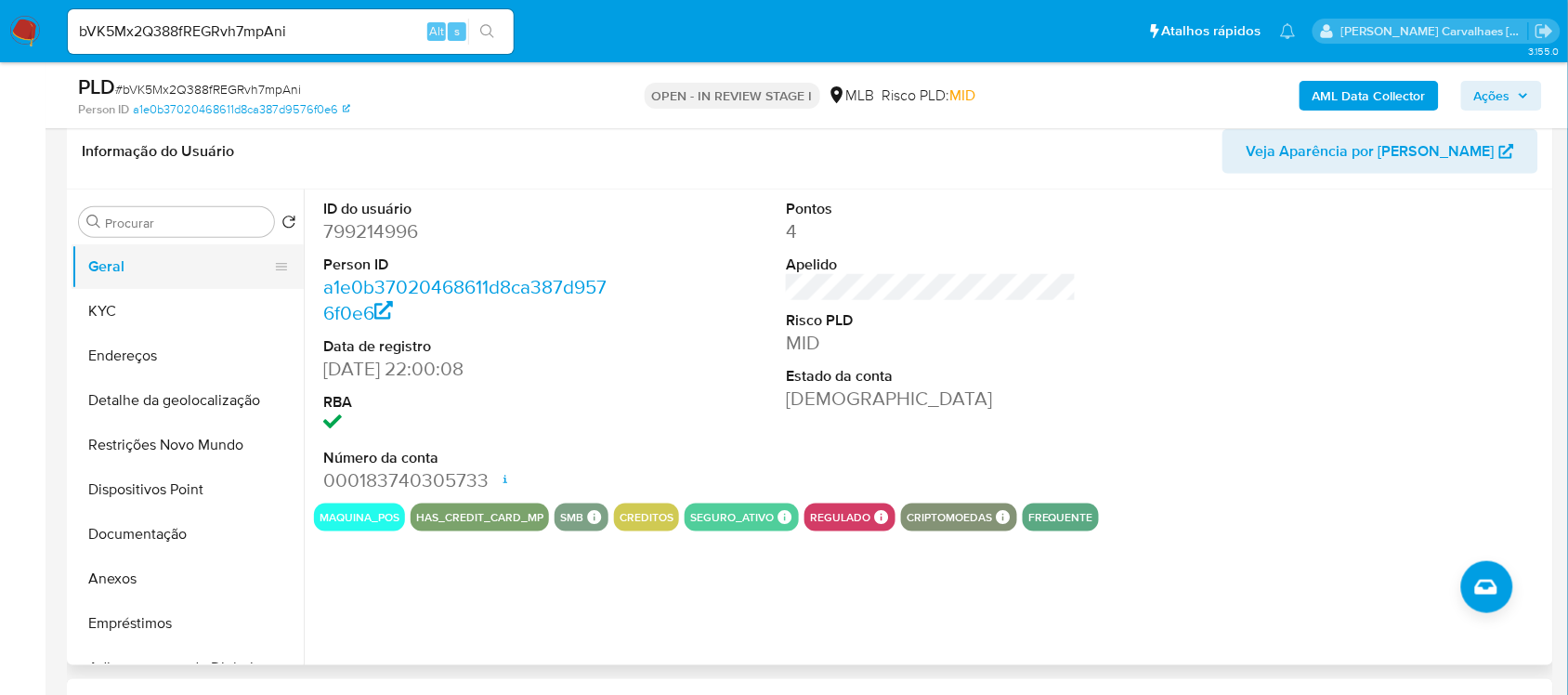
click at [149, 267] on button "Geral" at bounding box center [180, 266] width 218 height 45
click at [207, 296] on button "KYC" at bounding box center [180, 311] width 218 height 45
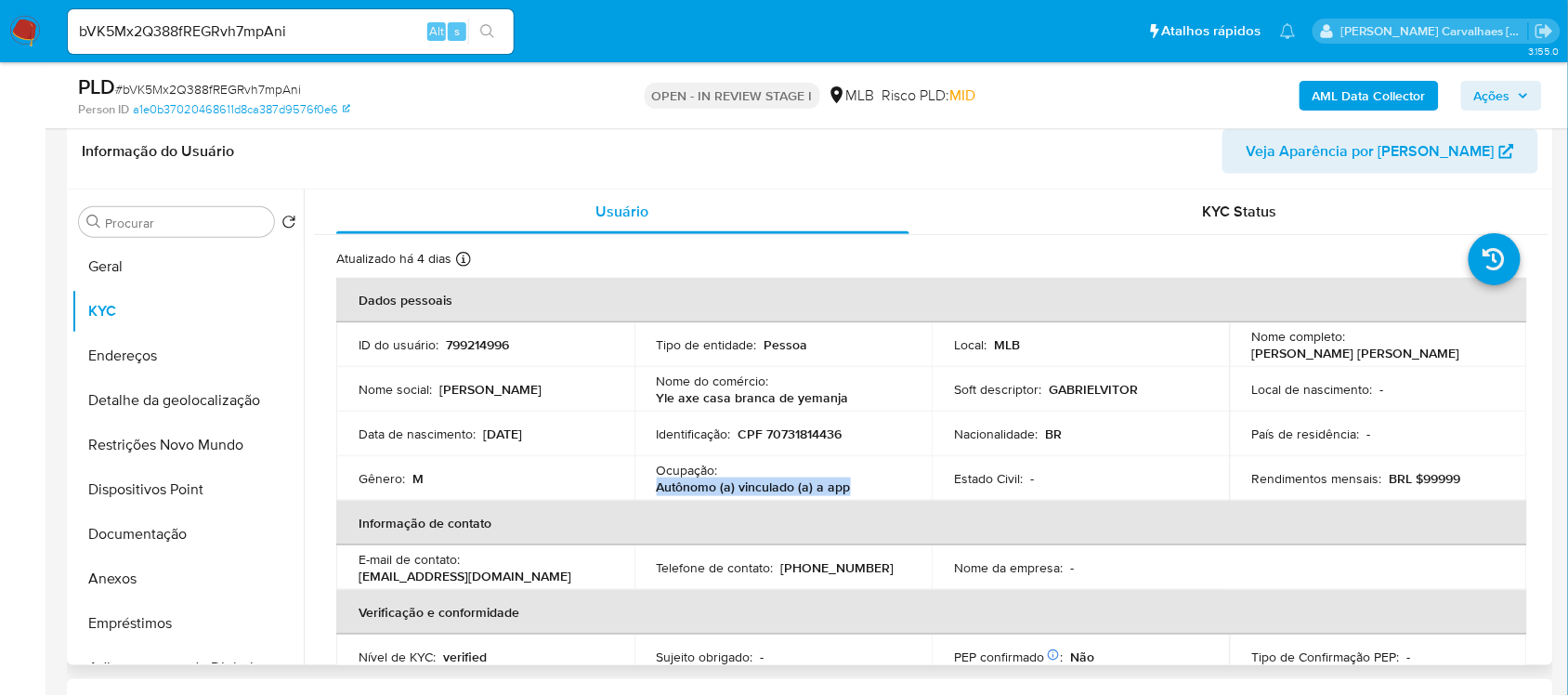
drag, startPoint x: 657, startPoint y: 488, endPoint x: 847, endPoint y: 489, distance: 190.0
click at [847, 489] on div "Ocupação : Autônomo (a) vinculado (a) a app" at bounding box center [784, 478] width 254 height 33
copy p "Autônomo (a) vinculado (a) a app"
click at [156, 354] on button "Endereços" at bounding box center [180, 356] width 218 height 45
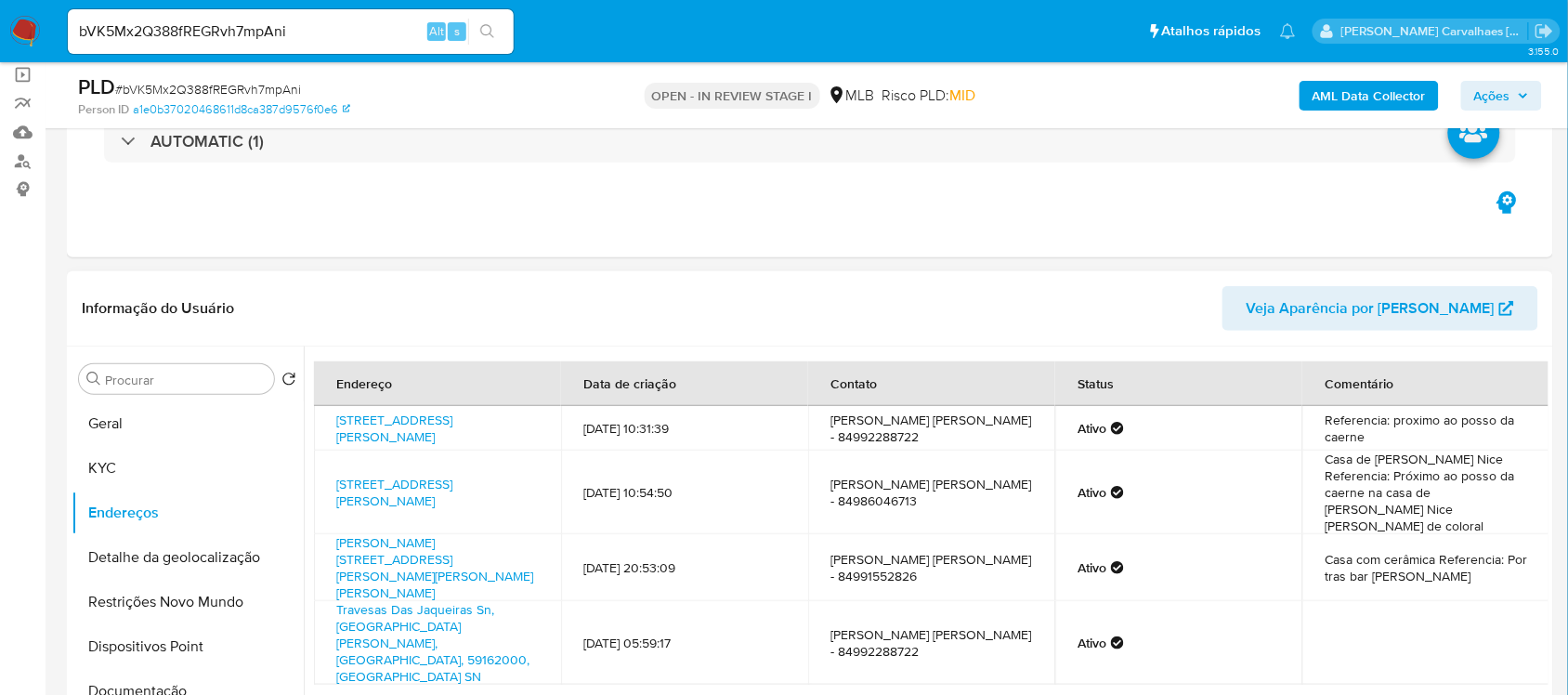
scroll to position [177, 0]
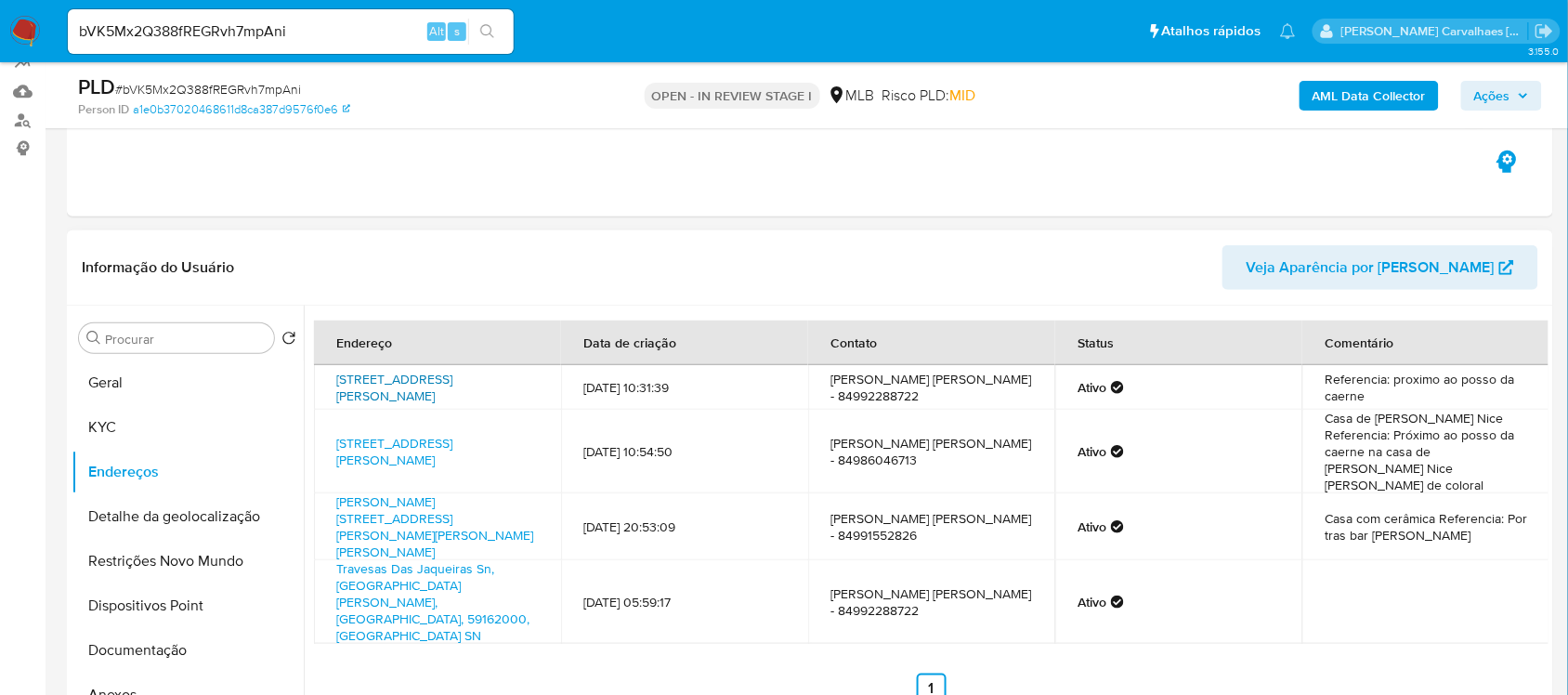
click at [405, 401] on link "Rua Intendente Cilineuso 50, São José De Mipibu, Rio Grande Do Norte, 59162000,…" at bounding box center [395, 387] width 116 height 35
click at [434, 492] on link "Rua Maria Valdeci De Lima Dantas 31, São José De Mipibu, Rio Grande Do Norte, 5…" at bounding box center [435, 527] width 197 height 68
click at [446, 559] on link "Travesas Das Jaqueiras Sn, São José De Mipibu, Rio Grande Do Norte, 59162000, B…" at bounding box center [433, 602] width 193 height 86
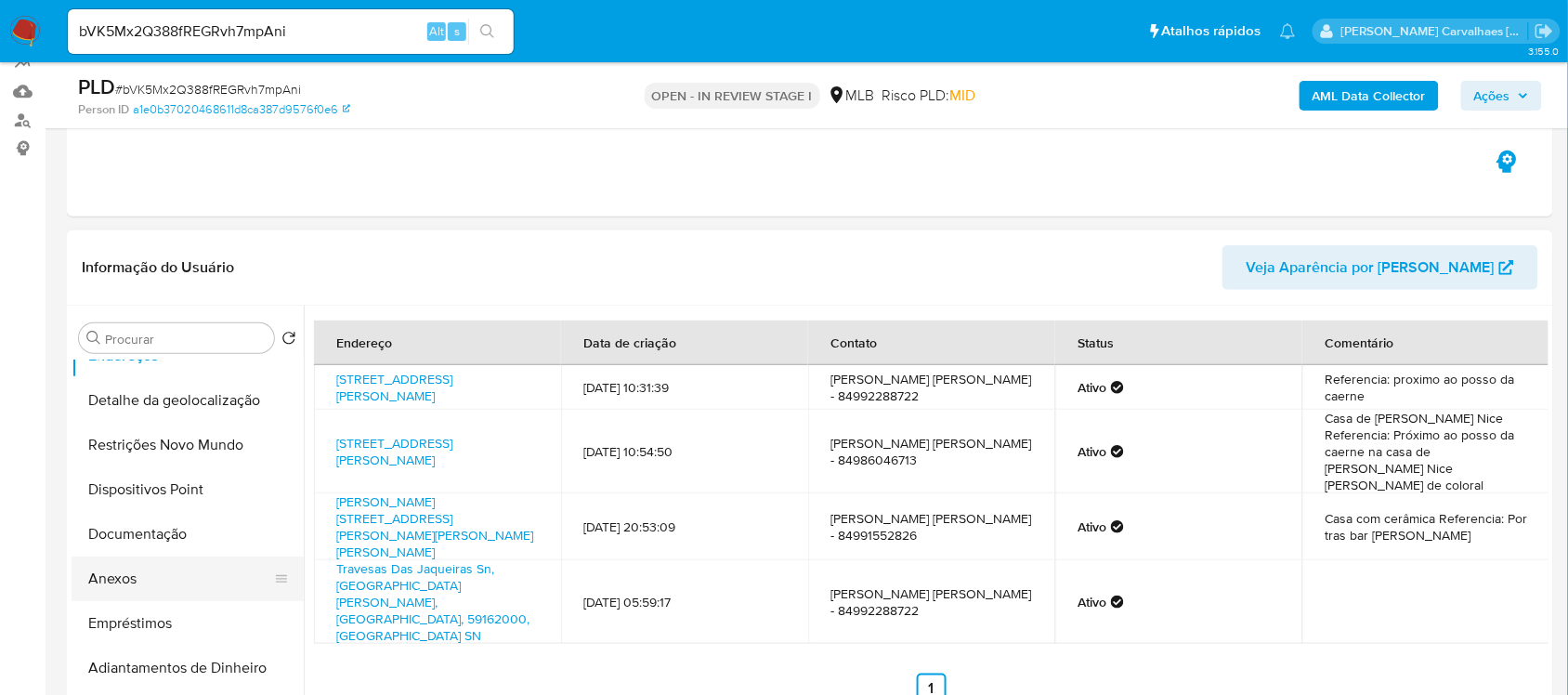
click at [128, 578] on button "Anexos" at bounding box center [180, 578] width 218 height 45
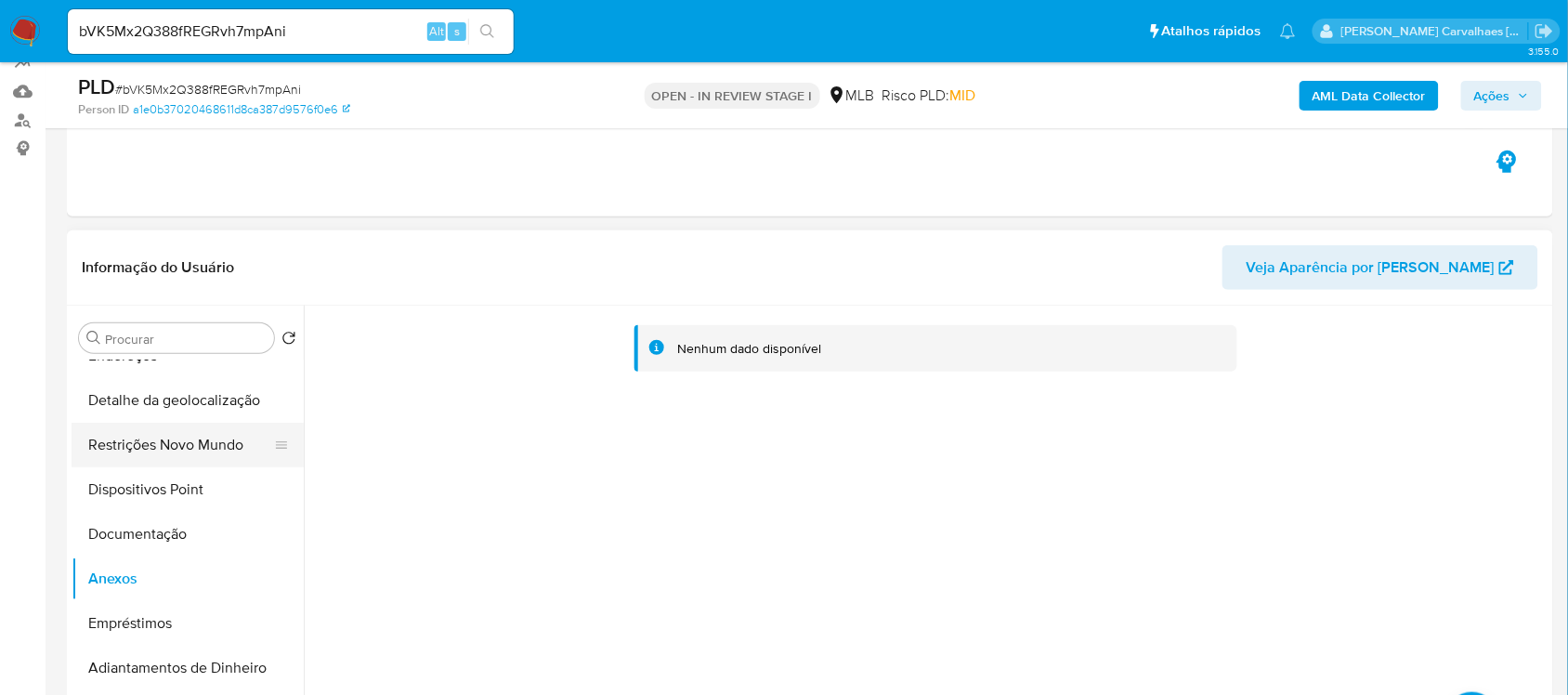
click at [209, 454] on button "Restrições Novo Mundo" at bounding box center [180, 445] width 218 height 45
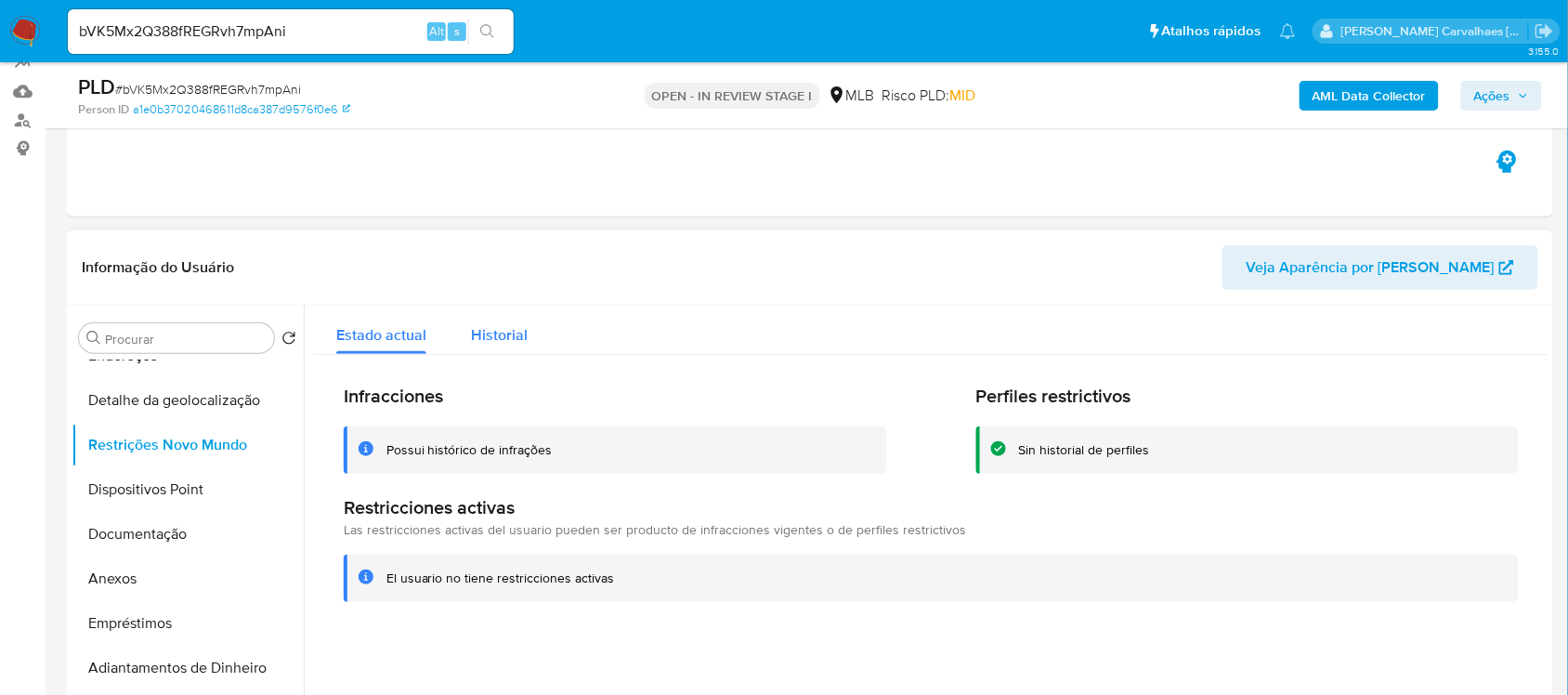
click at [495, 336] on span "Historial" at bounding box center [499, 335] width 57 height 21
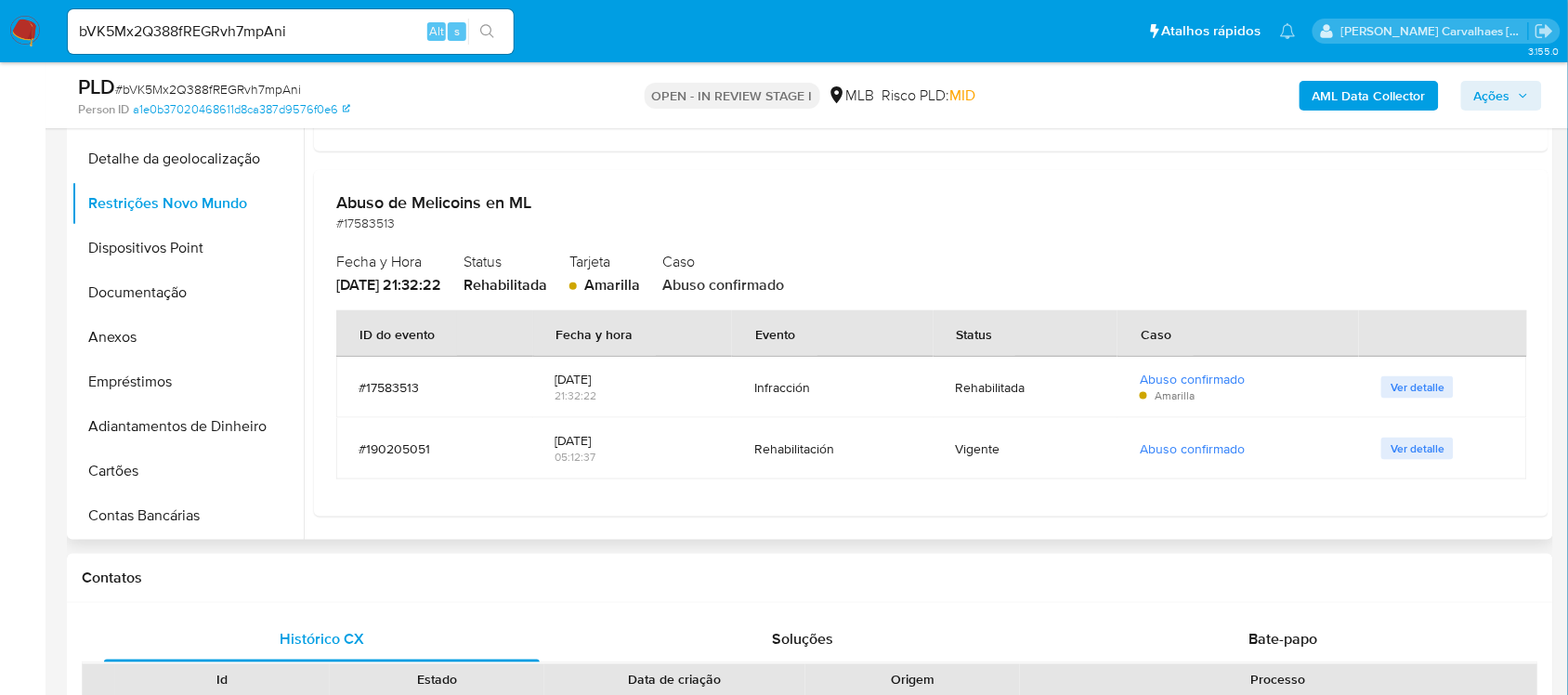
scroll to position [409, 0]
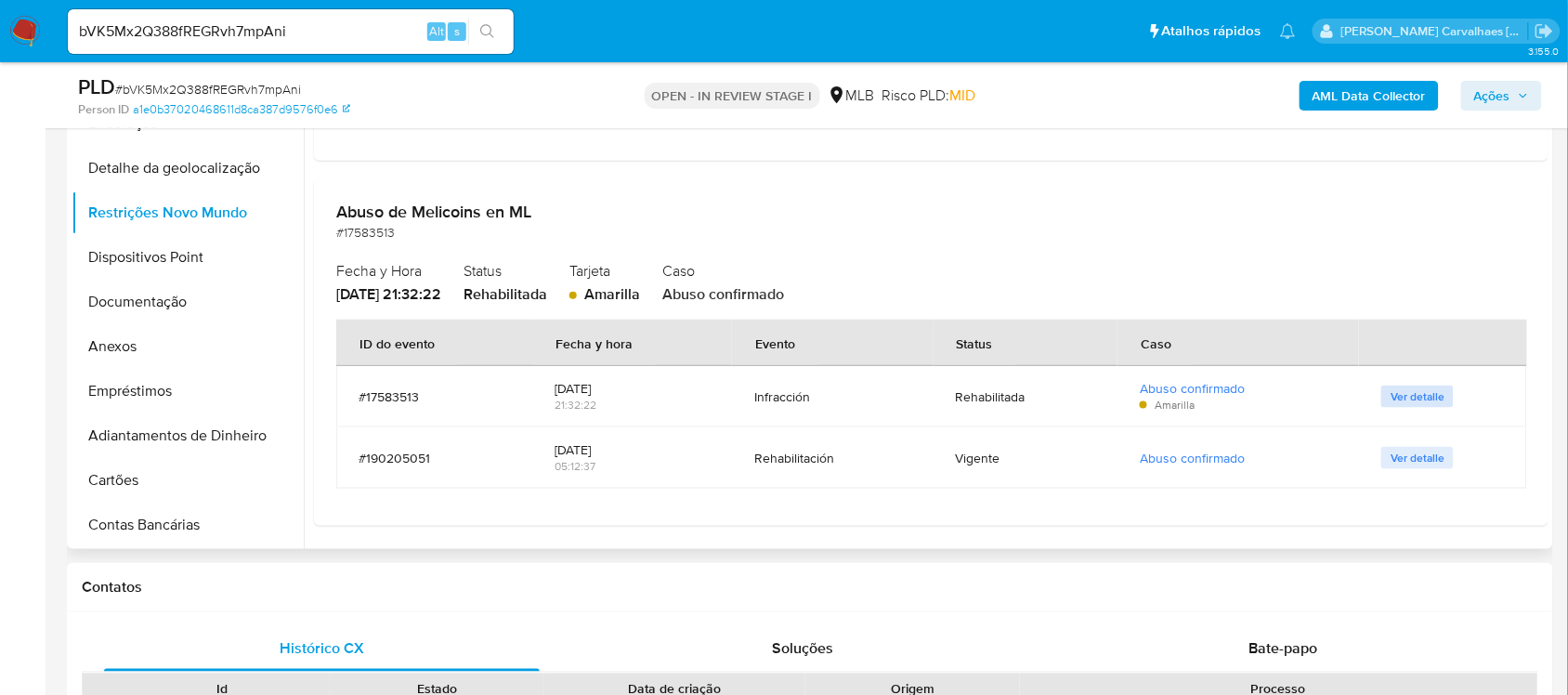
click at [1420, 396] on span "Ver detalle" at bounding box center [1418, 396] width 54 height 19
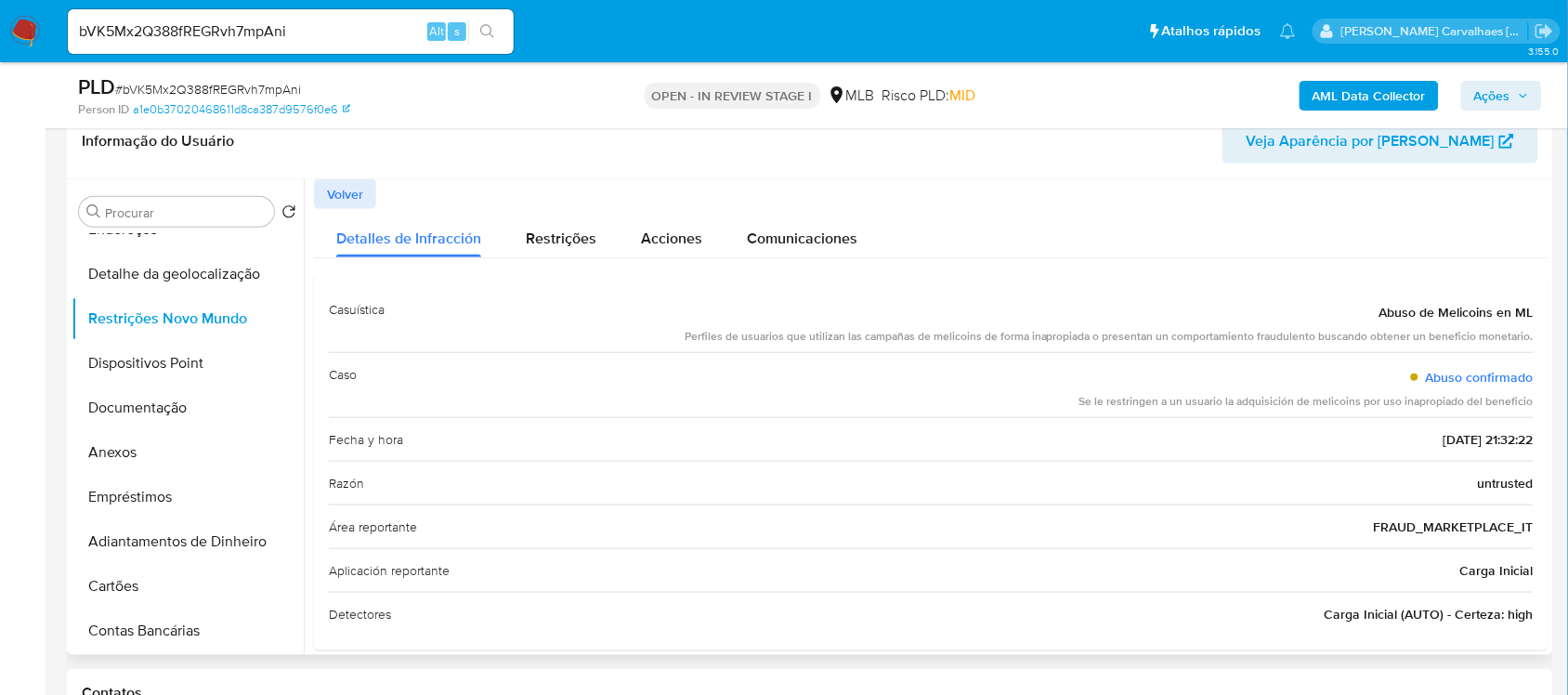
scroll to position [177, 0]
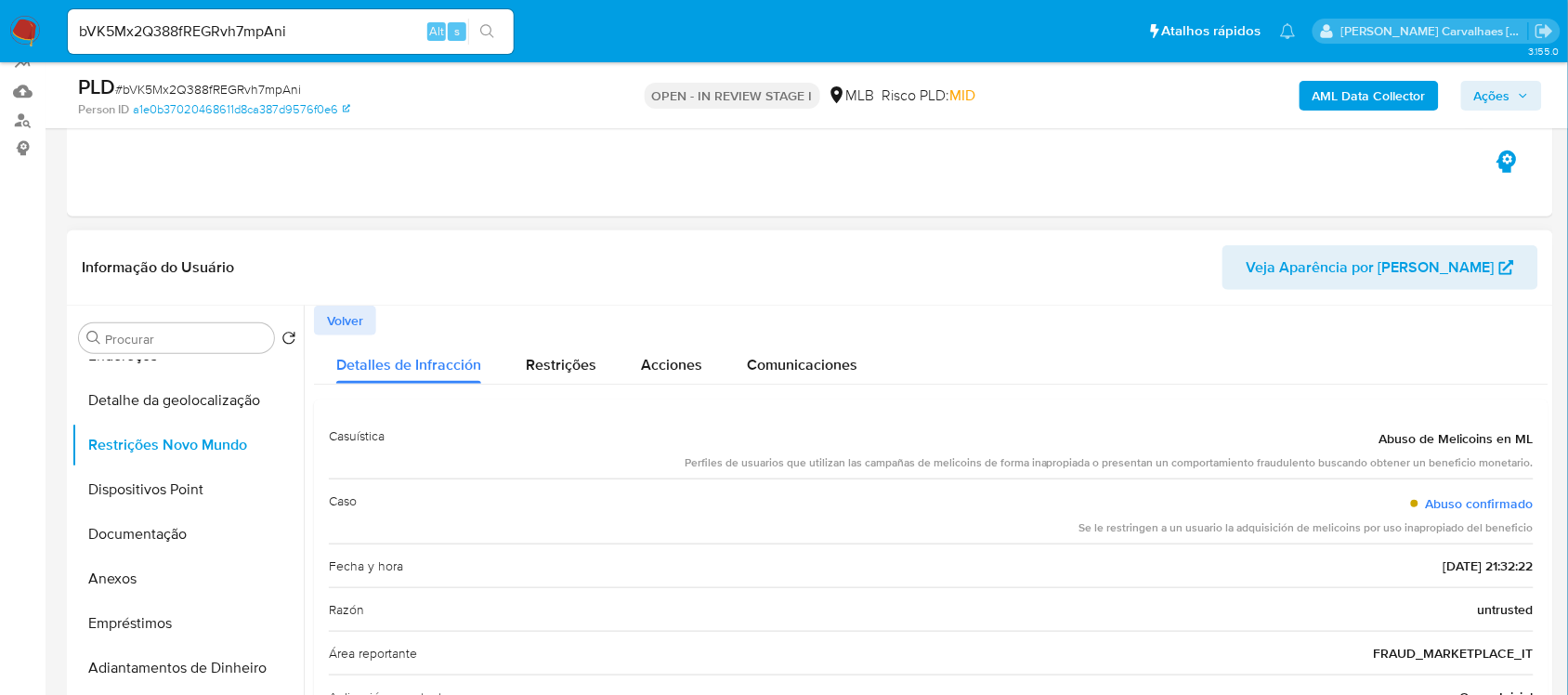
click at [338, 323] on span "Volver" at bounding box center [345, 319] width 36 height 26
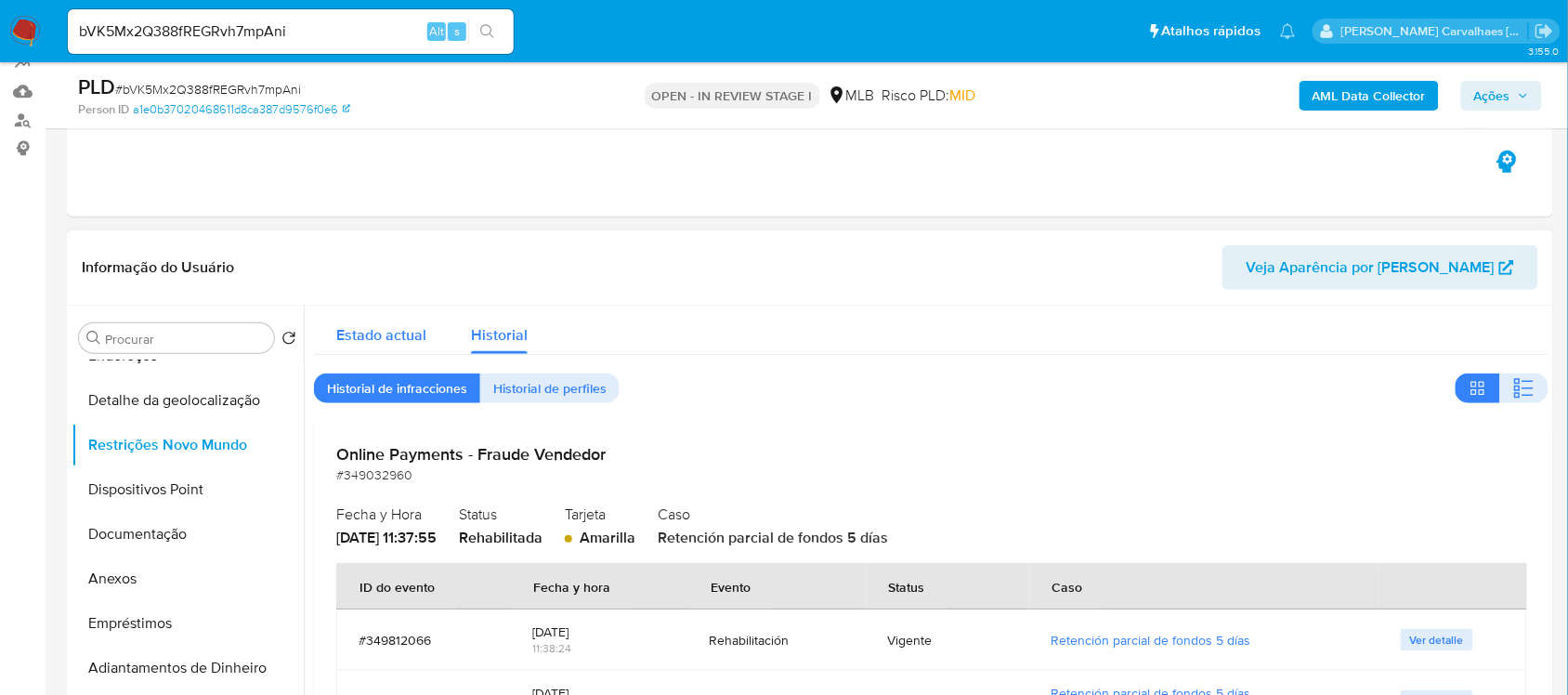
click at [377, 332] on span "Estado actual" at bounding box center [381, 335] width 90 height 21
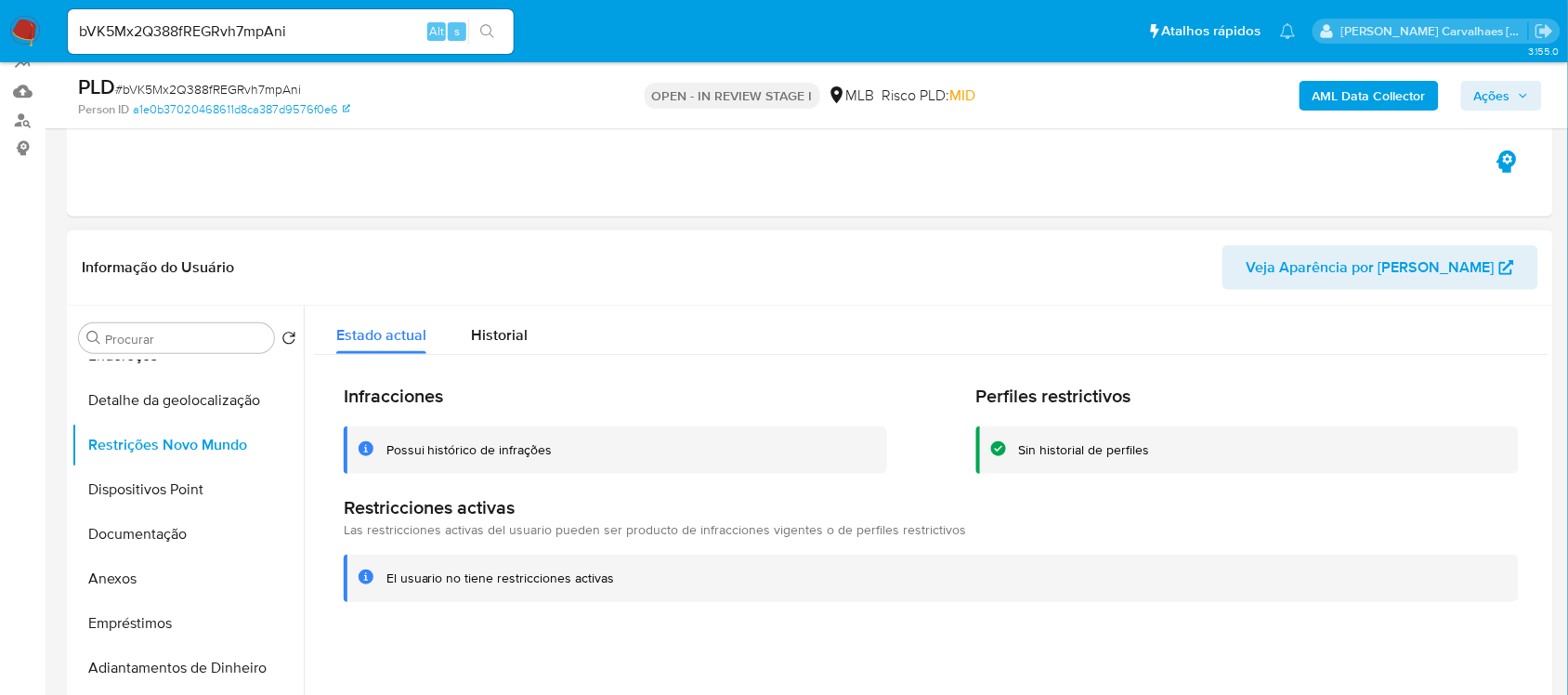
drag, startPoint x: 386, startPoint y: 577, endPoint x: 615, endPoint y: 576, distance: 229.0
click at [615, 576] on div "El usuario no tiene restricciones activas" at bounding box center [944, 578] width 1117 height 18
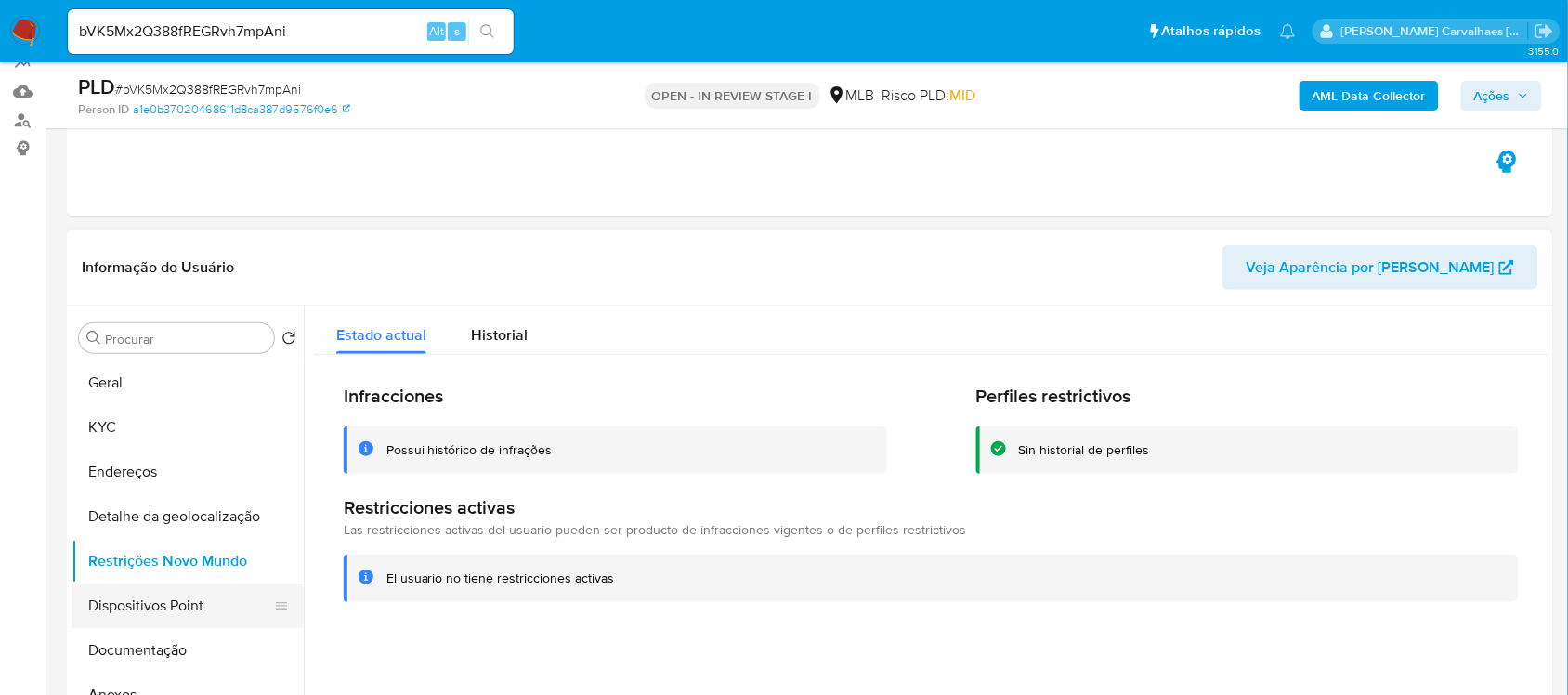
scroll to position [232, 0]
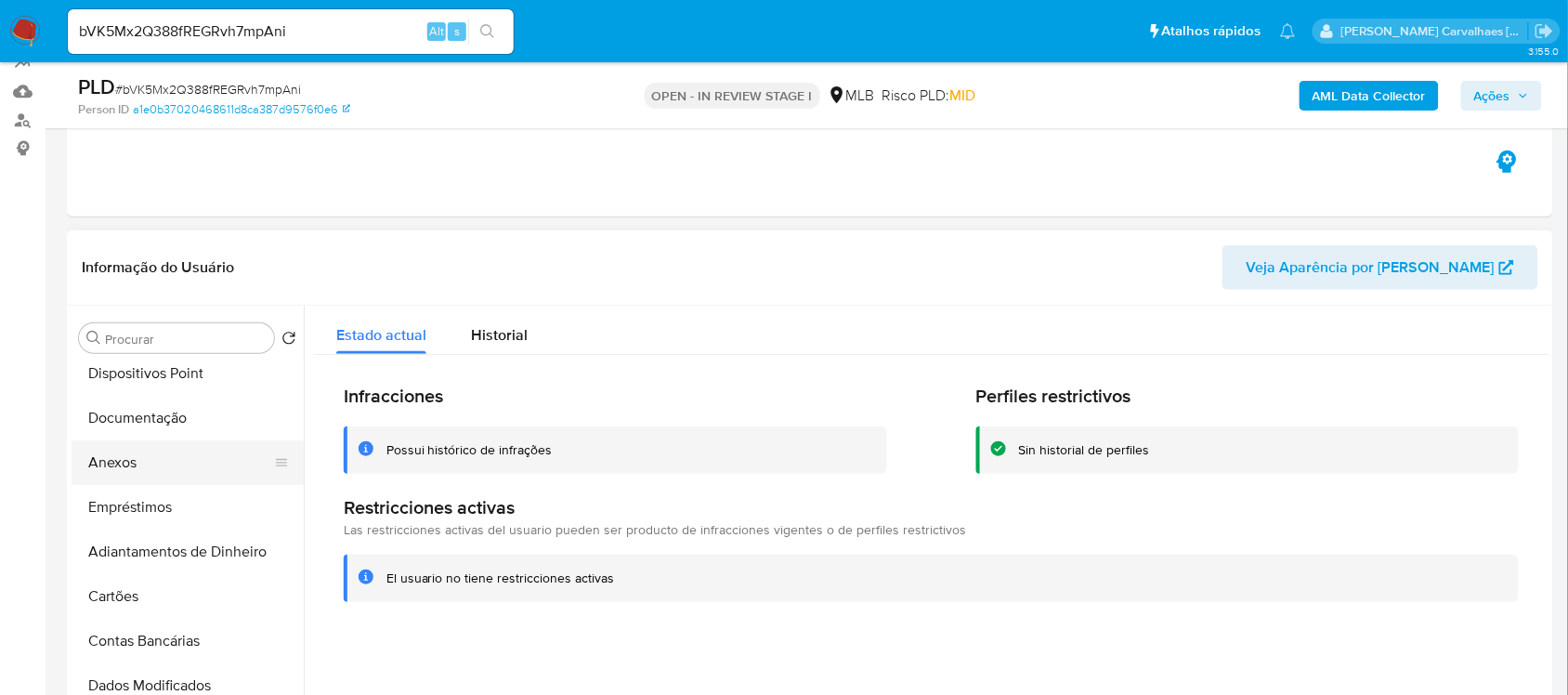
click at [141, 461] on button "Anexos" at bounding box center [180, 462] width 218 height 45
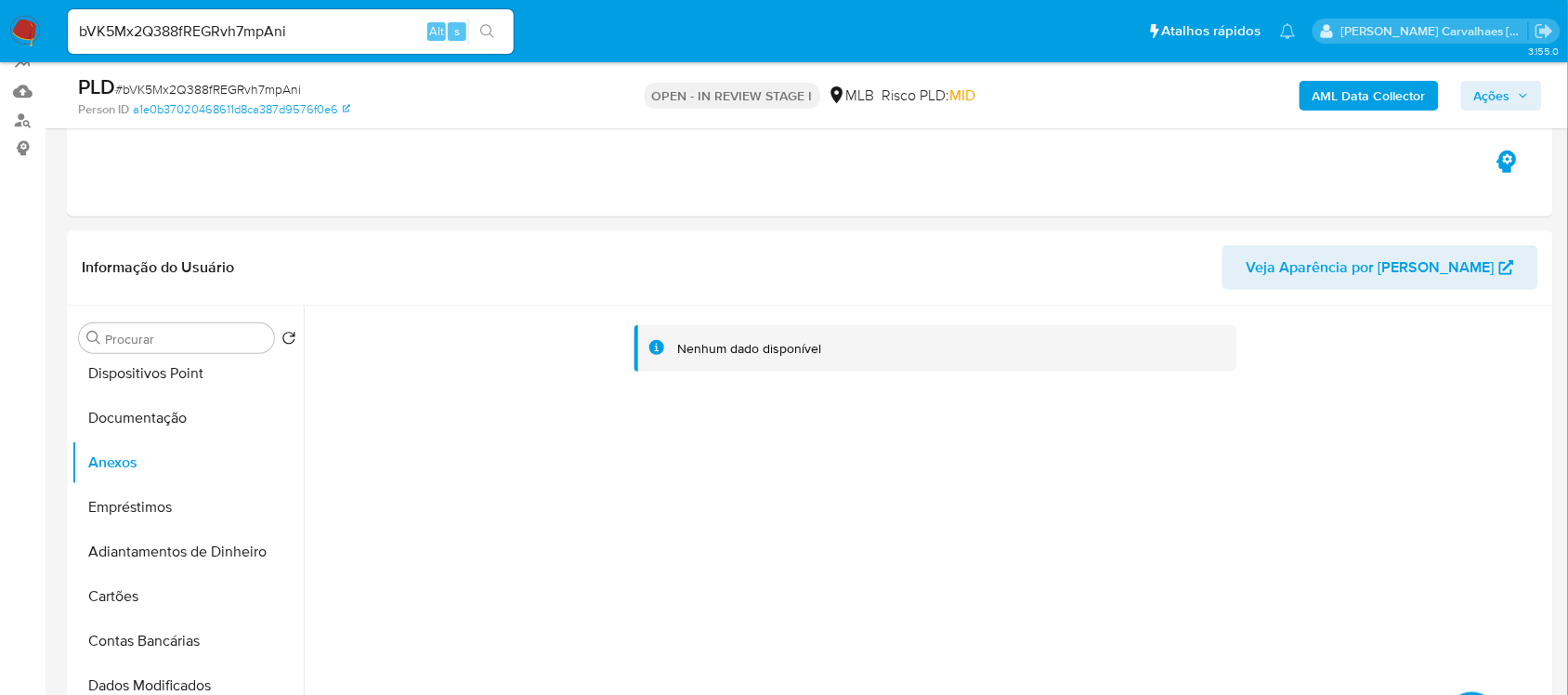
click at [1519, 96] on icon "button" at bounding box center [1523, 96] width 11 height 11
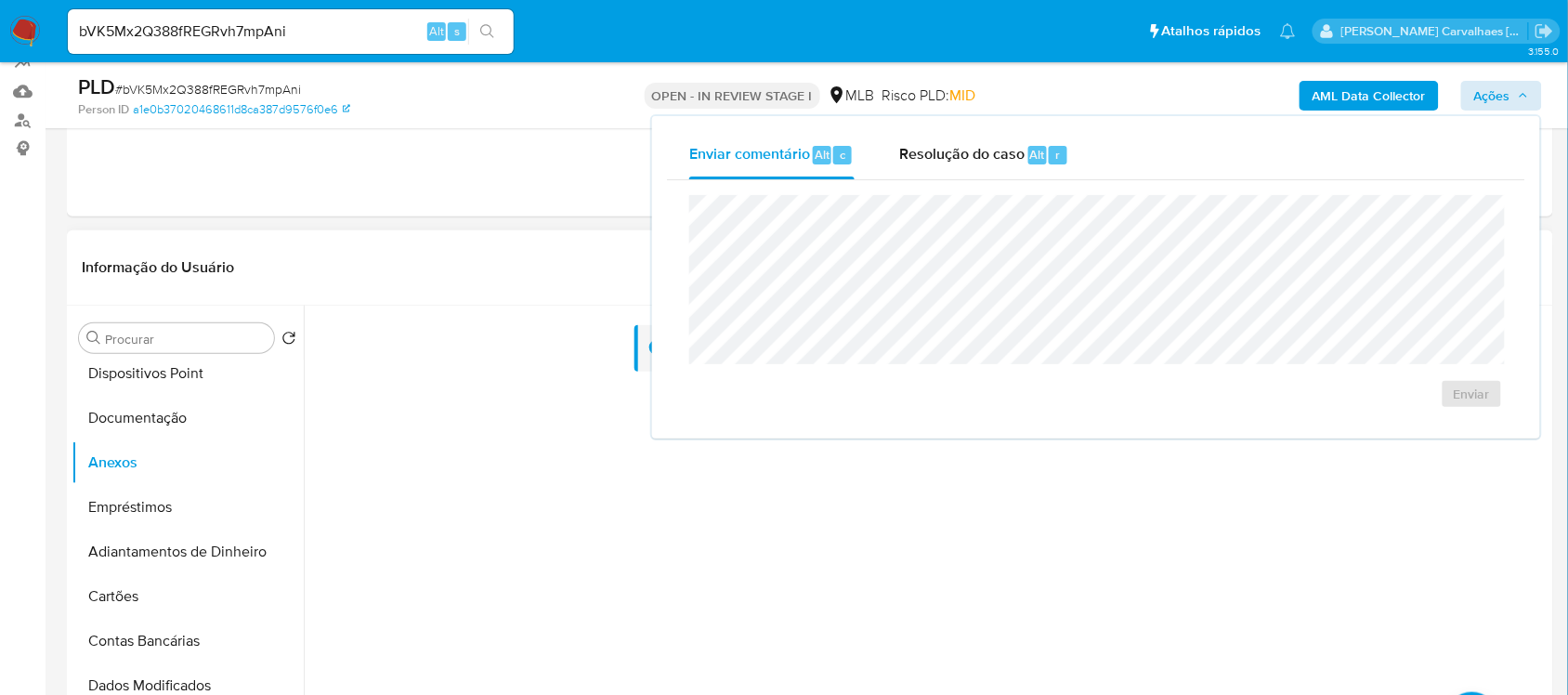
click at [779, 557] on div "Nenhum dado disponível" at bounding box center [925, 543] width 1245 height 475
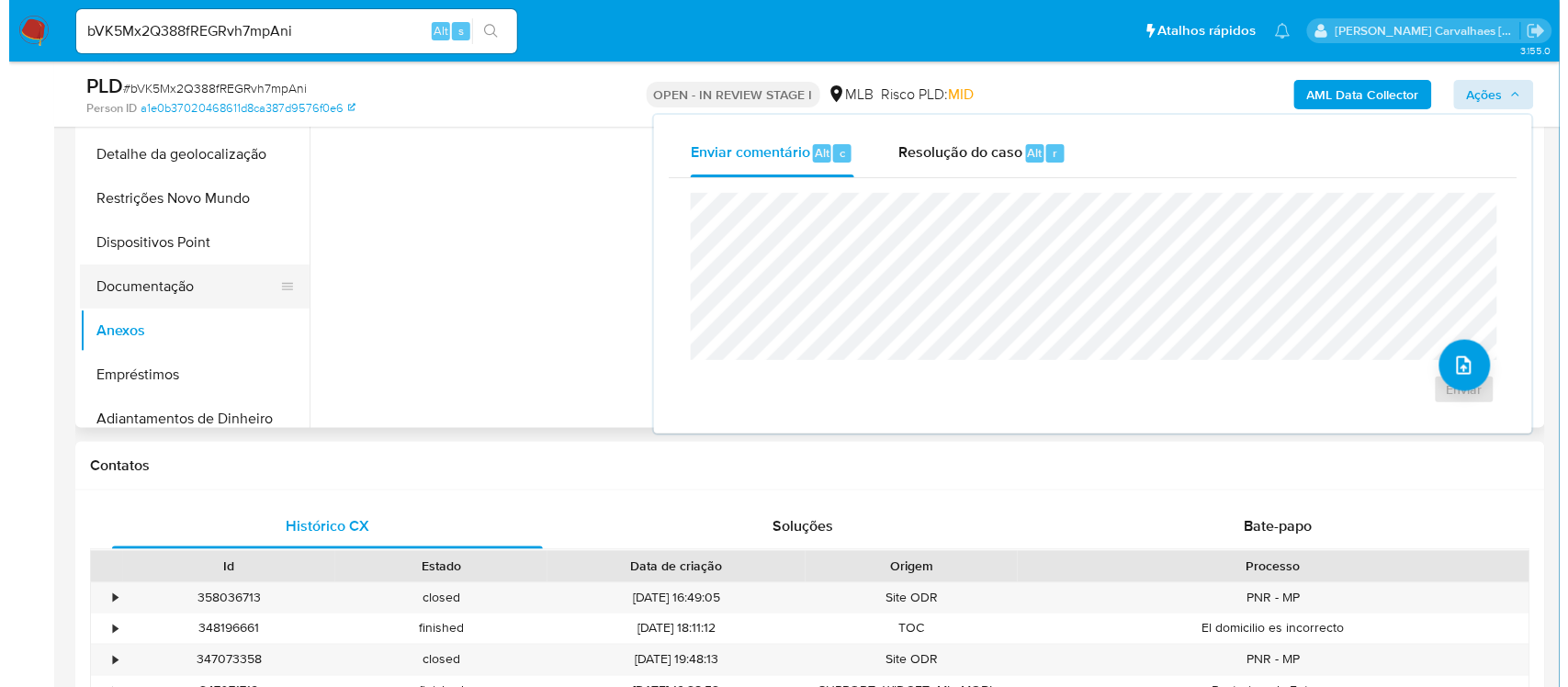
scroll to position [0, 0]
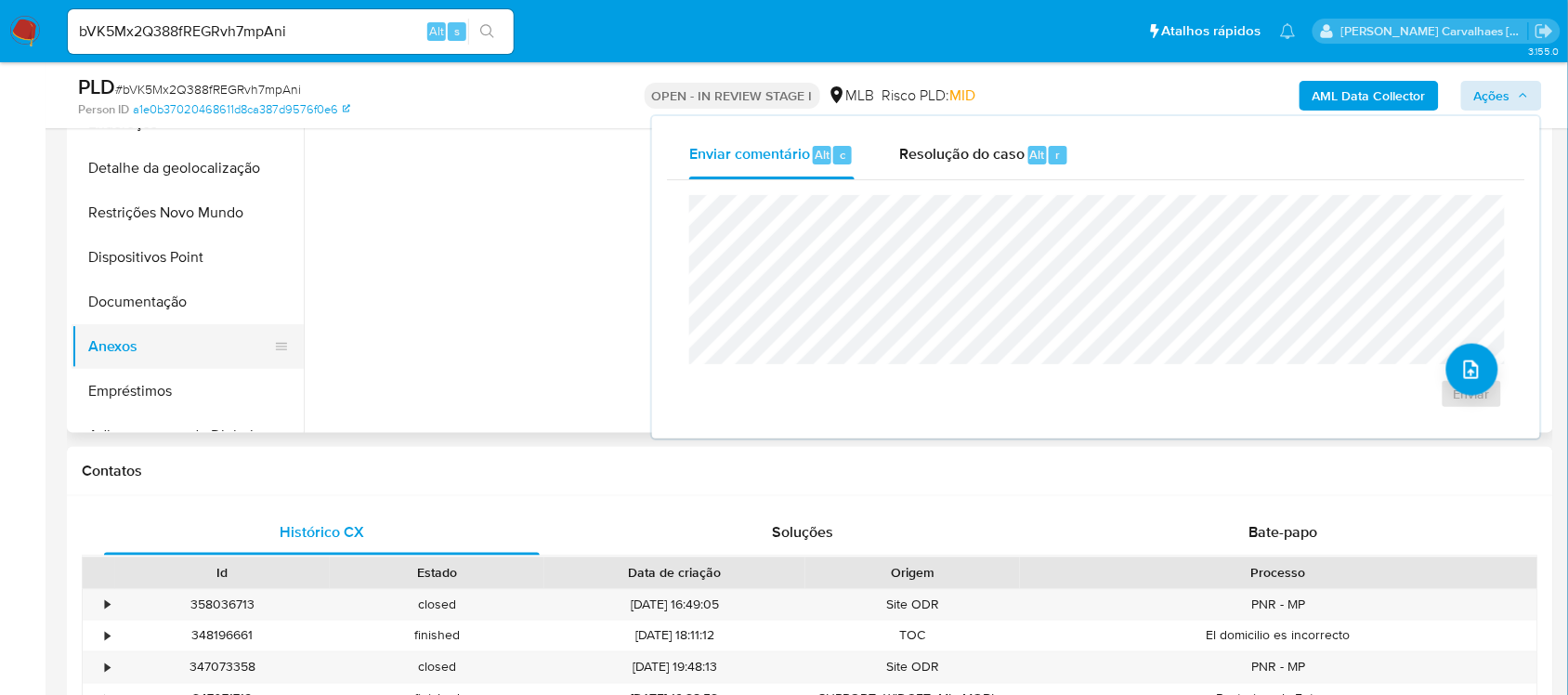
click at [151, 348] on button "Anexos" at bounding box center [180, 346] width 218 height 45
click at [1450, 375] on button "upload-file" at bounding box center [1472, 369] width 52 height 52
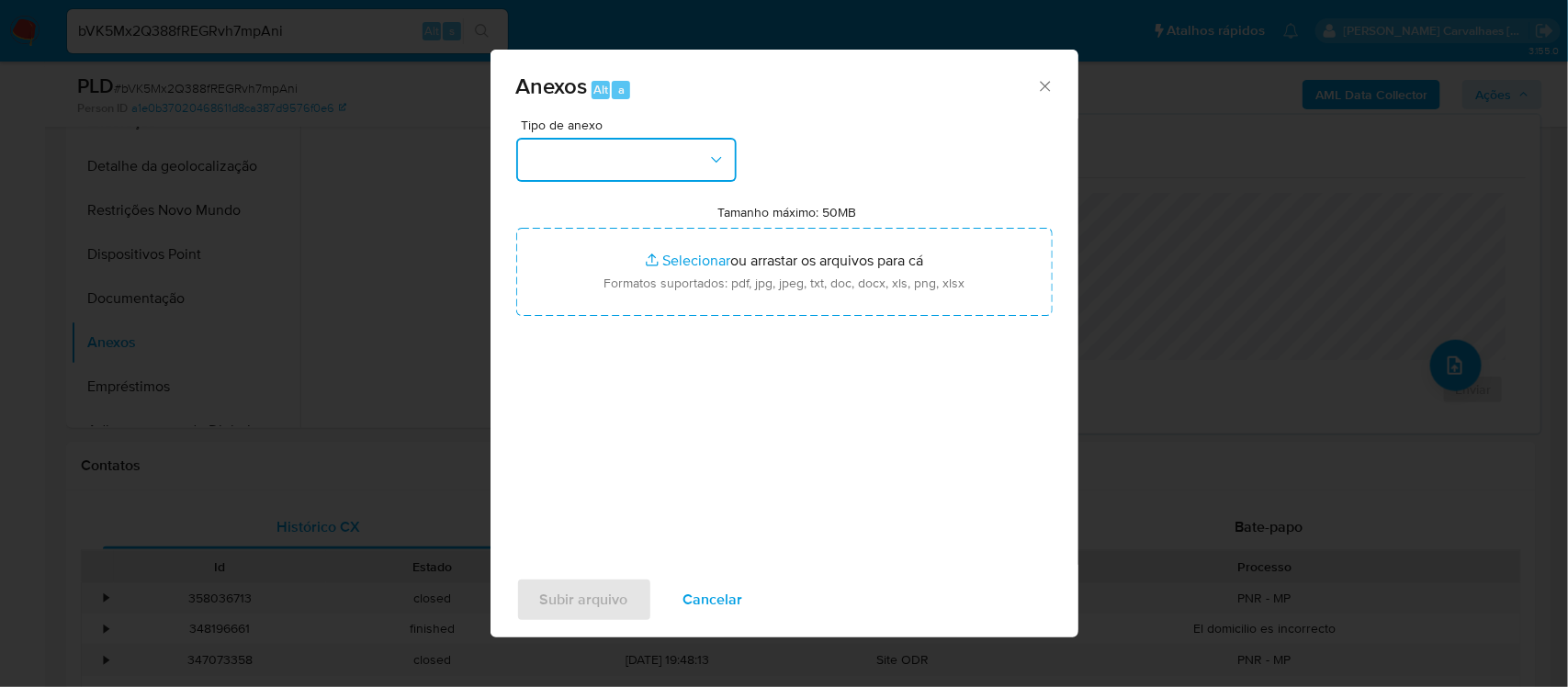
click at [726, 157] on button "button" at bounding box center [626, 160] width 220 height 44
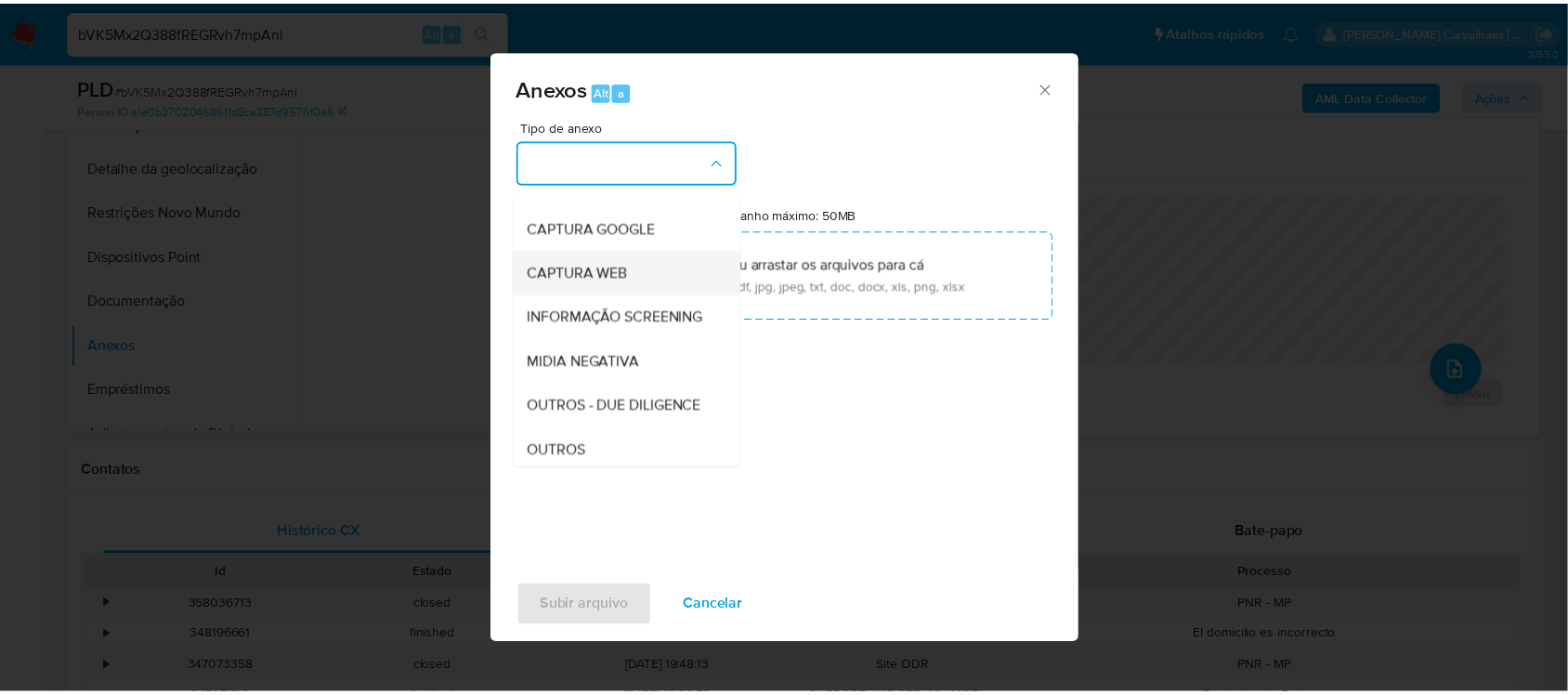
scroll to position [285, 0]
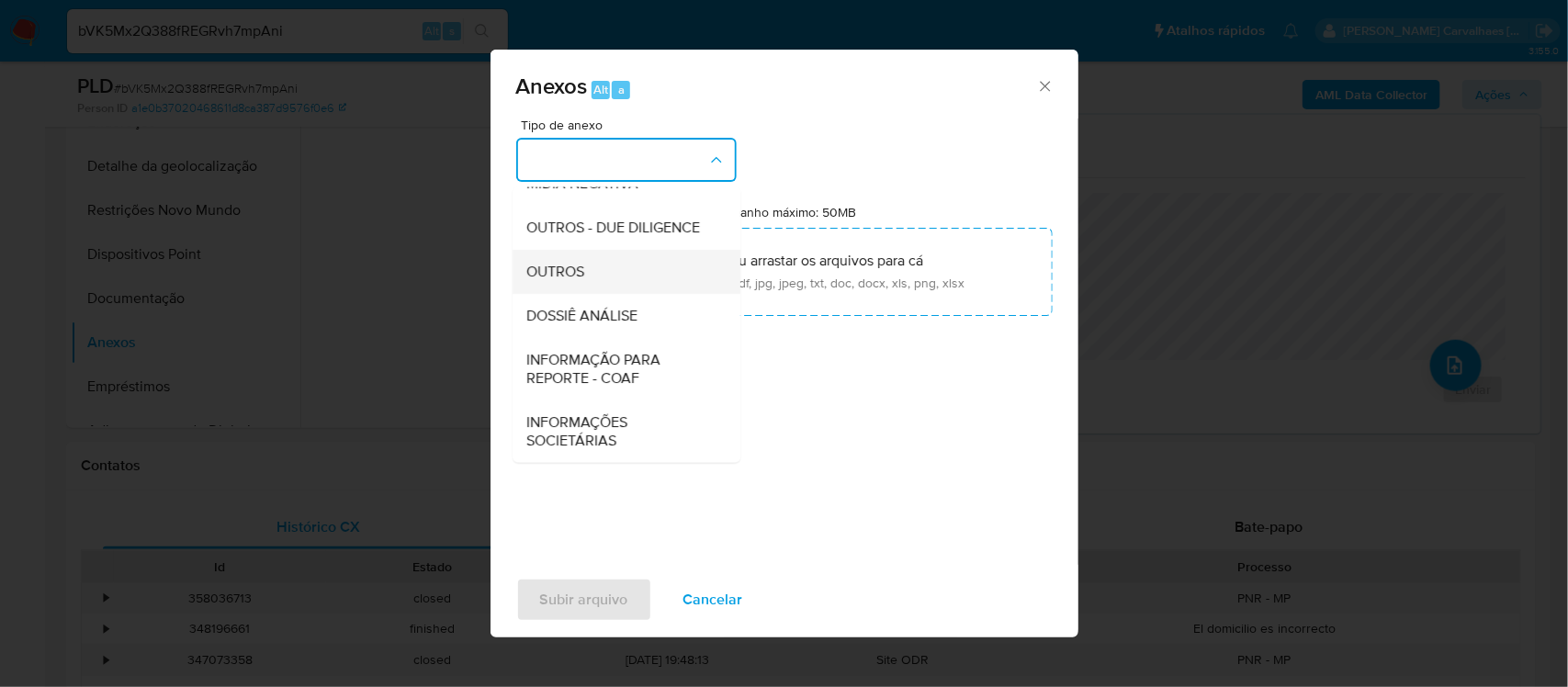
click at [603, 268] on div "OUTROS" at bounding box center [620, 271] width 187 height 44
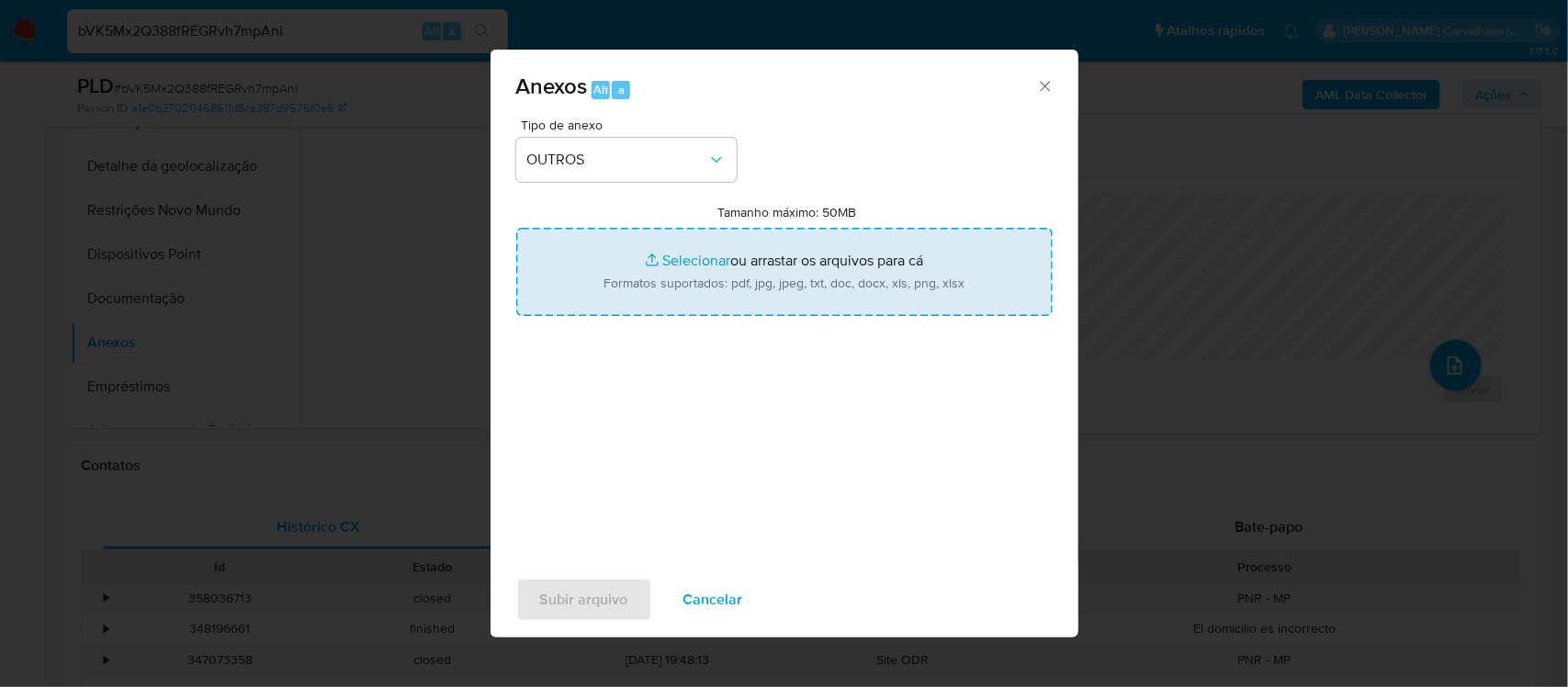
click at [678, 264] on input "Tamanho máximo: 50MB Selecionar arquivos" at bounding box center [784, 272] width 537 height 88
type input "C:\fakepath\Mulan Gabriel Vitor Torres 799214996_2025_08_22_16_22_16 - Tabla di…"
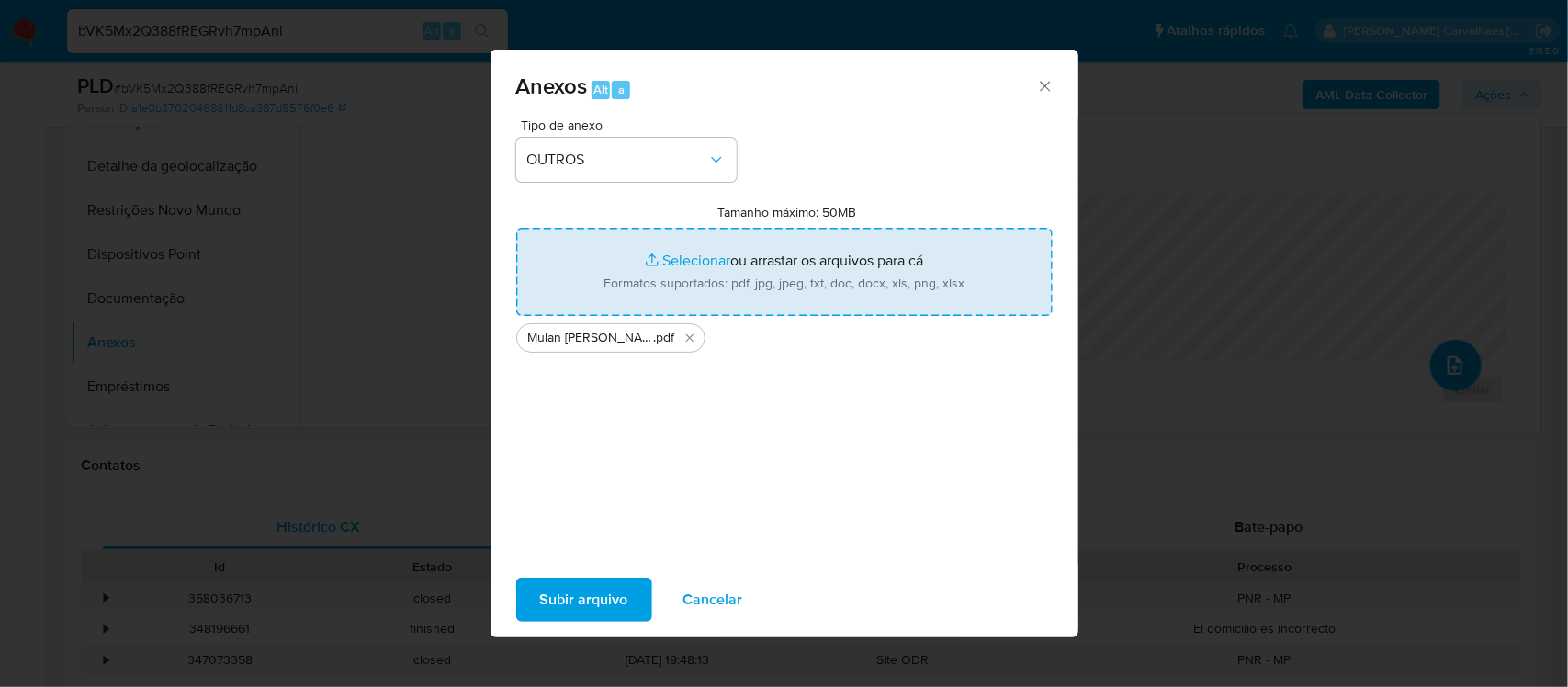
click at [684, 264] on input "Tamanho máximo: 50MB Selecionar arquivos" at bounding box center [784, 272] width 537 height 88
type input "C:\fakepath\SAR - xxxx- CPF 70731814436 - GABRIEL VITOR TORRES.pdf"
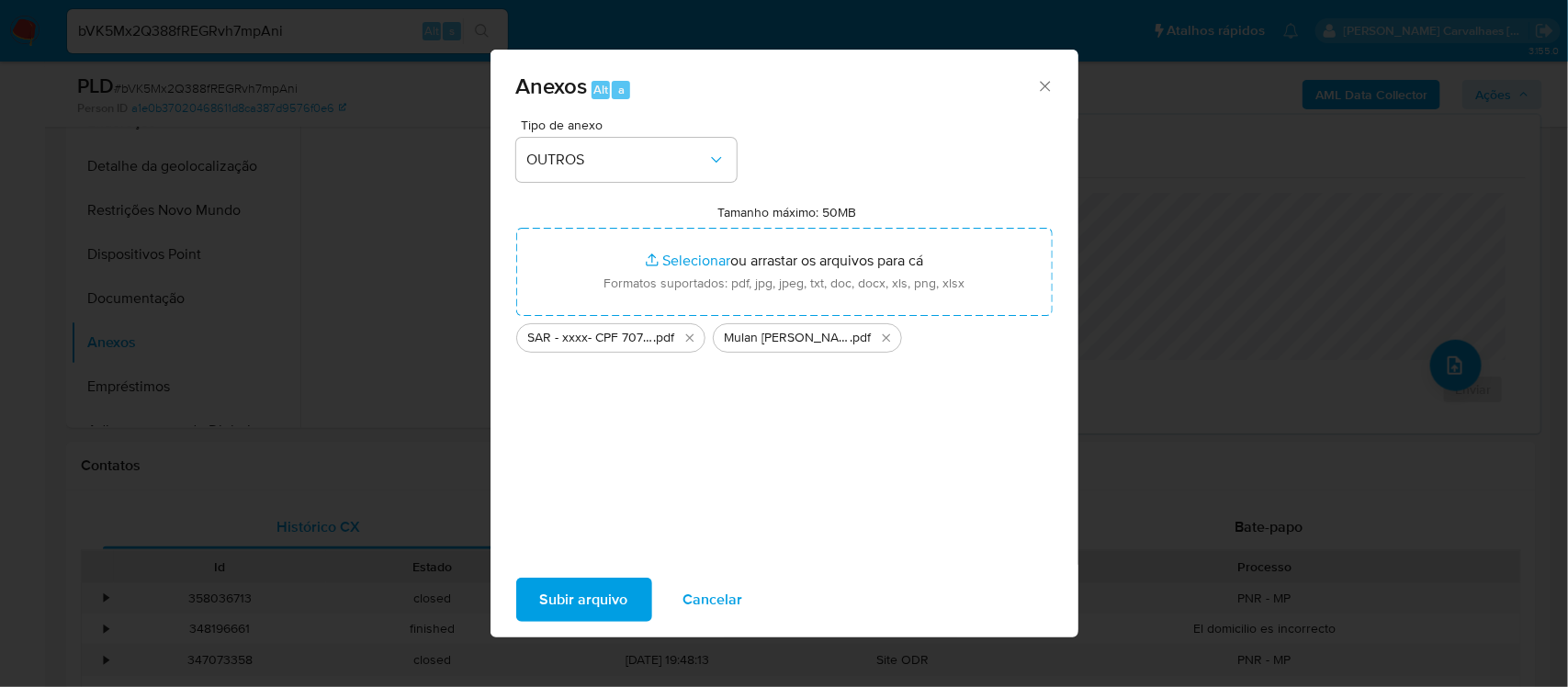
click at [579, 597] on span "Subir arquivo" at bounding box center [584, 599] width 88 height 40
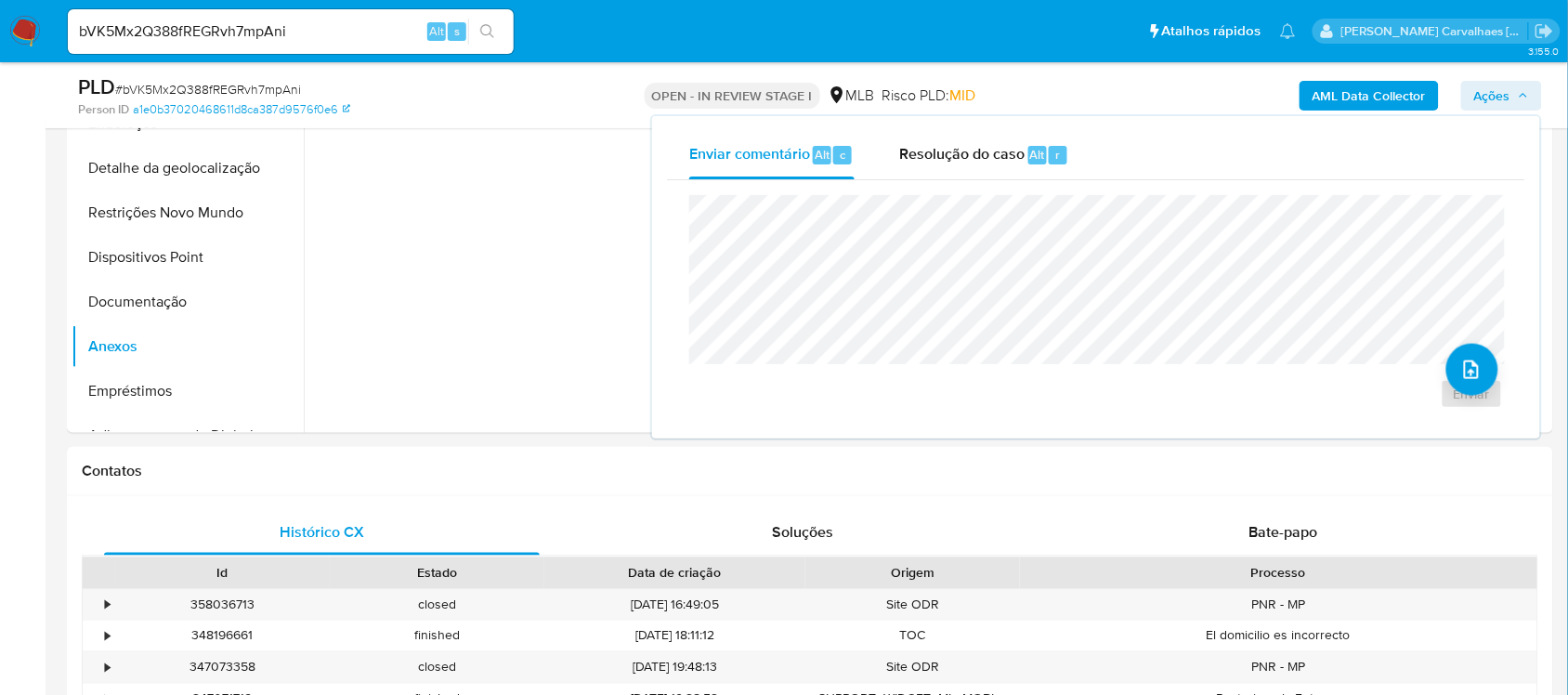
click at [1508, 98] on span "Ações" at bounding box center [1493, 95] width 36 height 29
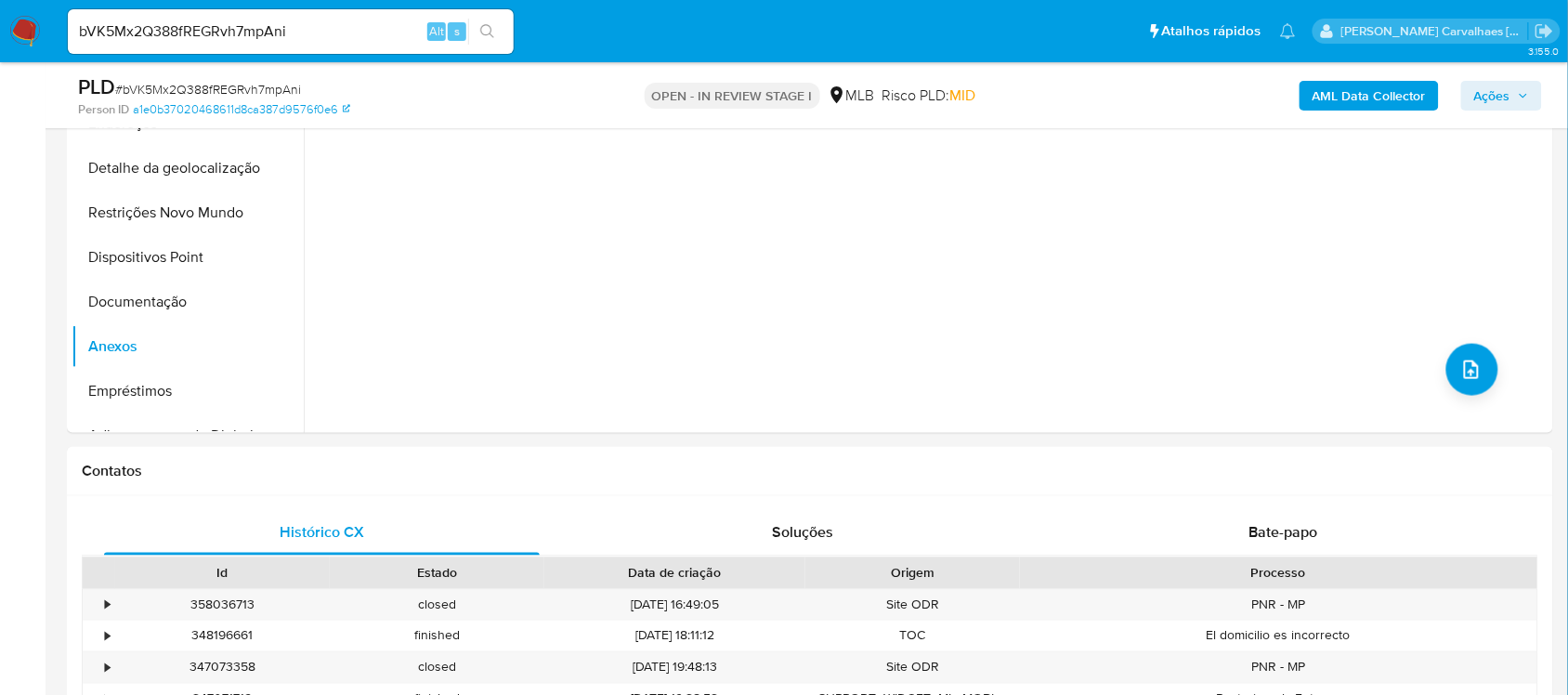
click at [1492, 106] on span "Ações" at bounding box center [1493, 95] width 36 height 29
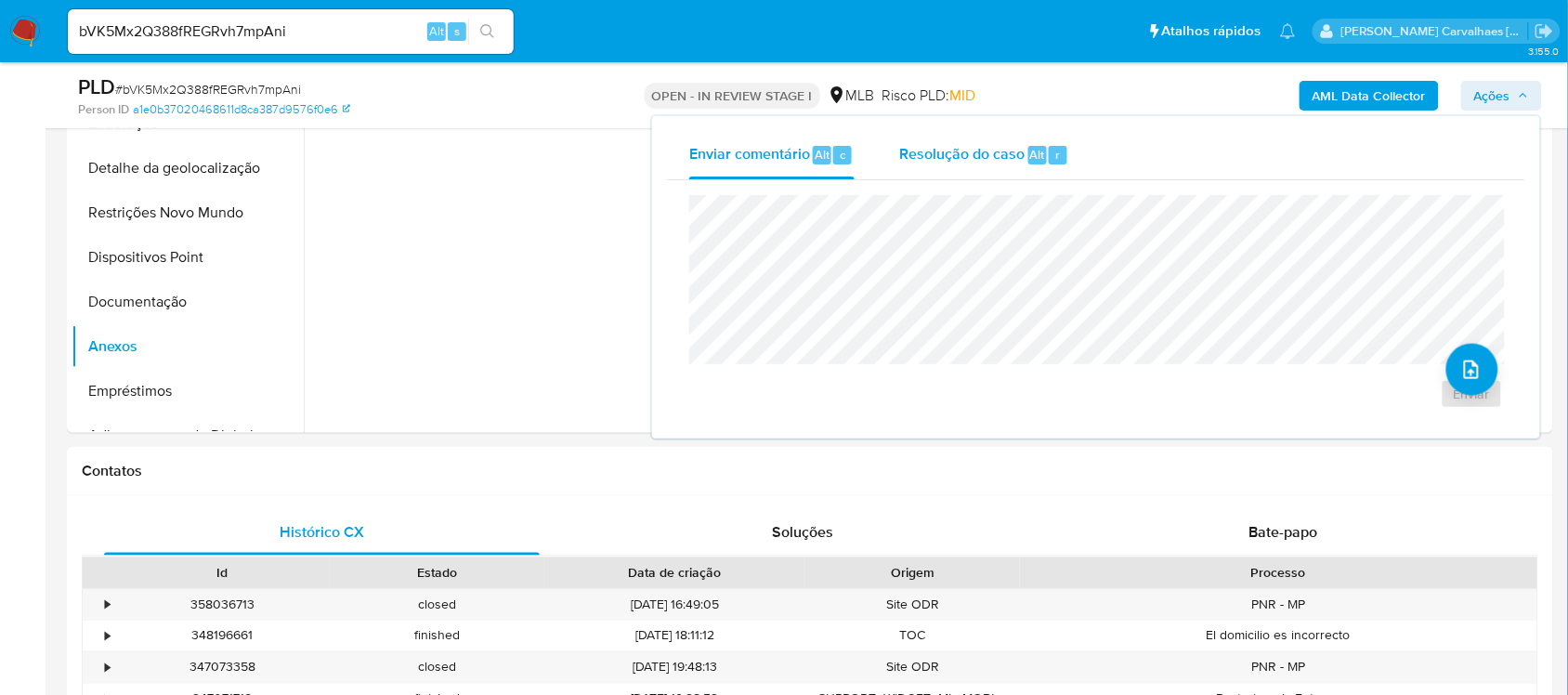
click at [986, 160] on span "Resolução do caso" at bounding box center [962, 153] width 126 height 21
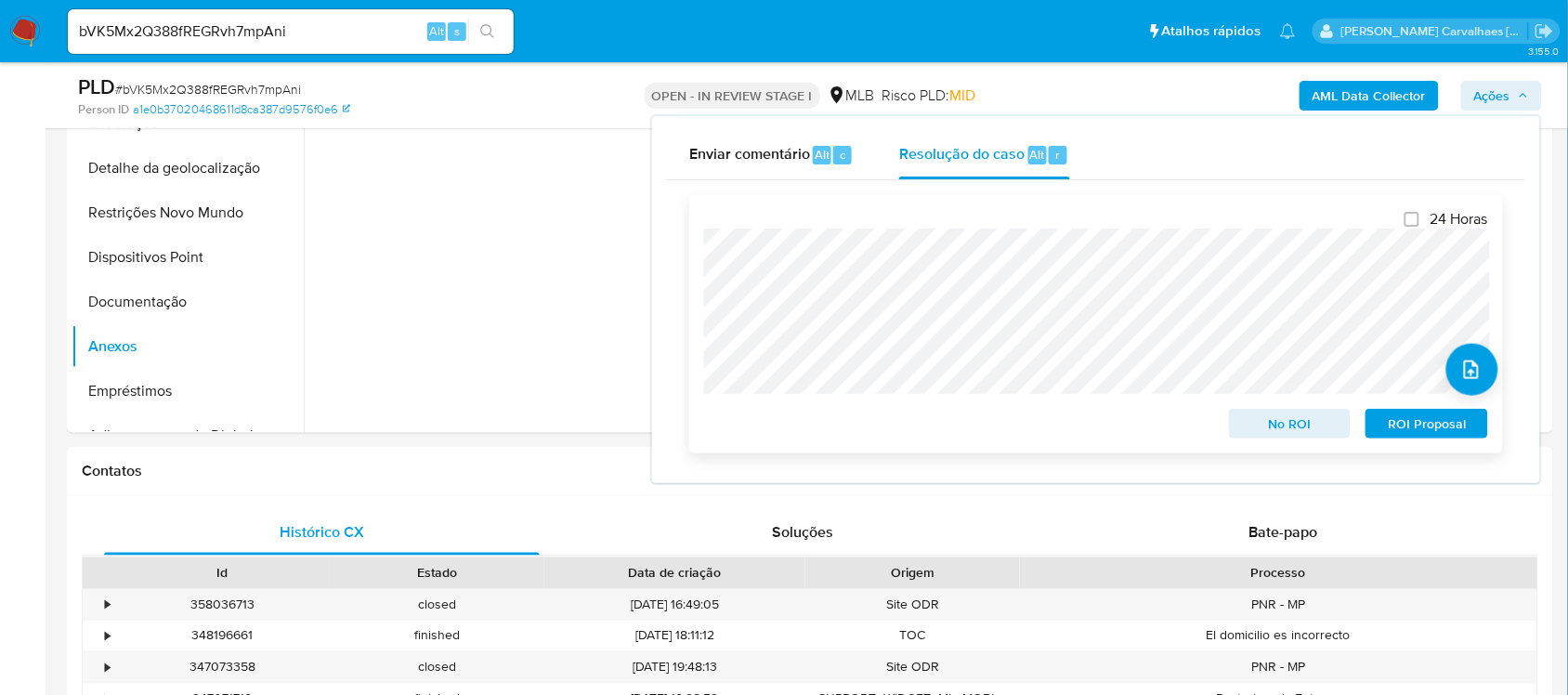
click at [1434, 421] on span "ROI Proposal" at bounding box center [1427, 423] width 97 height 26
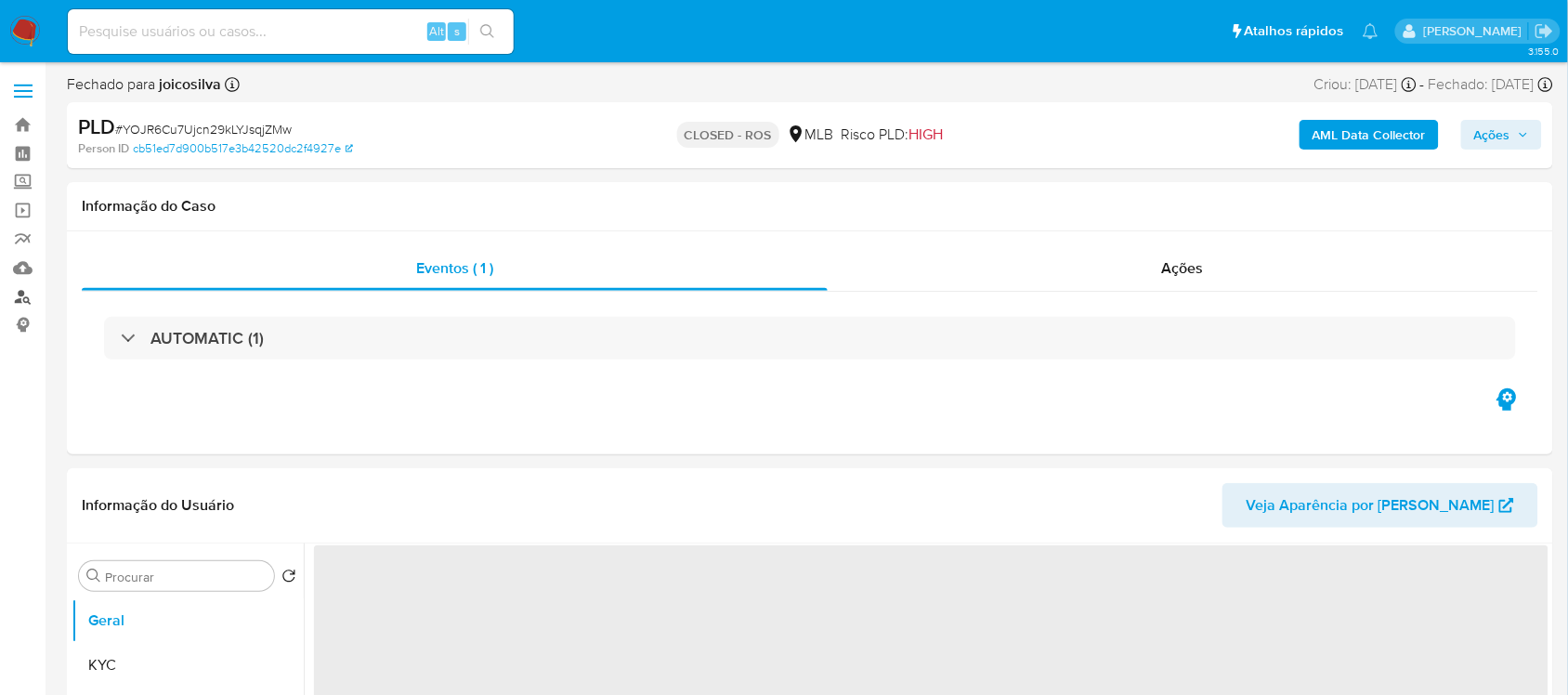
click at [25, 289] on link "Localizador de pessoas" at bounding box center [110, 297] width 222 height 29
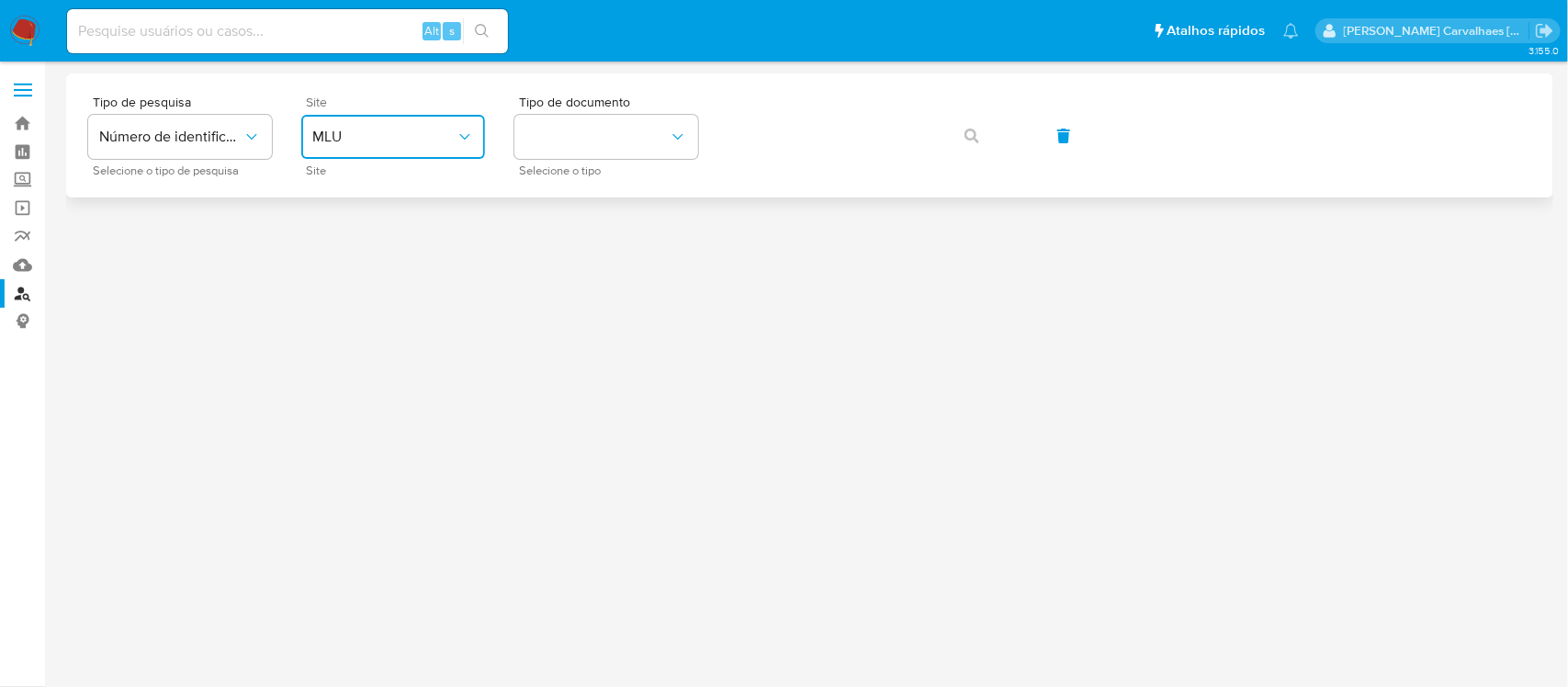
click at [458, 133] on icon "site_id" at bounding box center [465, 137] width 19 height 19
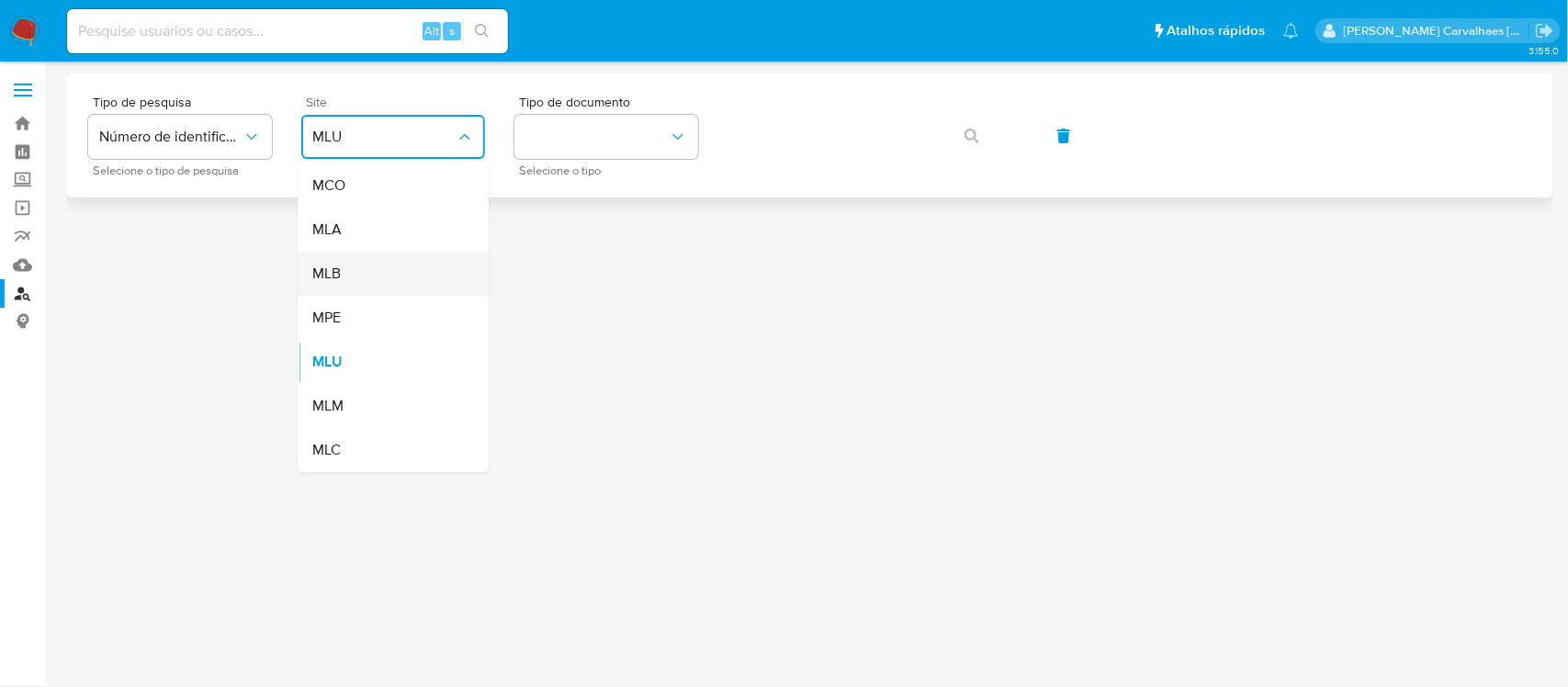
click at [397, 271] on div "MLB" at bounding box center [387, 274] width 150 height 44
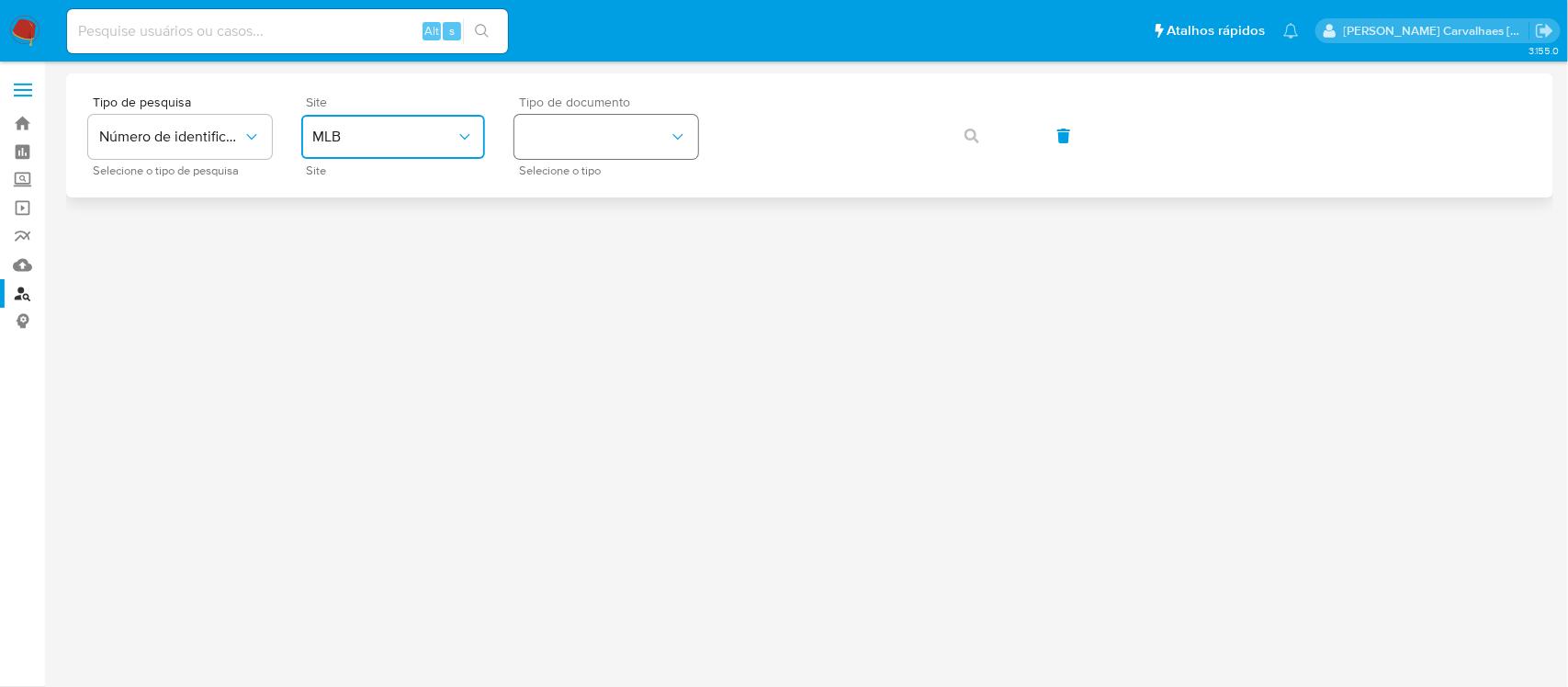
click at [592, 140] on button "identificationType" at bounding box center [605, 136] width 183 height 44
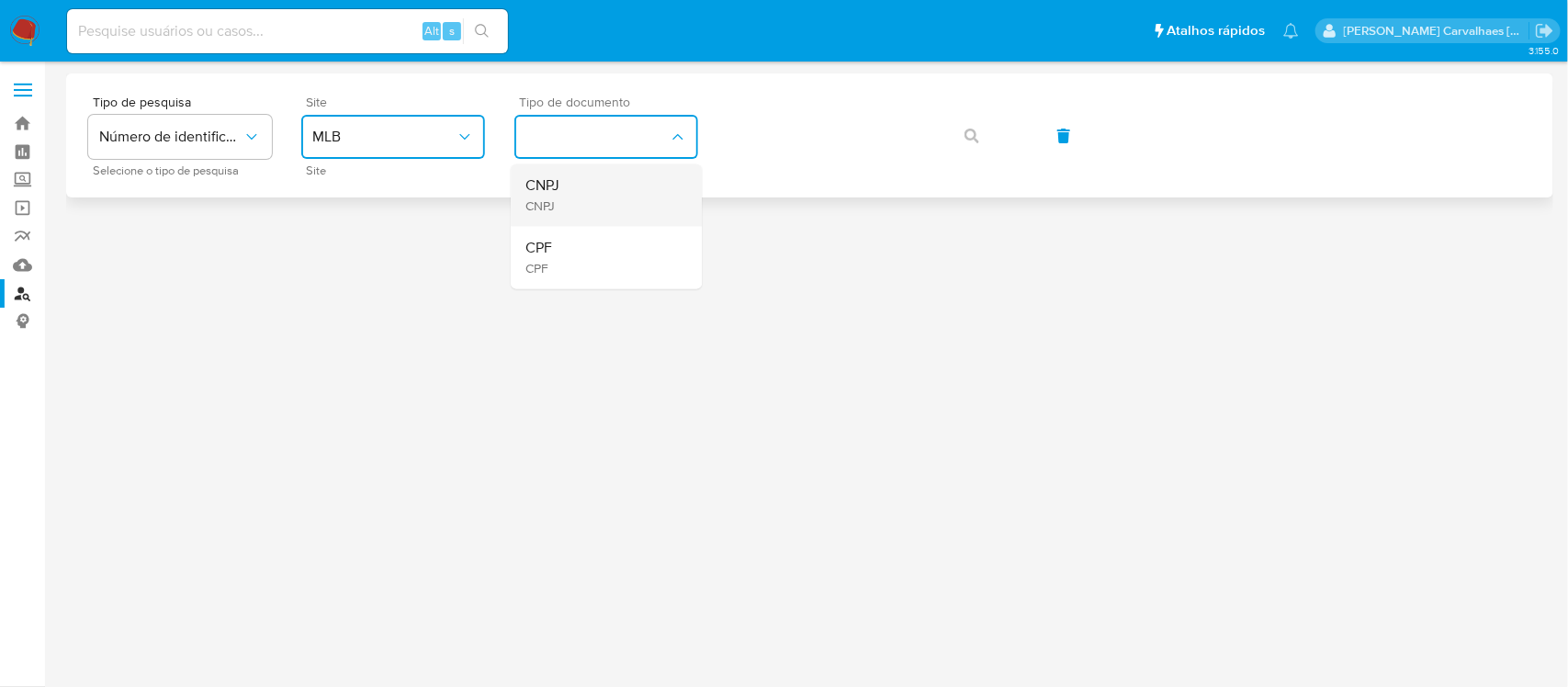
click at [571, 203] on div "CNPJ CNPJ" at bounding box center [601, 195] width 150 height 62
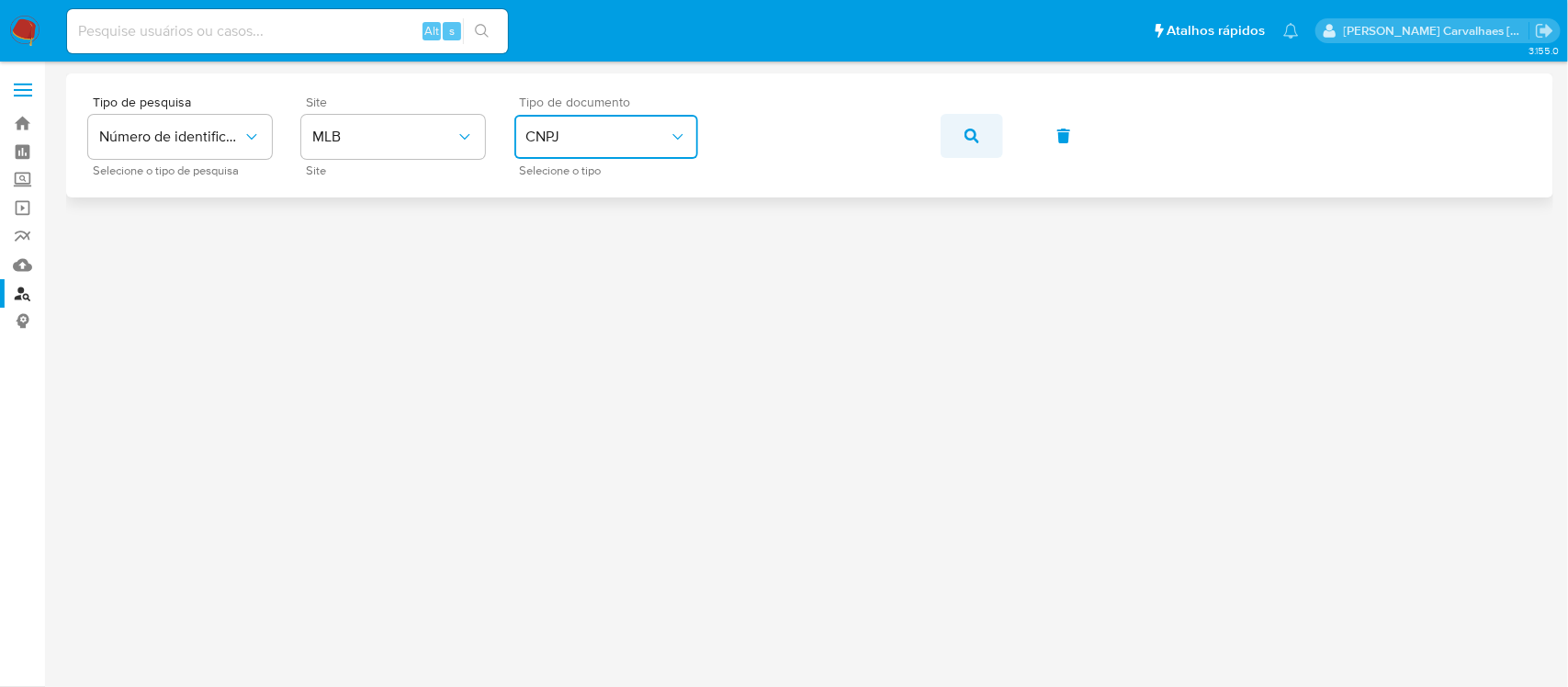
click at [965, 133] on icon "button" at bounding box center [972, 136] width 15 height 15
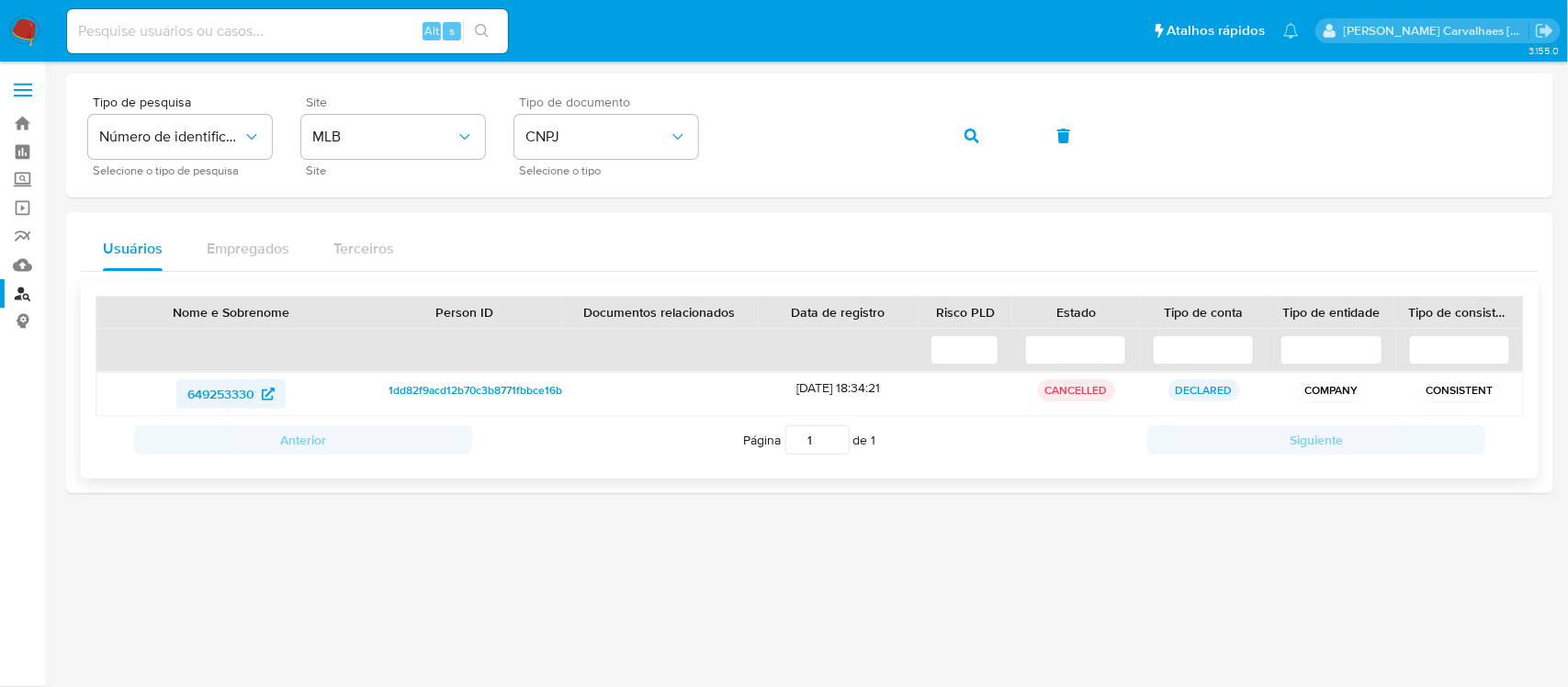
click at [236, 391] on span "649253330" at bounding box center [220, 394] width 67 height 29
click at [638, 136] on span "CNPJ" at bounding box center [597, 137] width 143 height 19
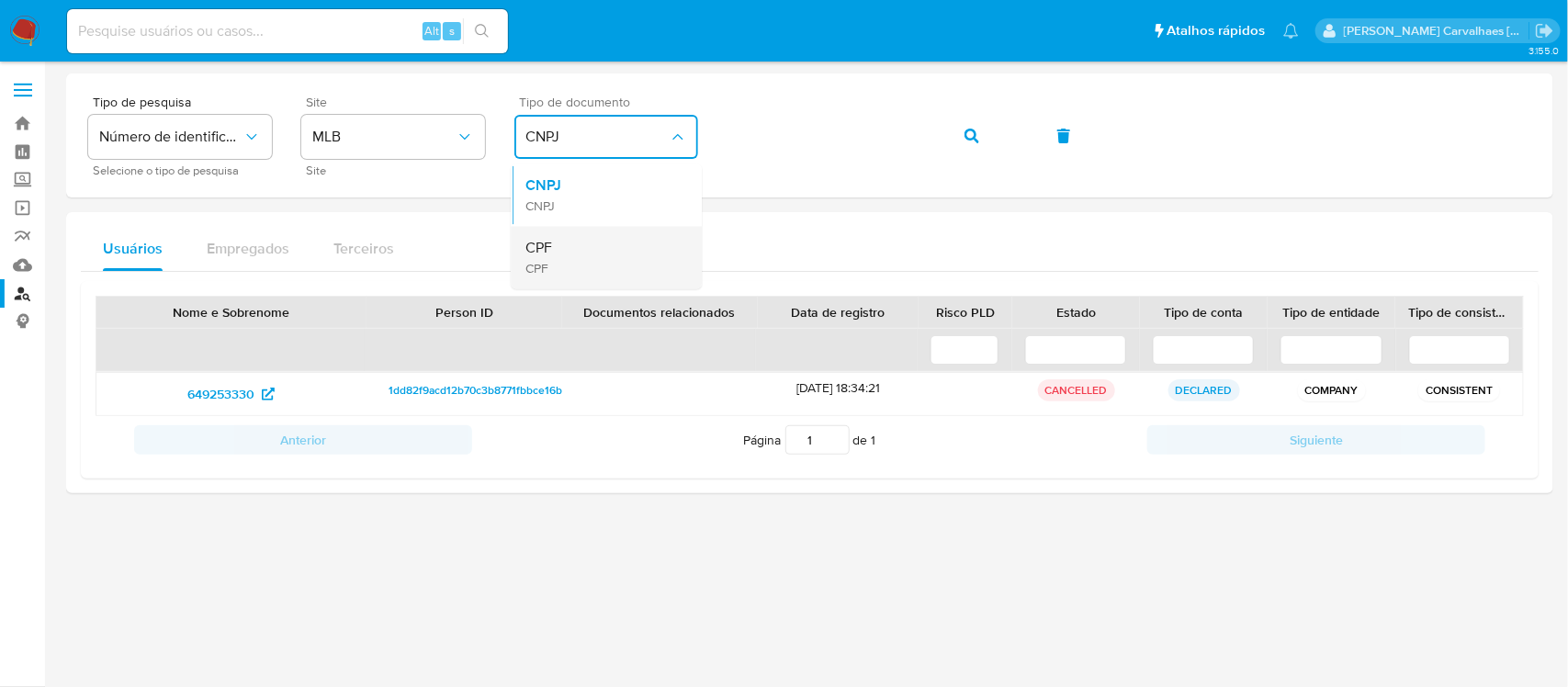
click at [614, 240] on div "CPF CPF" at bounding box center [601, 258] width 150 height 62
click at [672, 130] on div "Tipo de pesquisa Número de identificação Selecione o tipo de pesquisa Site MLB …" at bounding box center [809, 135] width 1443 height 80
click at [967, 136] on icon "button" at bounding box center [972, 136] width 15 height 15
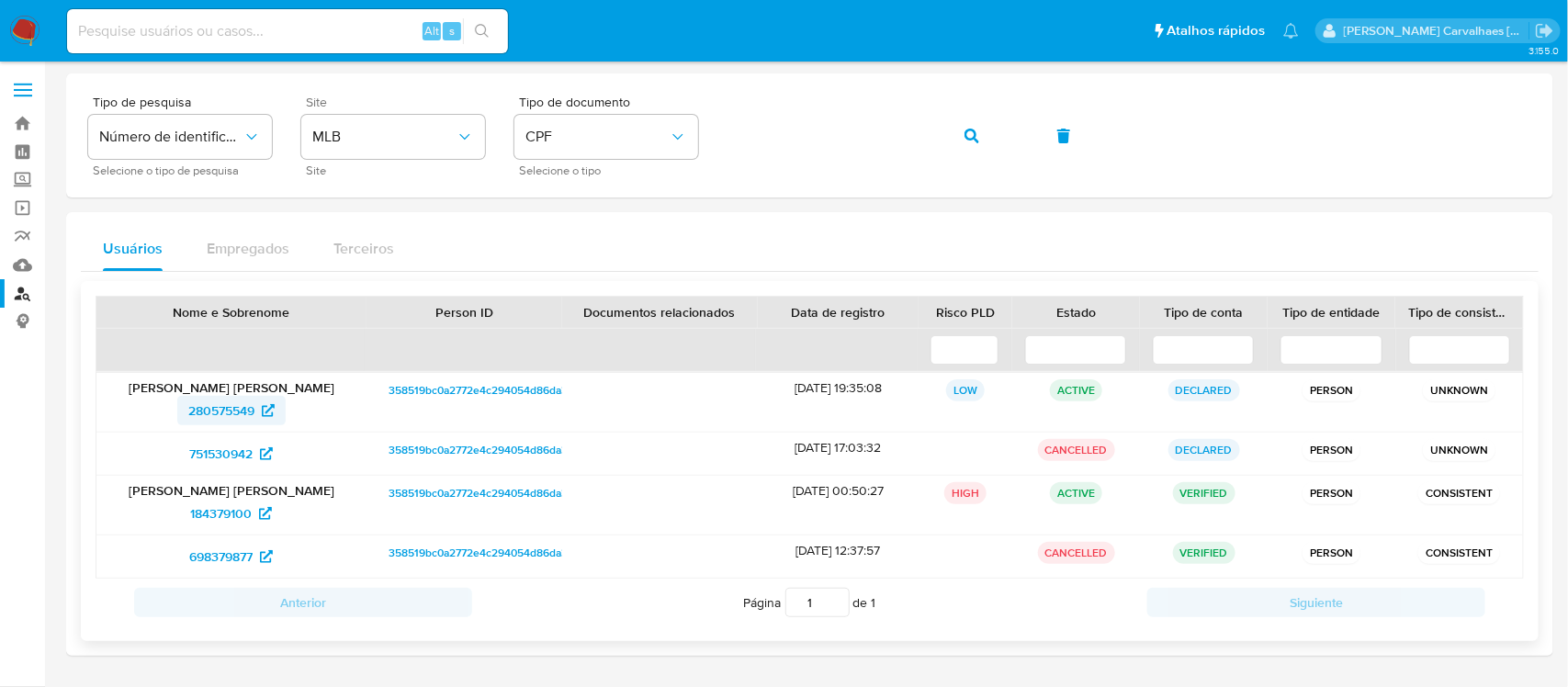
click at [226, 409] on span "280575549" at bounding box center [221, 410] width 66 height 29
click at [964, 133] on icon "button" at bounding box center [972, 136] width 15 height 15
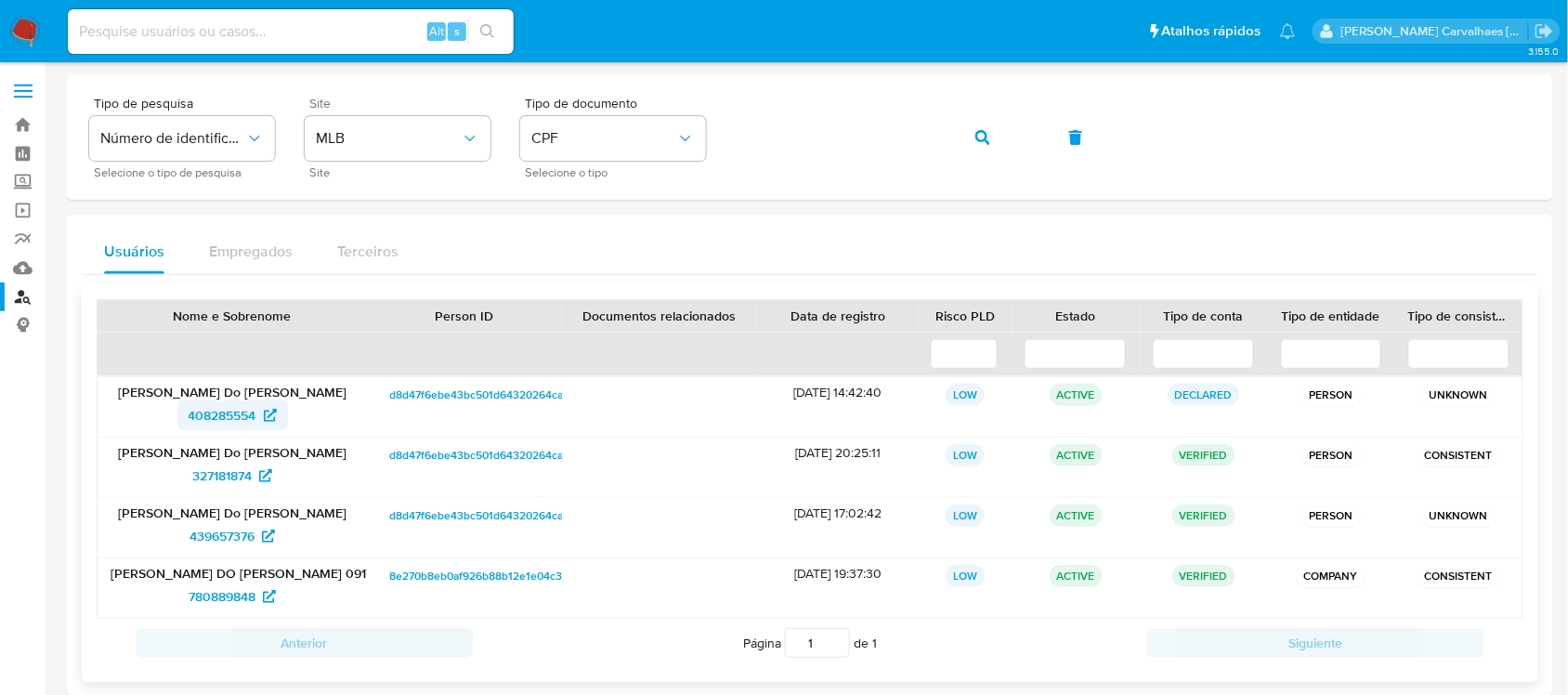
click at [233, 410] on span "408285554" at bounding box center [222, 415] width 68 height 29
click at [687, 140] on icon "identificationType" at bounding box center [685, 139] width 10 height 6
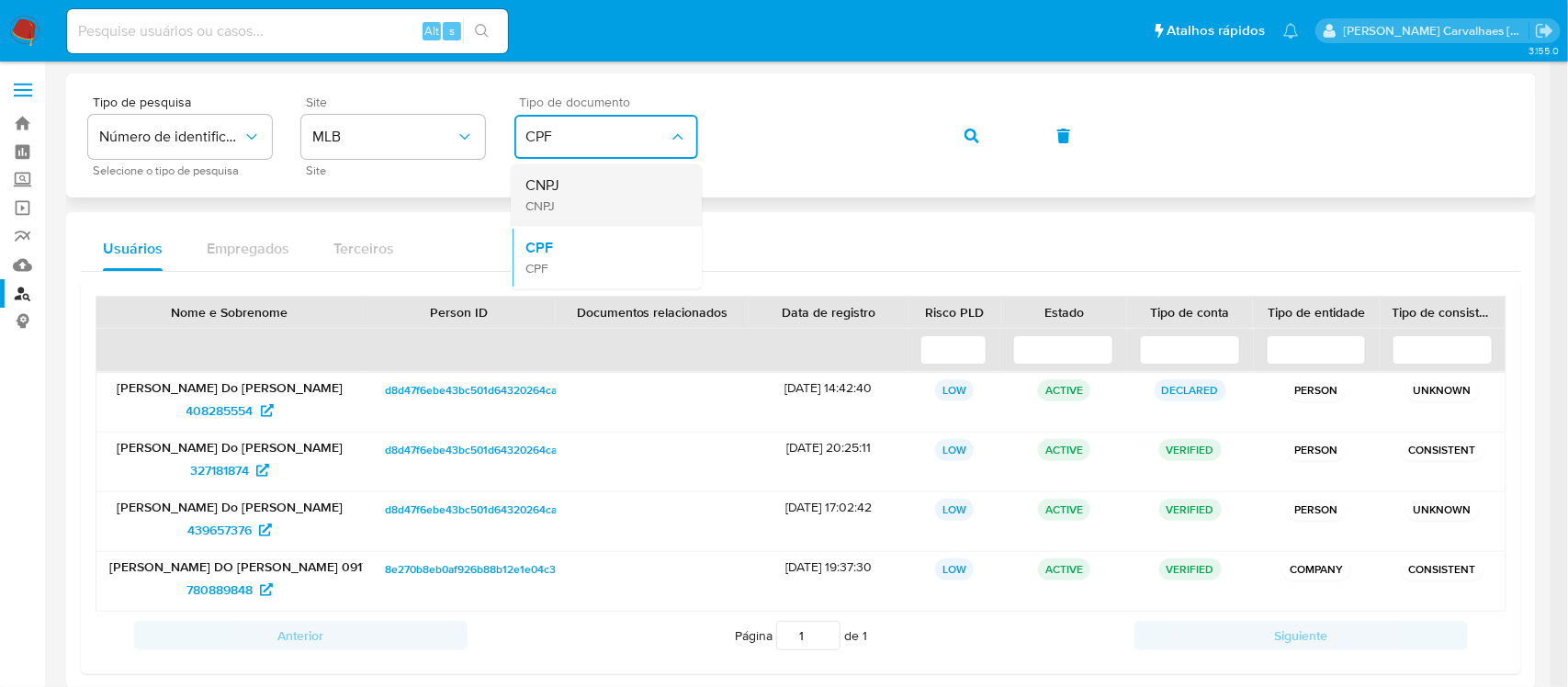
click at [640, 185] on div "CNPJ CNPJ" at bounding box center [601, 195] width 150 height 62
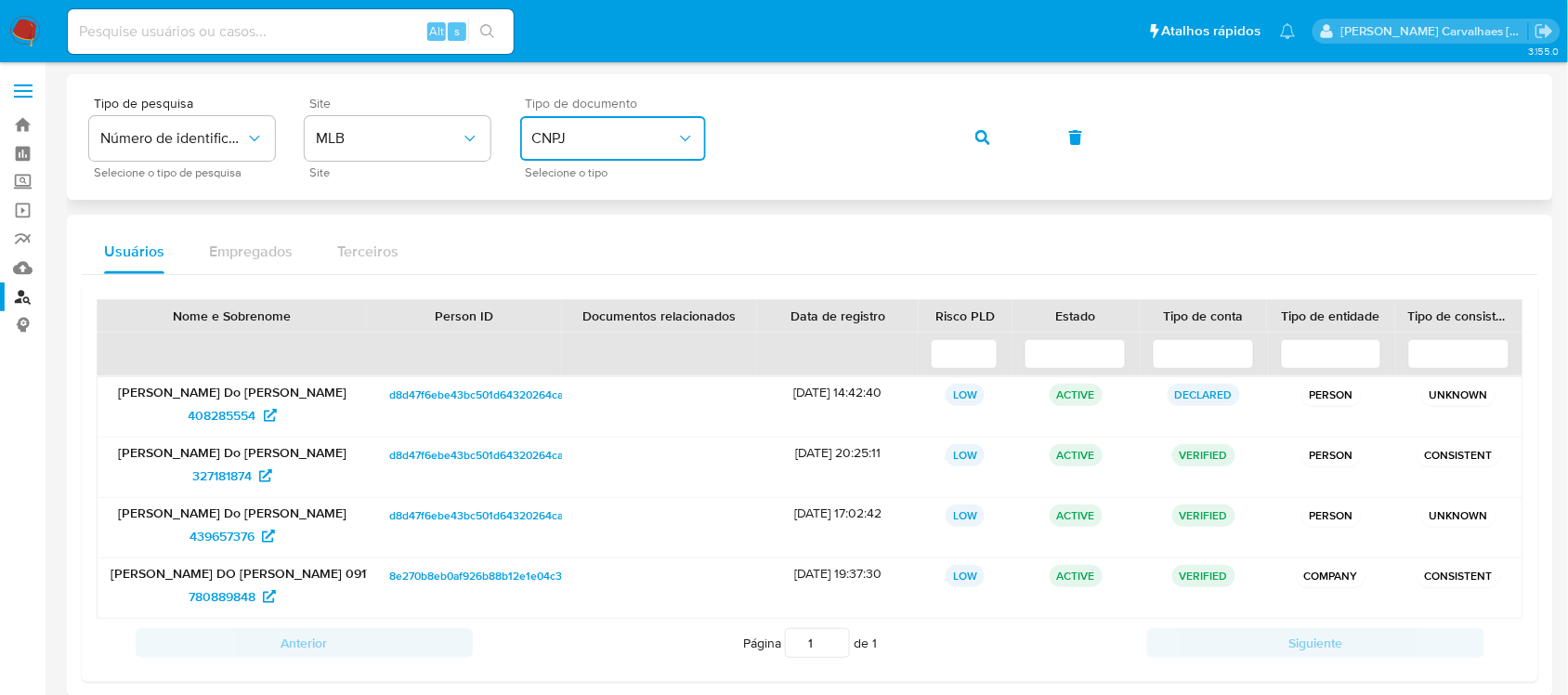
click at [729, 138] on div "Tipo de pesquisa Número de identificação Selecione o tipo de pesquisa Site MLB …" at bounding box center [810, 137] width 1442 height 81
click at [972, 141] on button "button" at bounding box center [982, 137] width 63 height 45
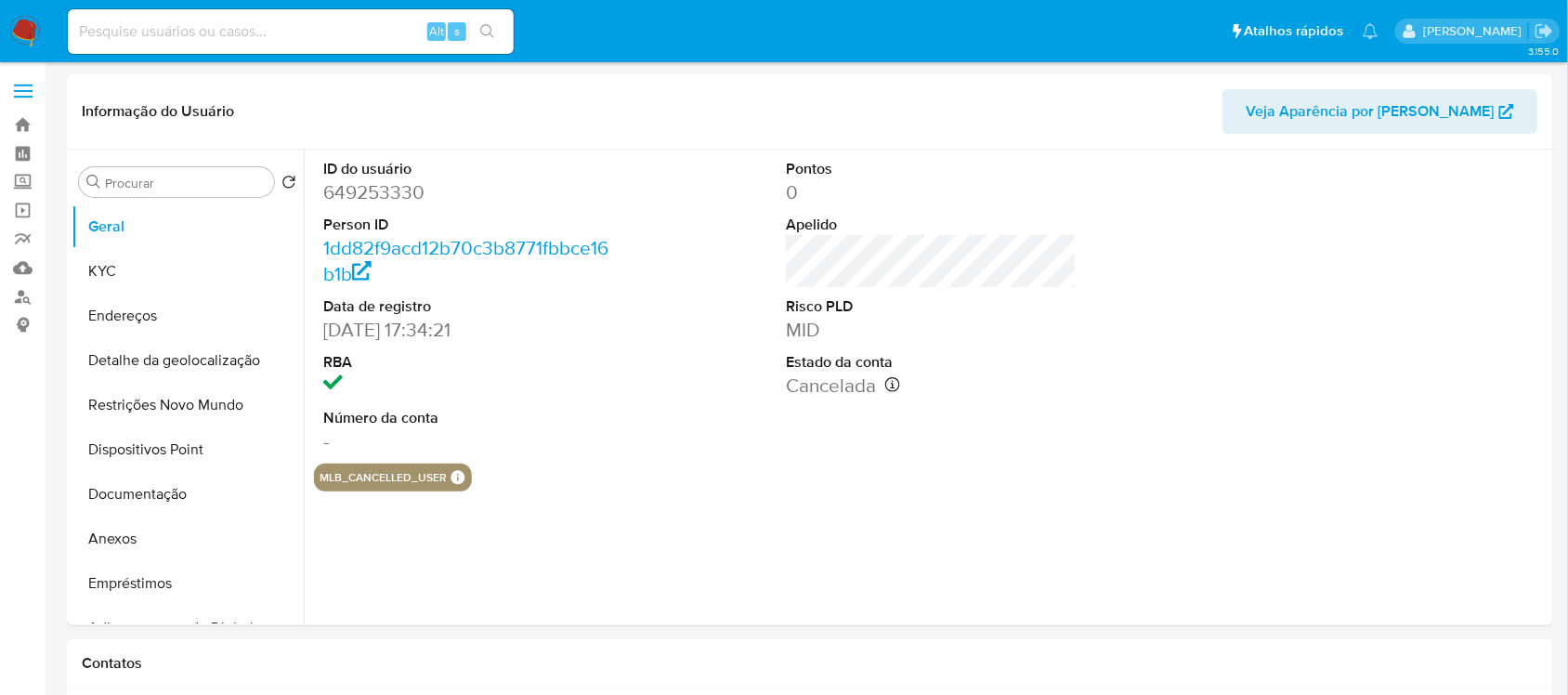
select select "10"
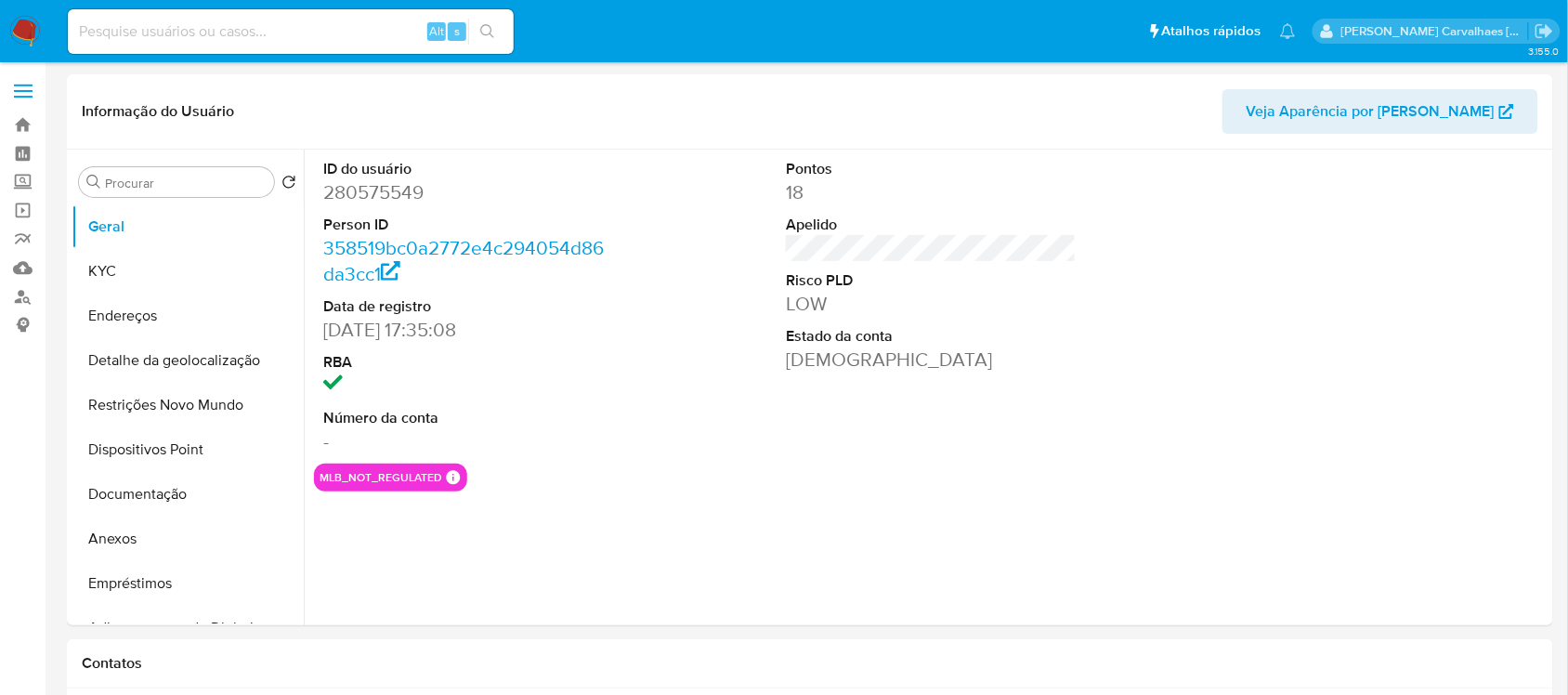
select select "10"
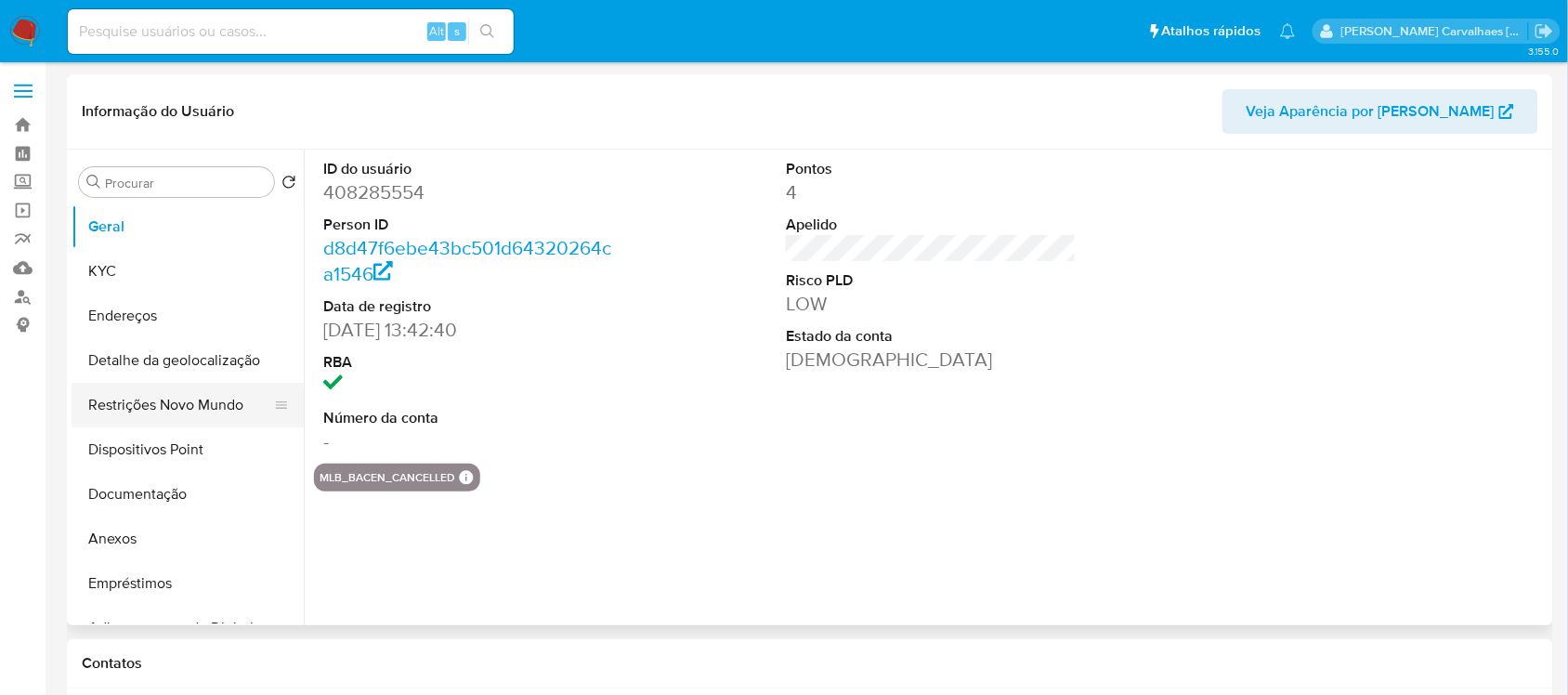
select select "10"
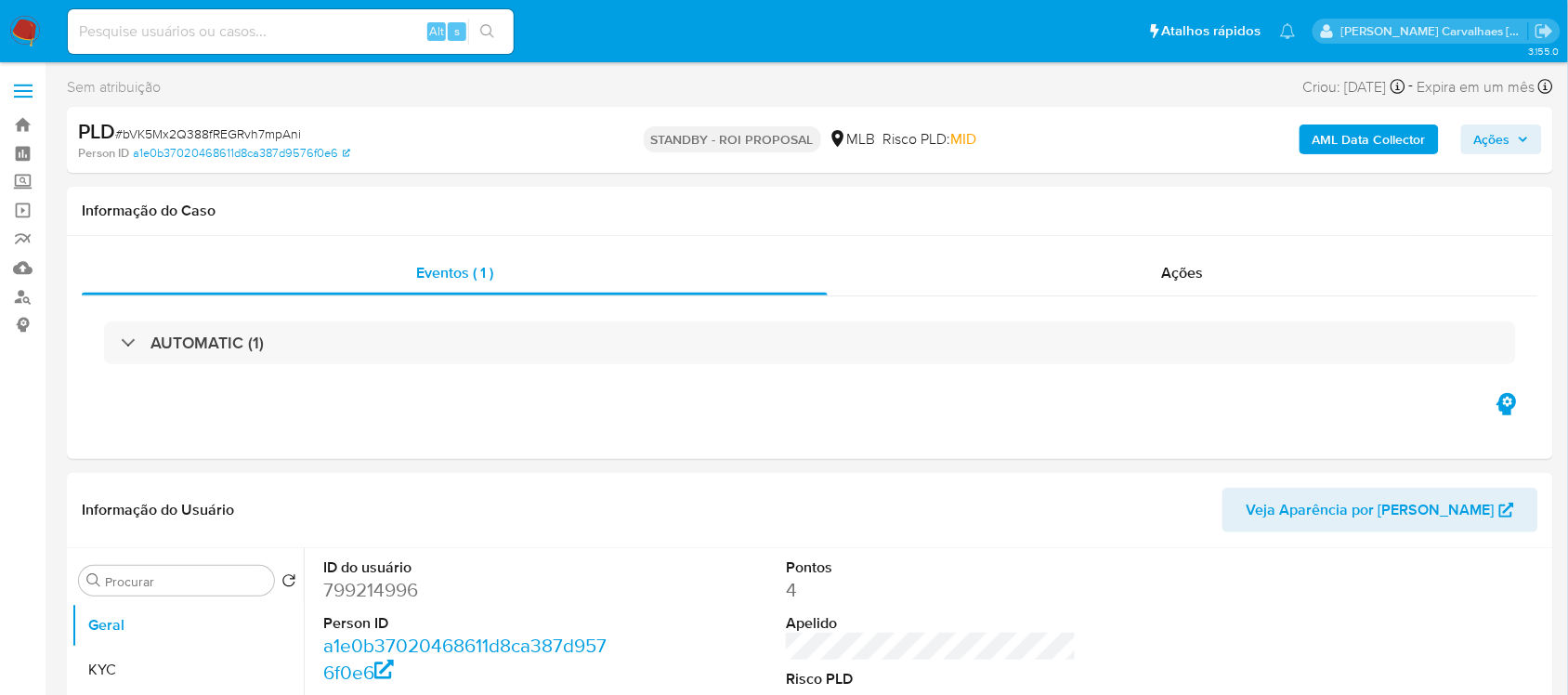
select select "10"
